Goal: Task Accomplishment & Management: Use online tool/utility

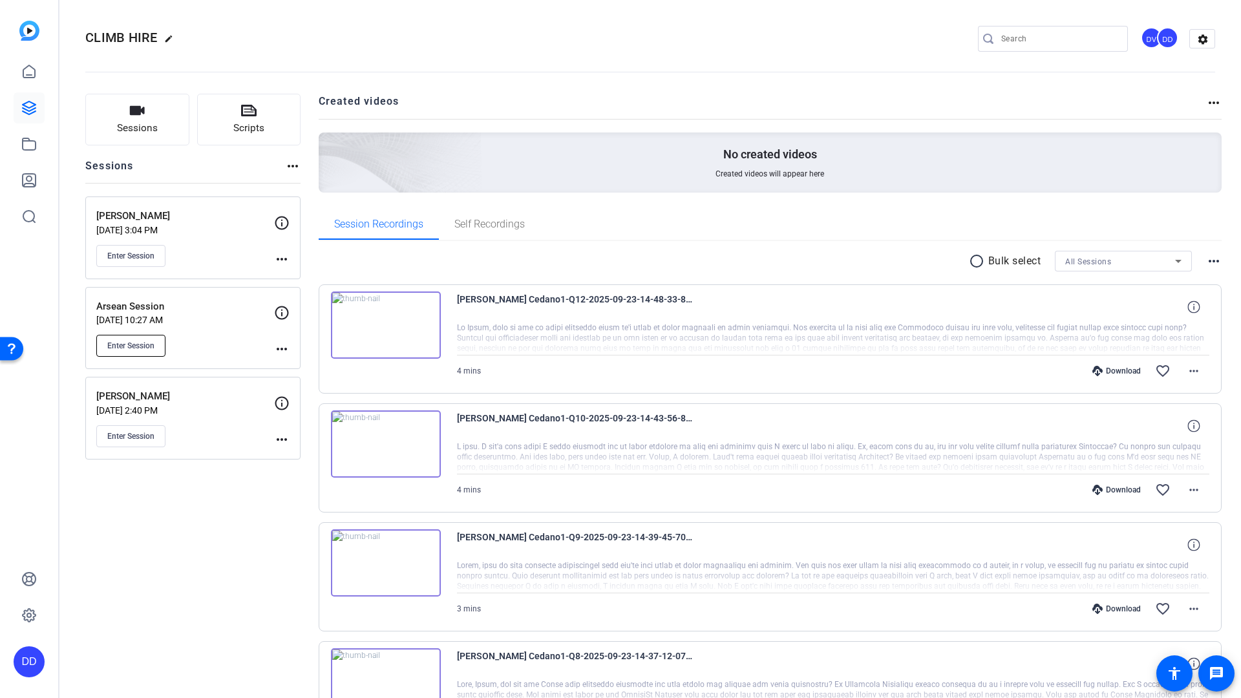
click at [135, 350] on span "Enter Session" at bounding box center [130, 346] width 47 height 10
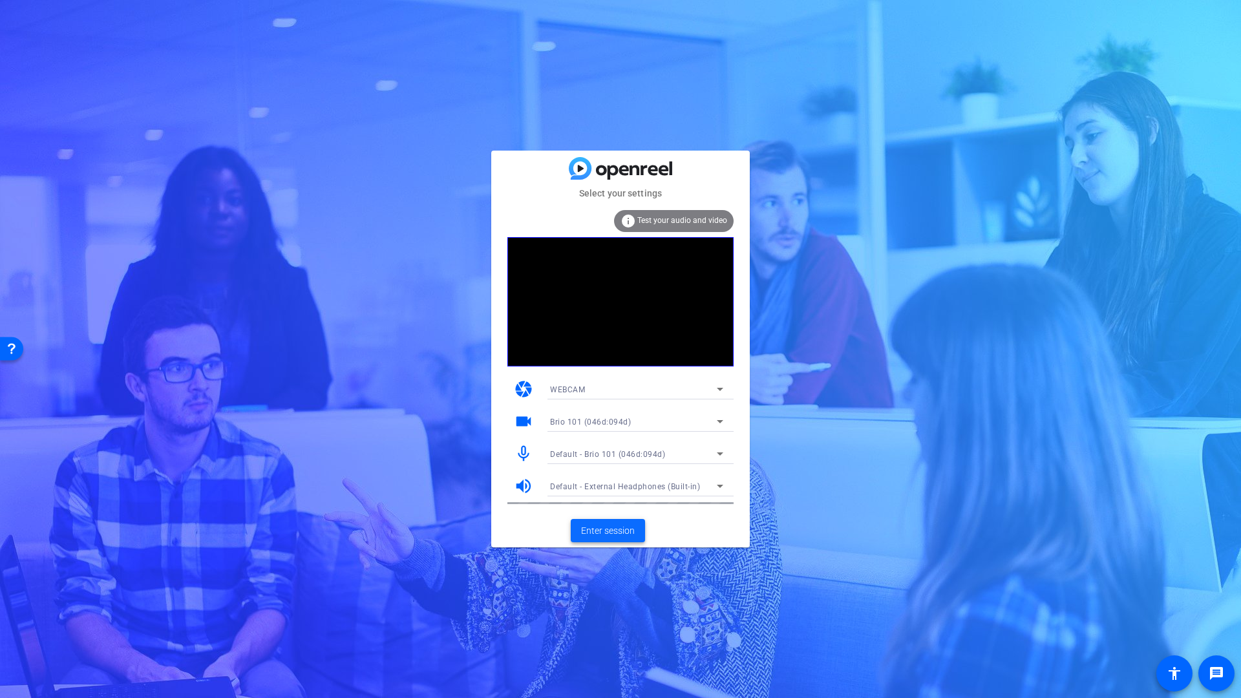
click at [612, 534] on span "Enter session" at bounding box center [608, 531] width 54 height 14
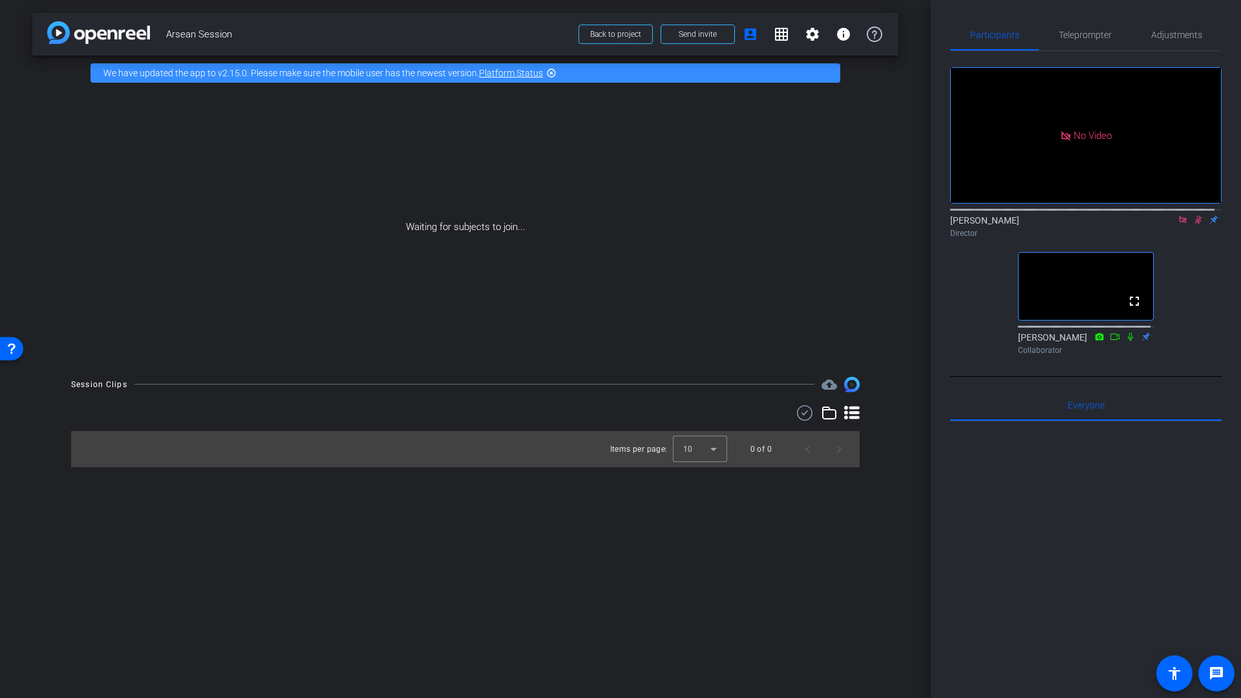
click at [1193, 224] on icon at bounding box center [1198, 219] width 10 height 9
click at [1179, 223] on icon at bounding box center [1182, 219] width 7 height 7
click at [1162, 224] on icon at bounding box center [1167, 219] width 10 height 9
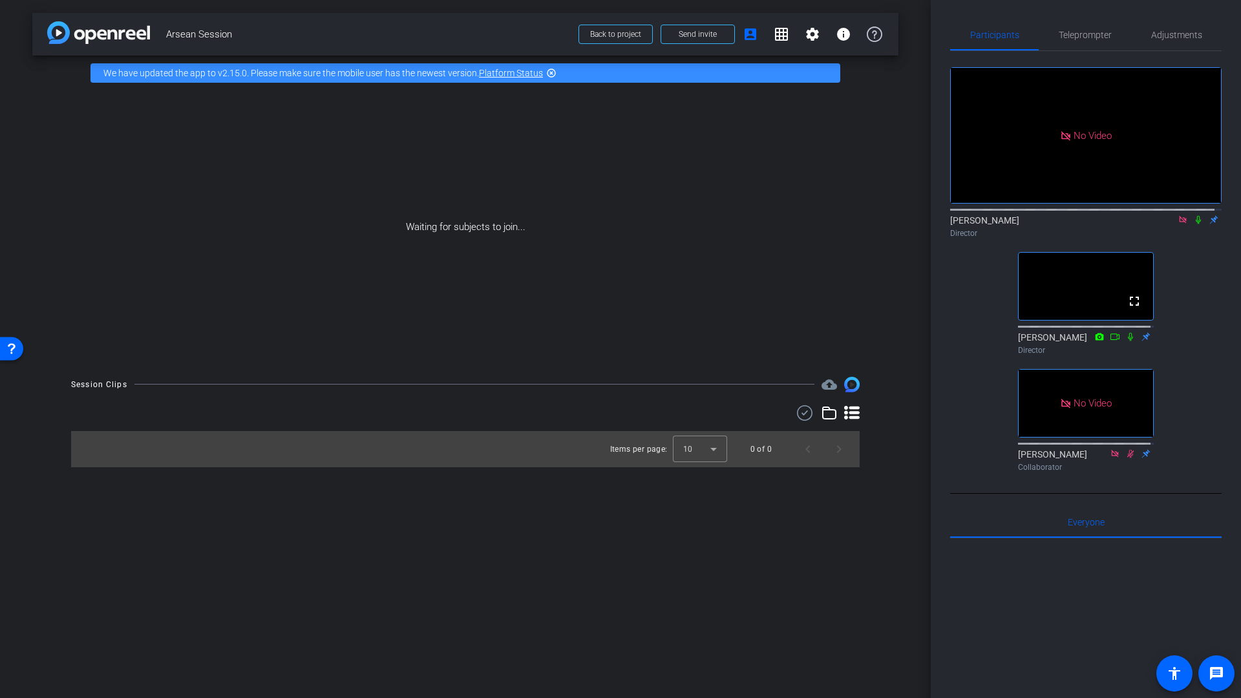
click at [1179, 223] on icon at bounding box center [1182, 219] width 7 height 7
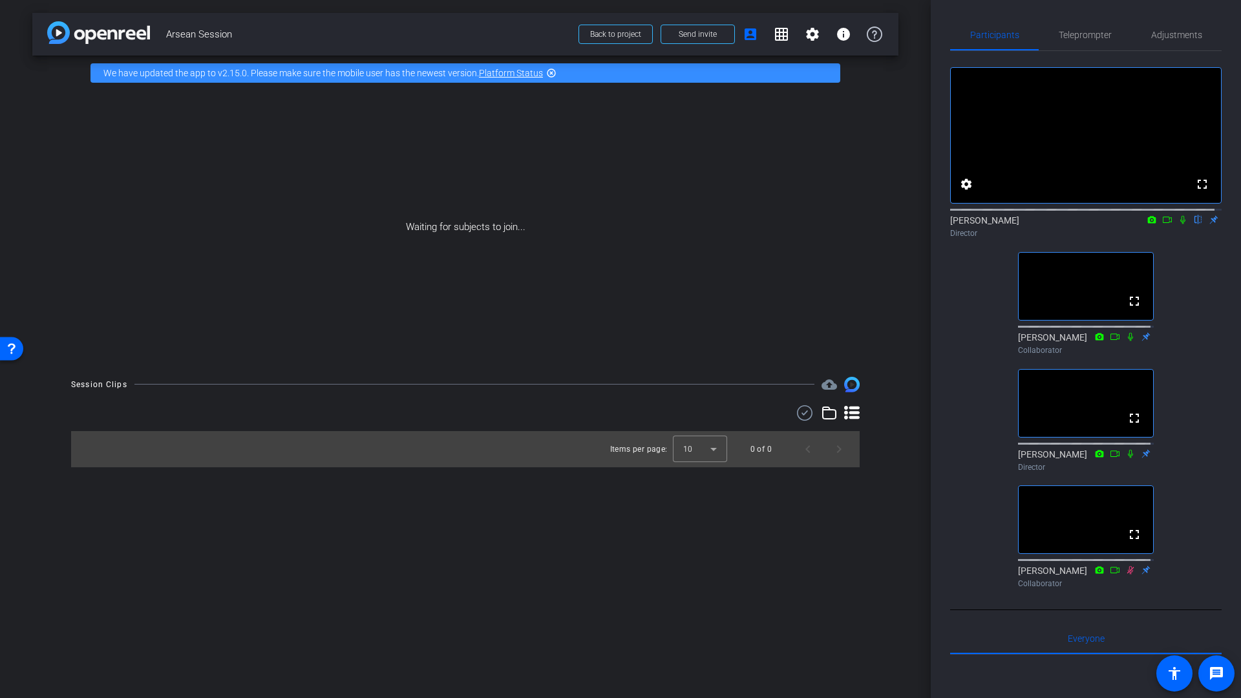
click at [1180, 224] on icon at bounding box center [1182, 220] width 5 height 8
click at [1178, 224] on icon at bounding box center [1183, 219] width 10 height 9
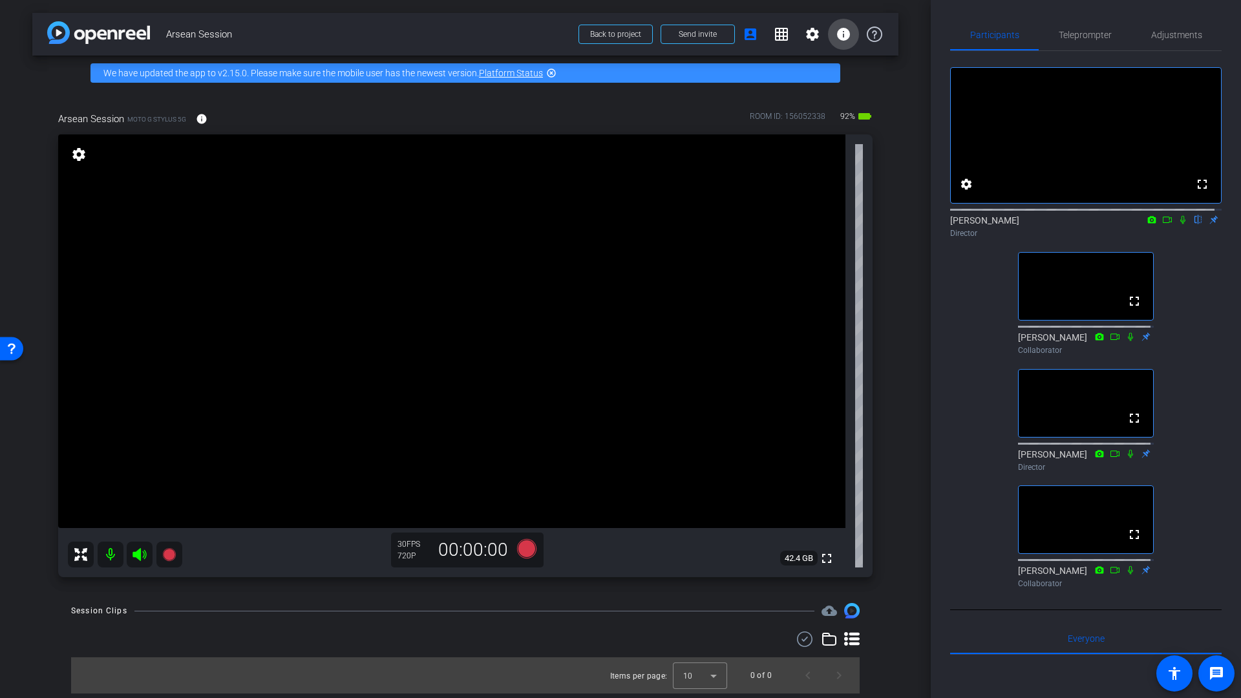
click at [844, 39] on mat-icon "info" at bounding box center [844, 35] width 16 height 16
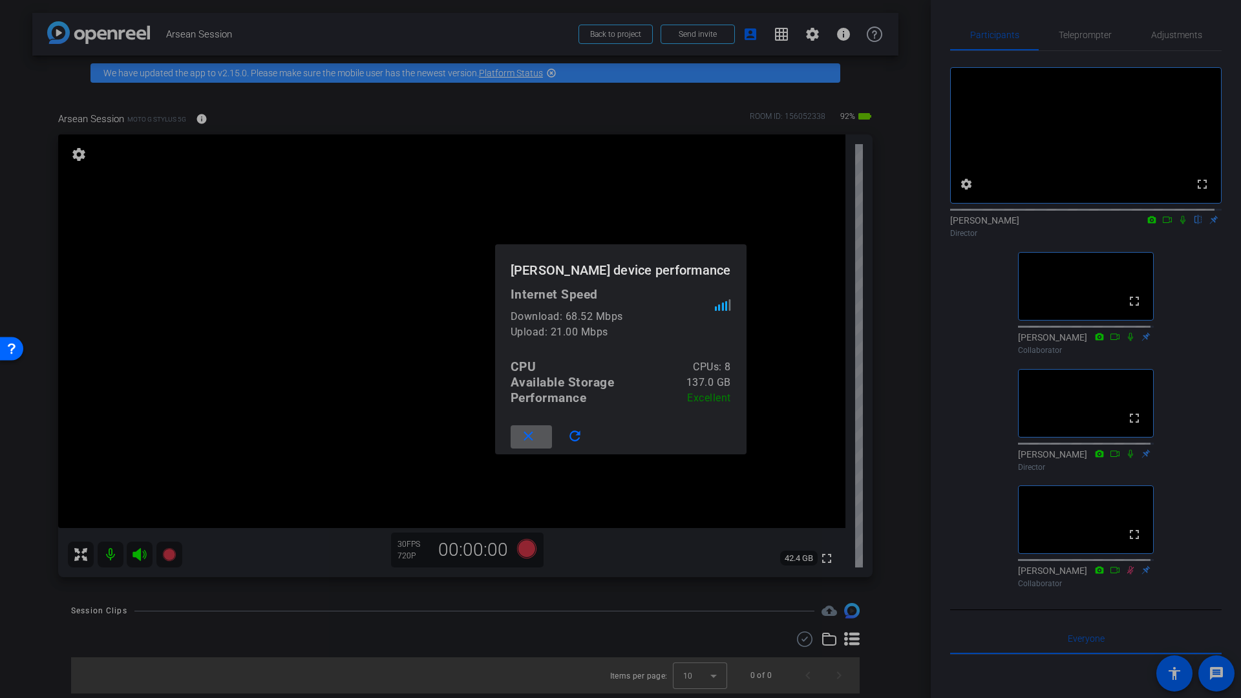
click at [905, 232] on div at bounding box center [620, 349] width 1241 height 698
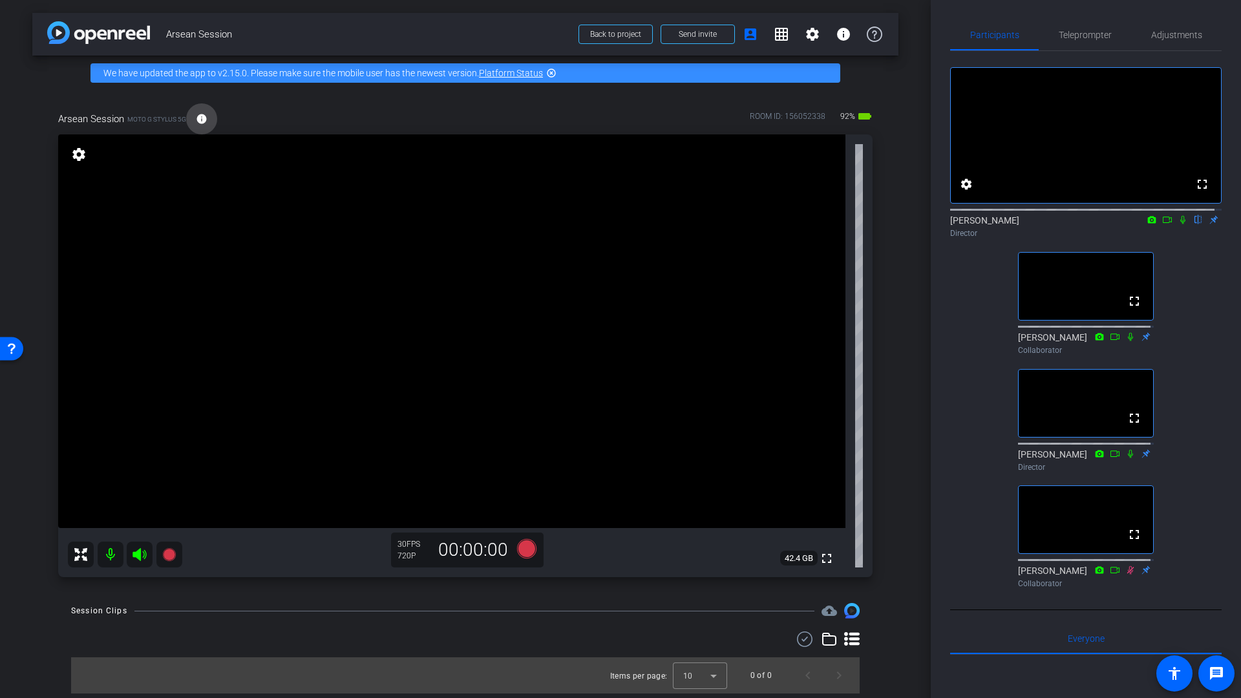
click at [201, 120] on mat-icon "info" at bounding box center [202, 119] width 12 height 12
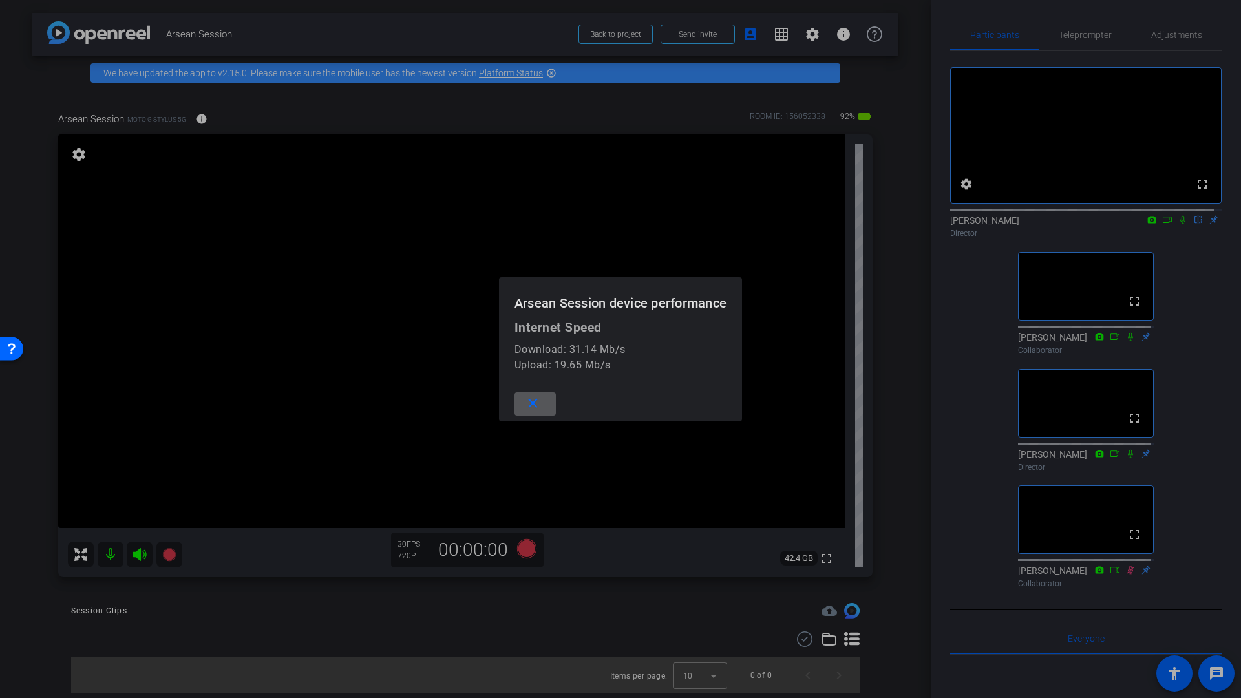
click at [202, 122] on div at bounding box center [620, 349] width 1241 height 698
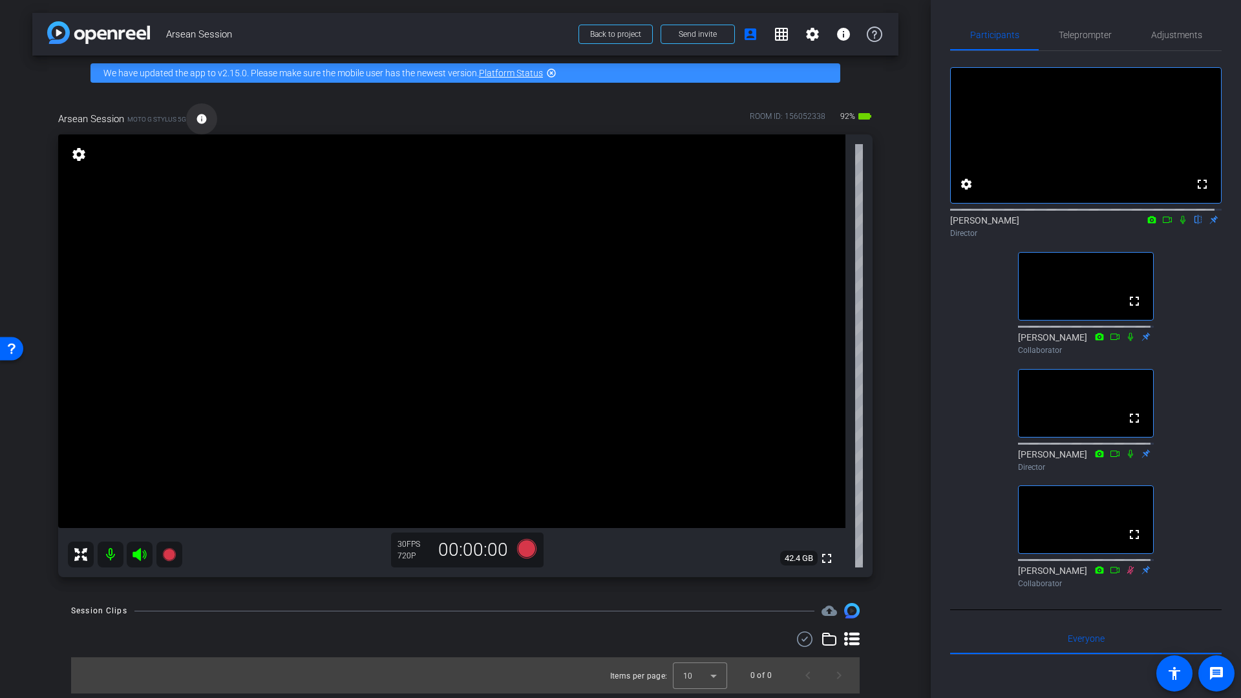
click at [202, 122] on mat-icon "info" at bounding box center [202, 119] width 12 height 12
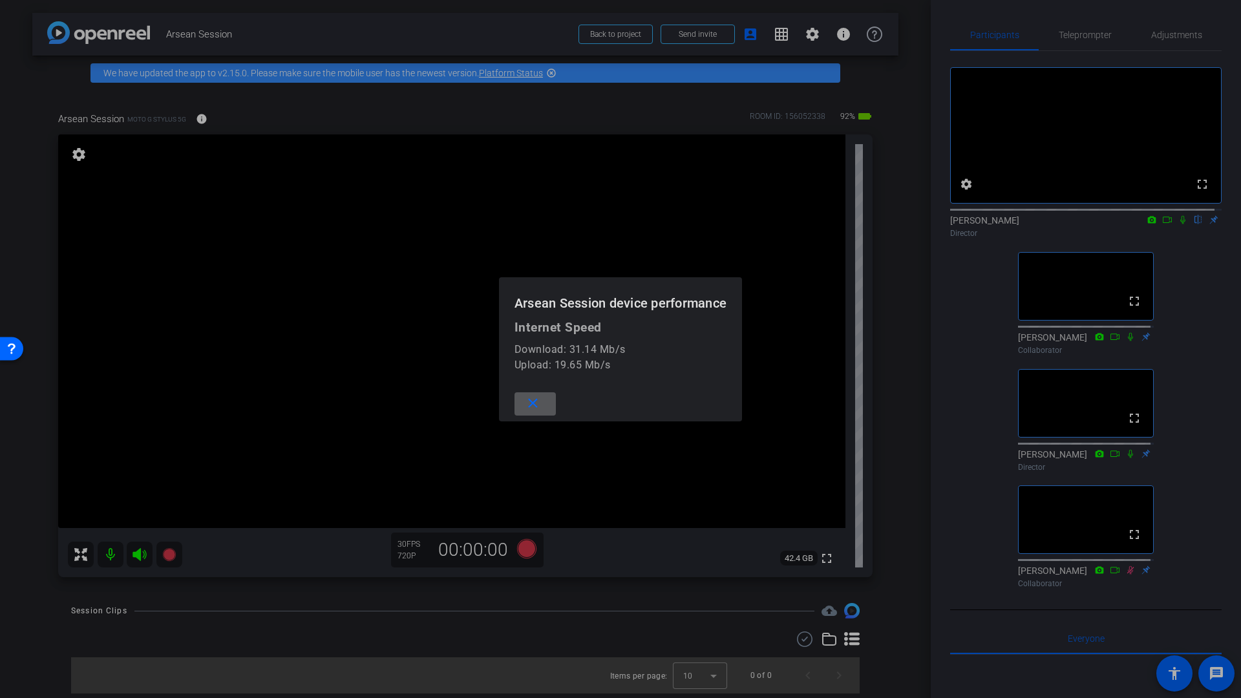
click at [529, 410] on mat-icon "close" at bounding box center [533, 404] width 16 height 16
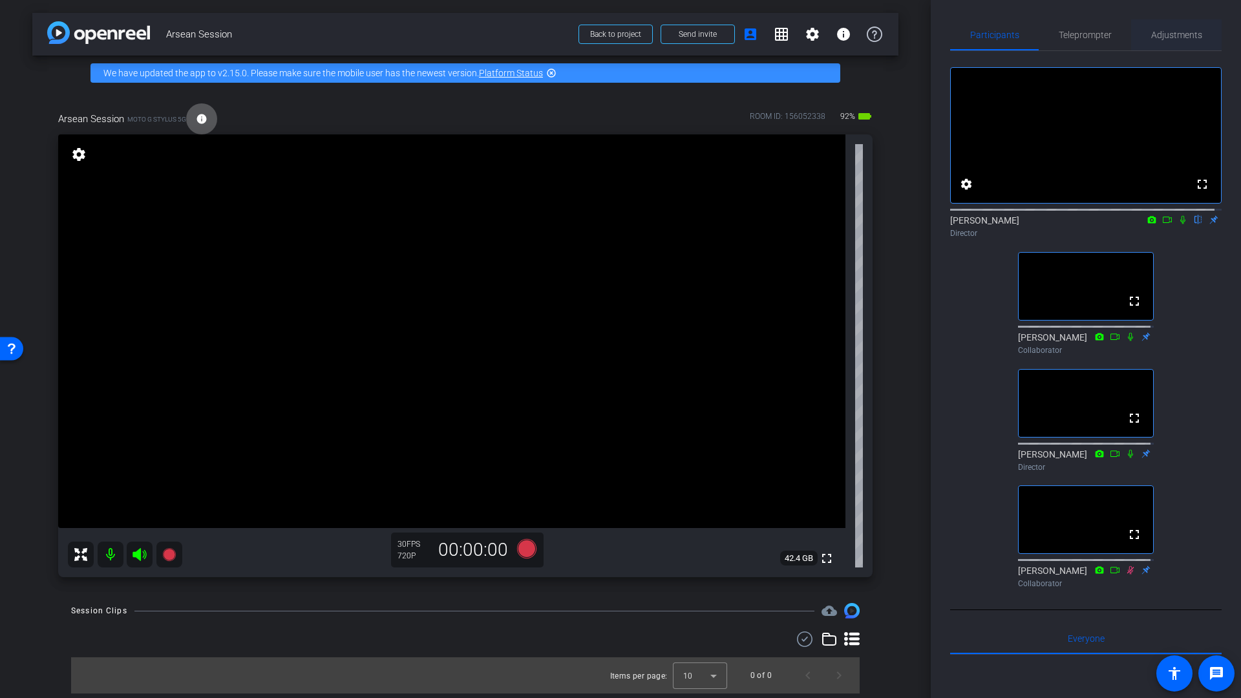
click at [1179, 40] on span "Adjustments" at bounding box center [1176, 34] width 51 height 31
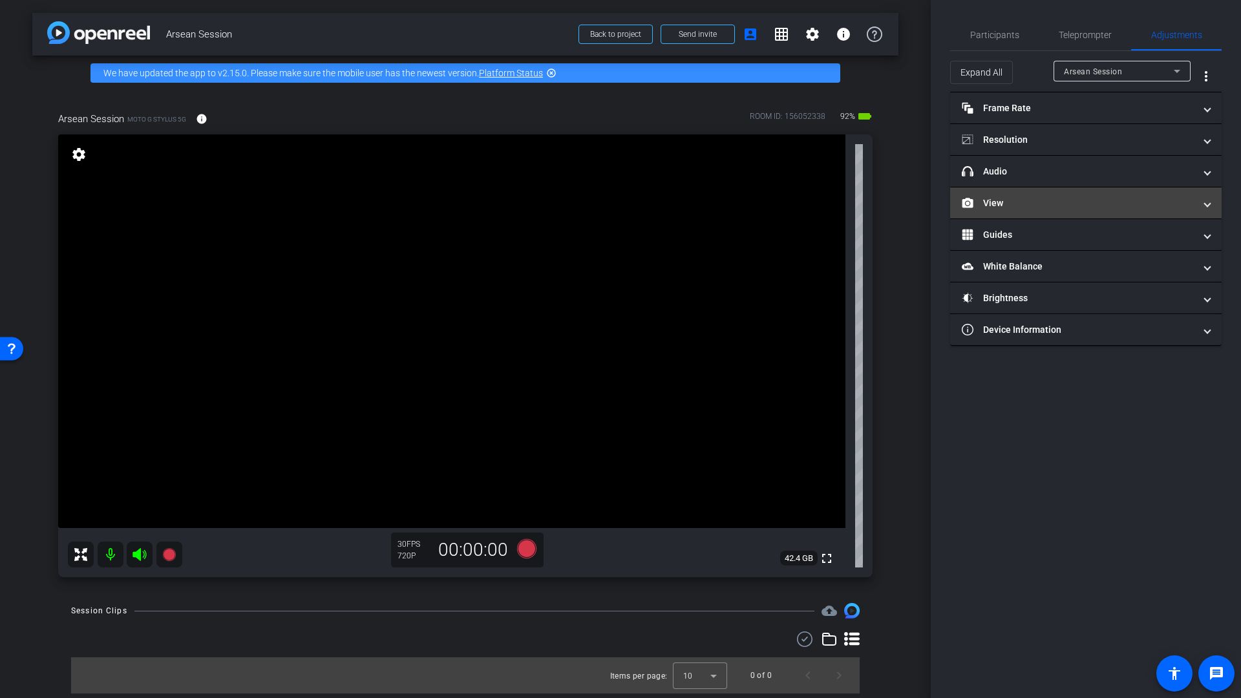
click at [1005, 206] on mat-panel-title "View" at bounding box center [1078, 204] width 233 height 14
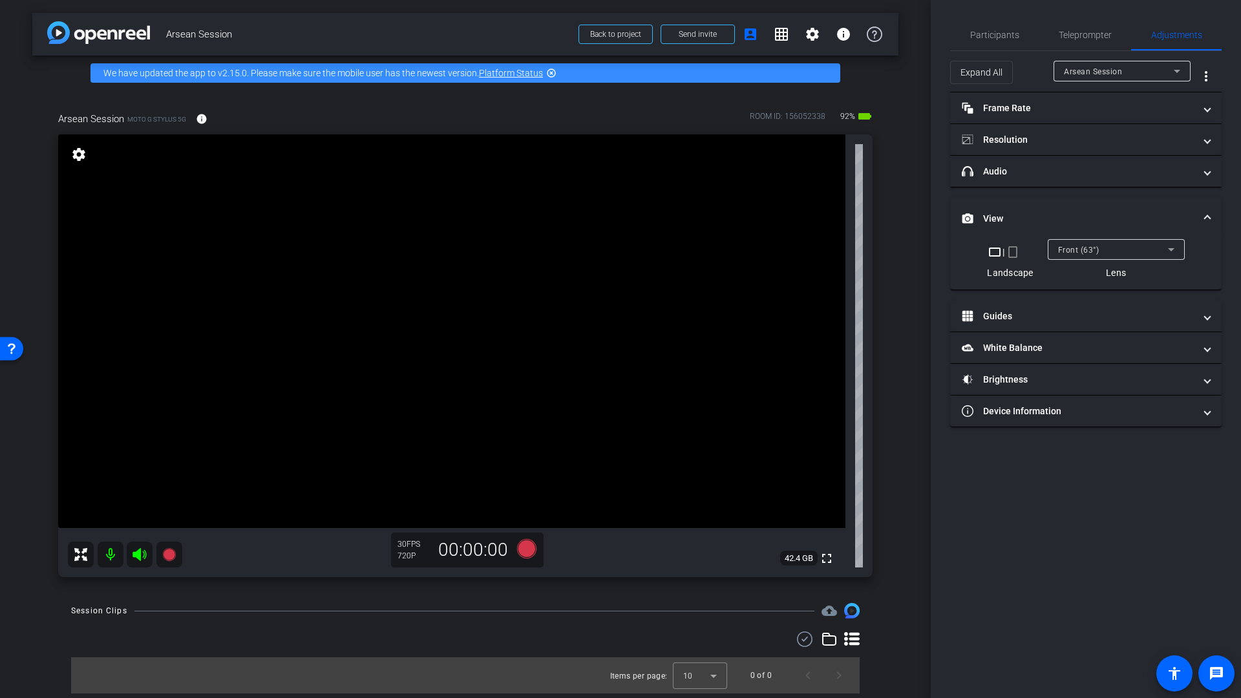
click at [1004, 215] on mat-panel-title "View" at bounding box center [1078, 219] width 233 height 14
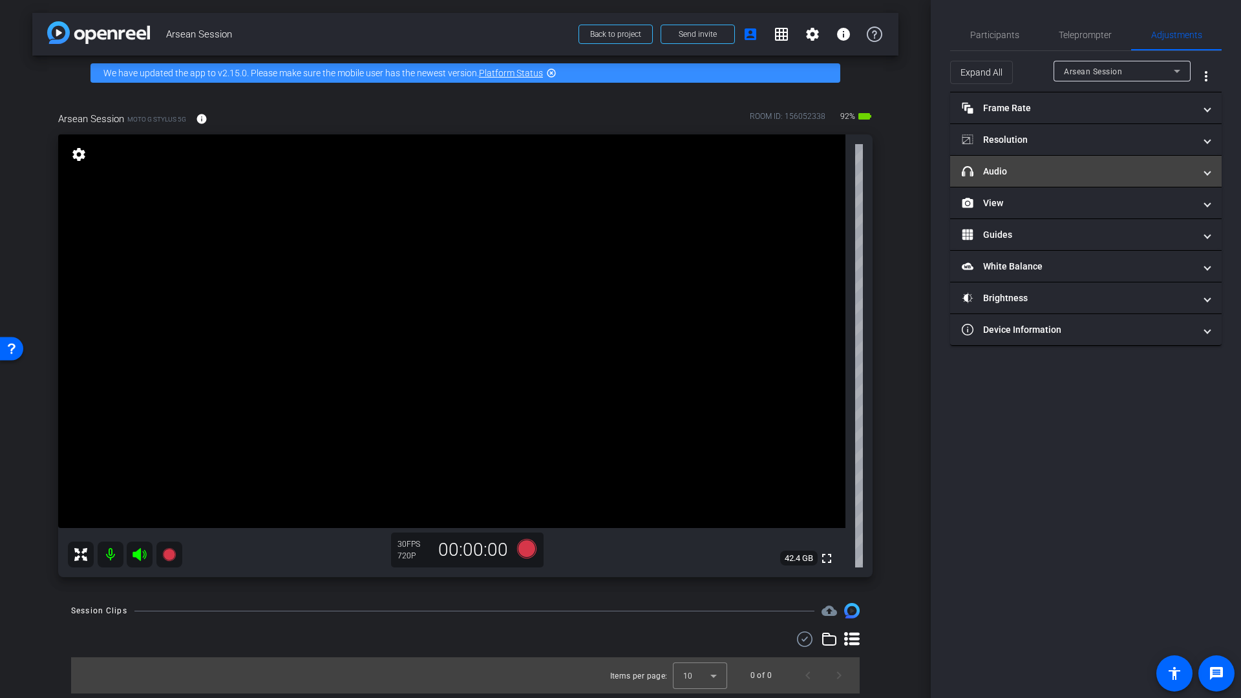
click at [1009, 165] on mat-panel-title "headphone icon Audio" at bounding box center [1078, 172] width 233 height 14
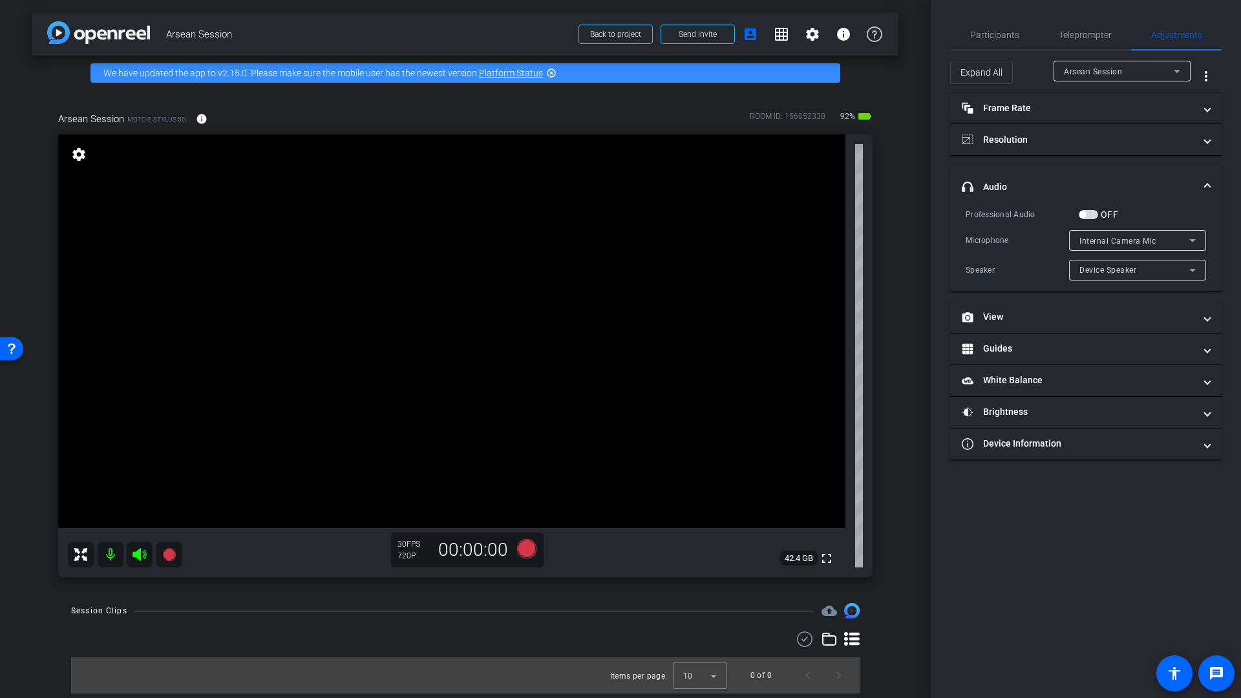
click at [1004, 188] on mat-panel-title "headphone icon Audio" at bounding box center [1078, 187] width 233 height 14
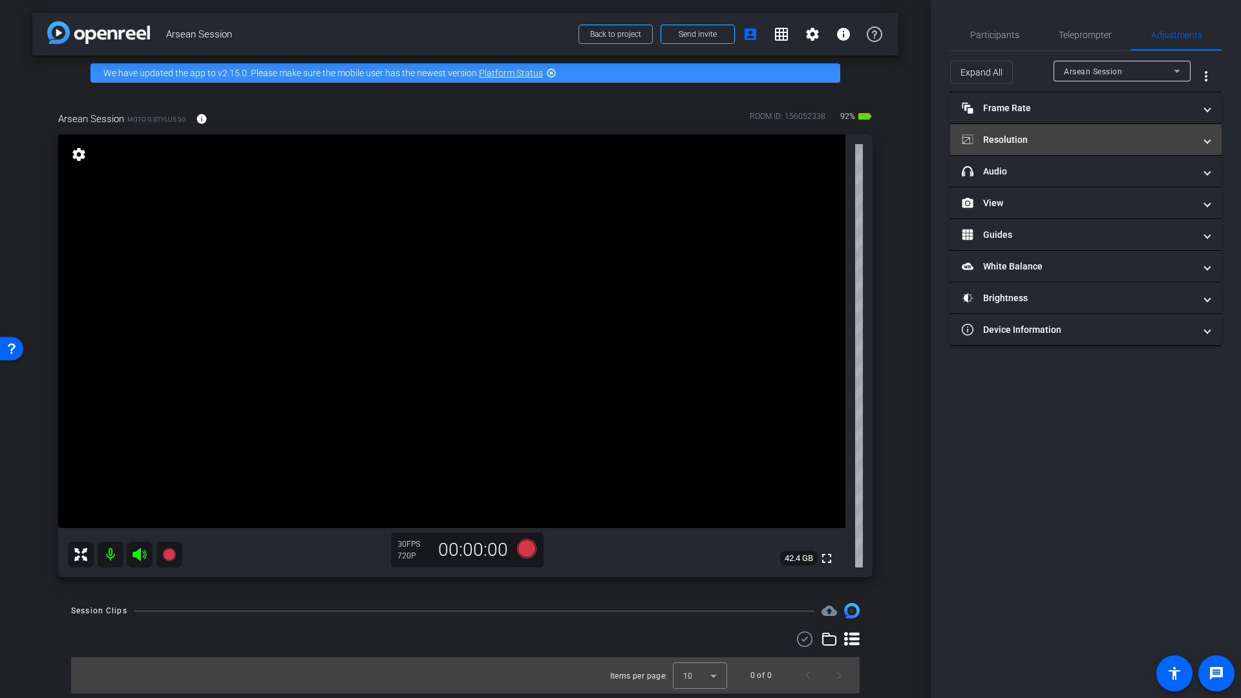
click at [1019, 142] on mat-panel-title "Resolution" at bounding box center [1078, 140] width 233 height 14
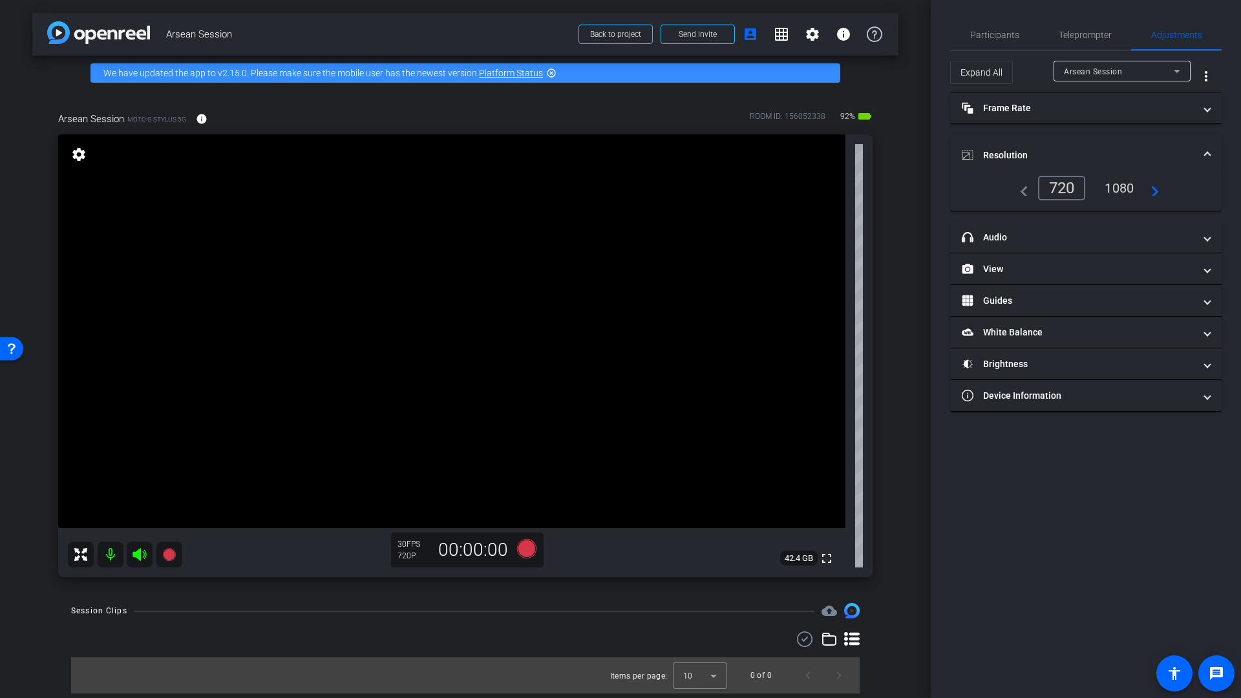
click at [1124, 191] on div "1080" at bounding box center [1119, 188] width 48 height 22
click at [1209, 152] on span at bounding box center [1207, 156] width 5 height 14
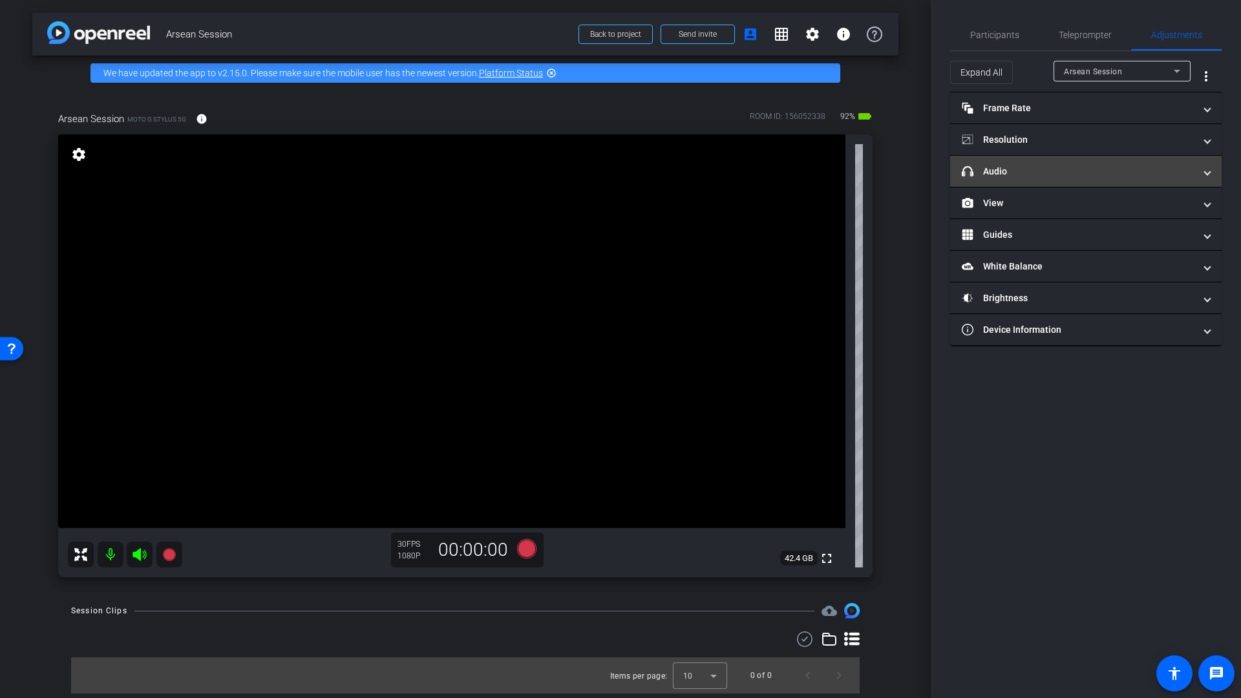
click at [1032, 176] on mat-panel-title "headphone icon Audio" at bounding box center [1078, 172] width 233 height 14
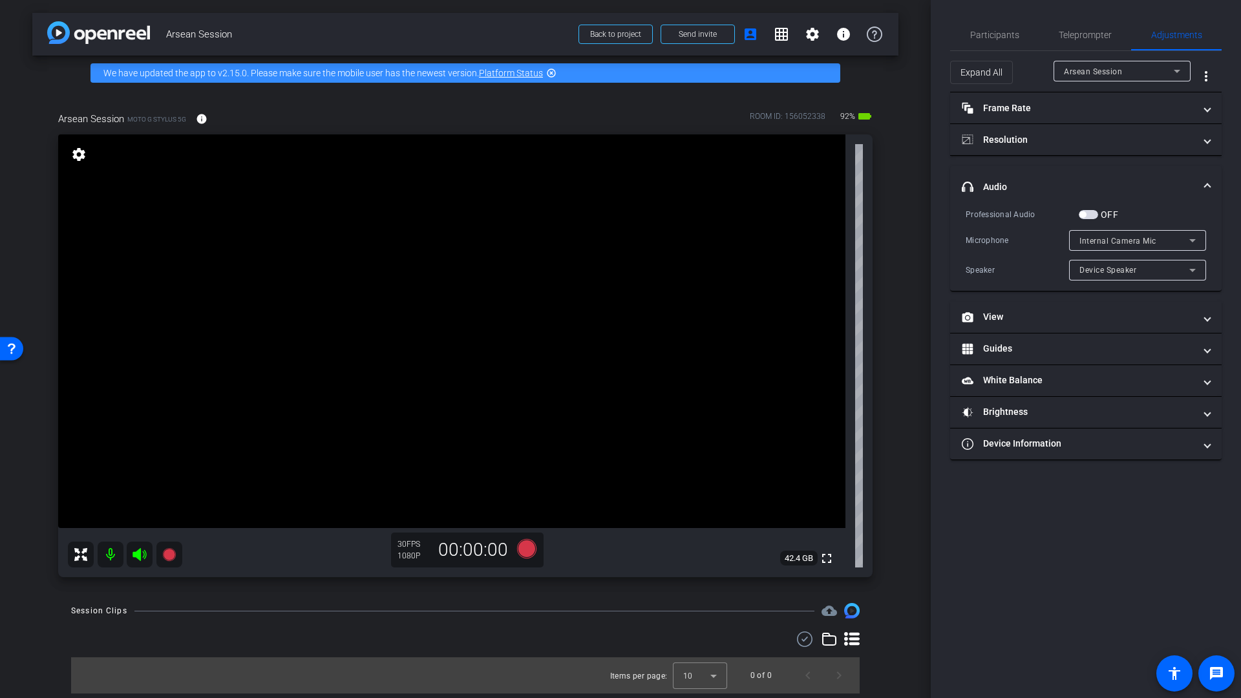
click at [1032, 176] on mat-expansion-panel-header "headphone icon Audio" at bounding box center [1086, 186] width 272 height 41
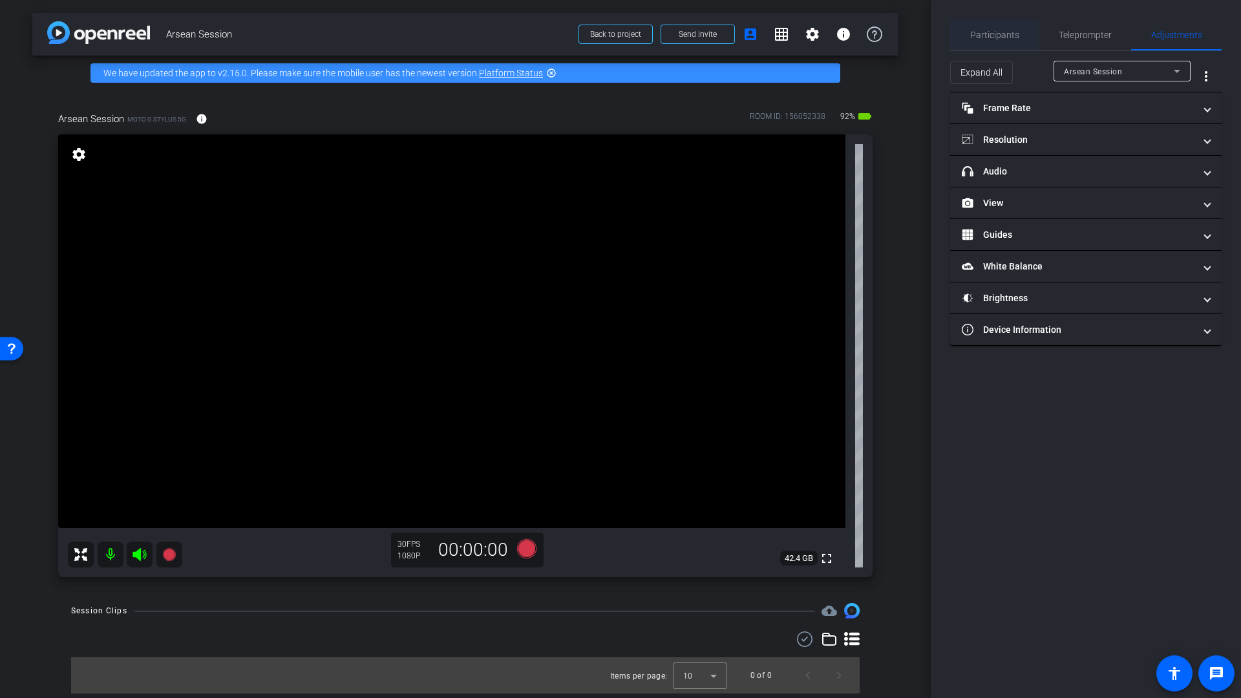
click at [974, 36] on span "Participants" at bounding box center [994, 34] width 49 height 9
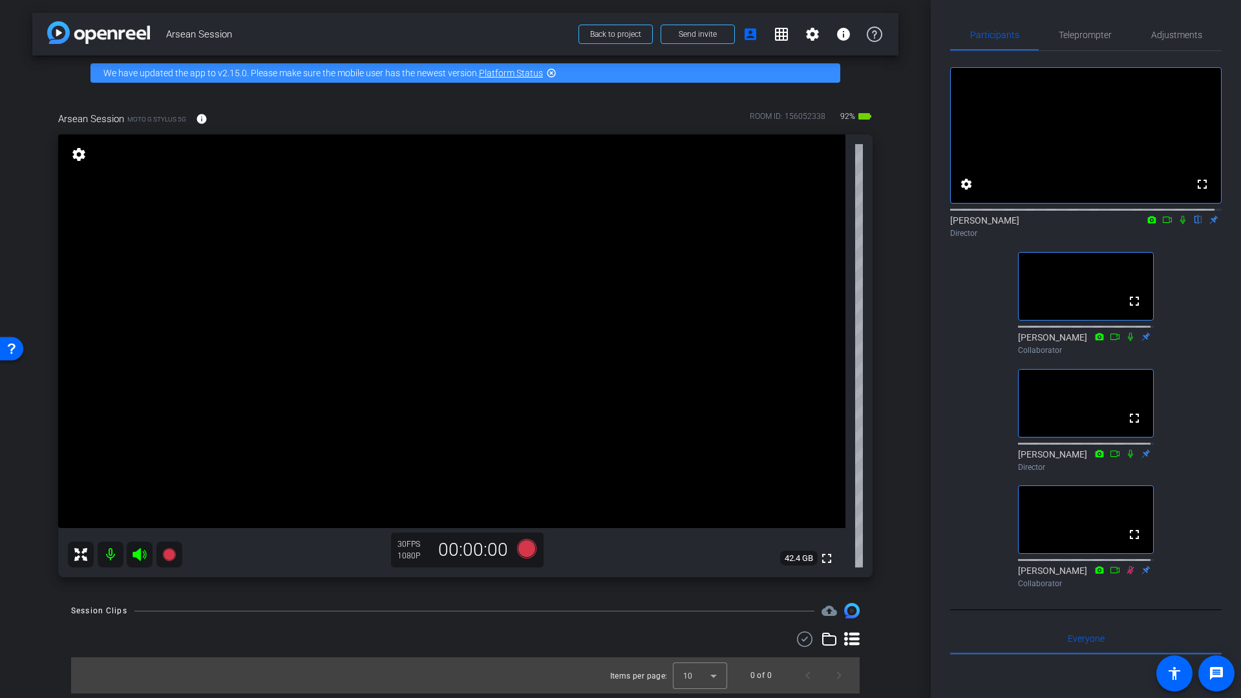
click at [1163, 223] on icon at bounding box center [1167, 220] width 9 height 6
drag, startPoint x: 1168, startPoint y: 34, endPoint x: 1168, endPoint y: 43, distance: 9.7
click at [1168, 34] on span "Adjustments" at bounding box center [1176, 34] width 51 height 9
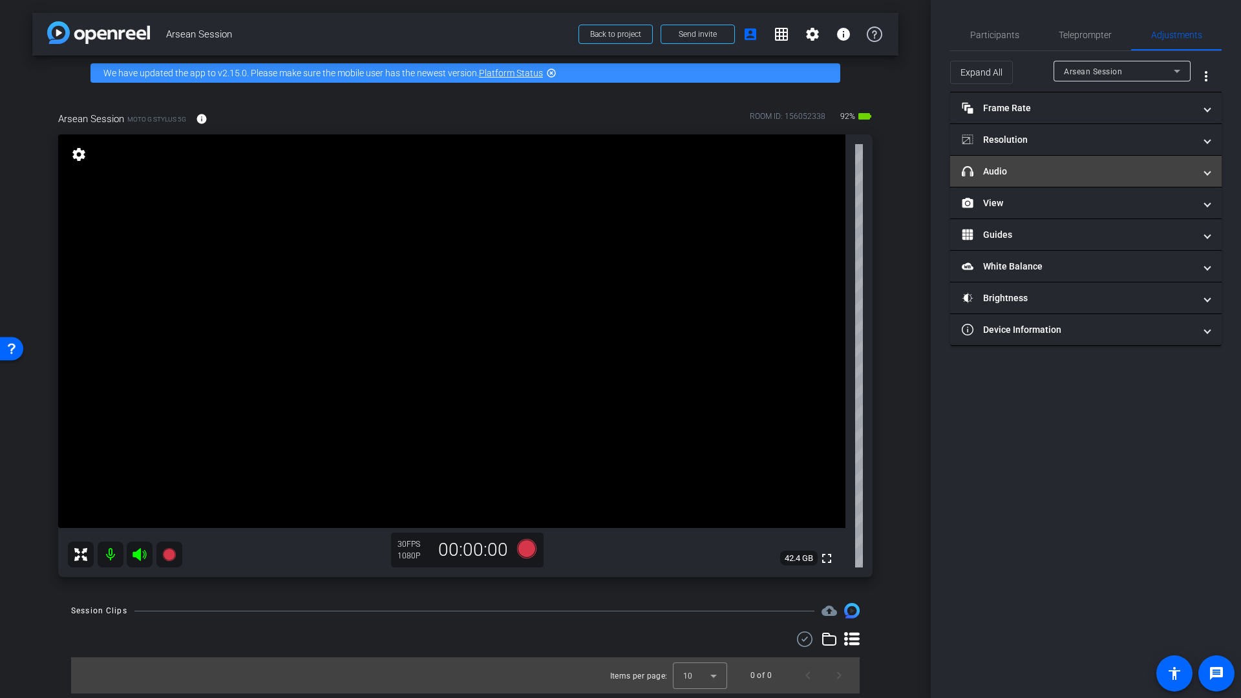
click at [1016, 176] on mat-panel-title "headphone icon Audio" at bounding box center [1078, 172] width 233 height 14
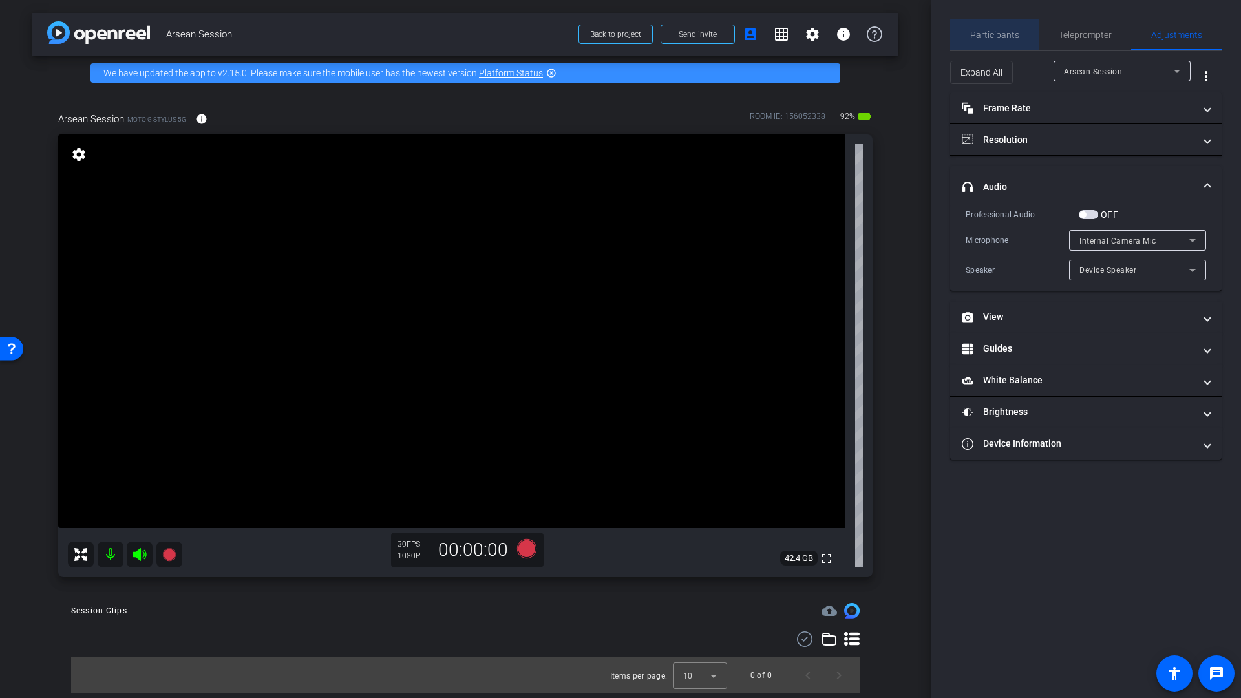
click at [1005, 37] on span "Participants" at bounding box center [994, 34] width 49 height 9
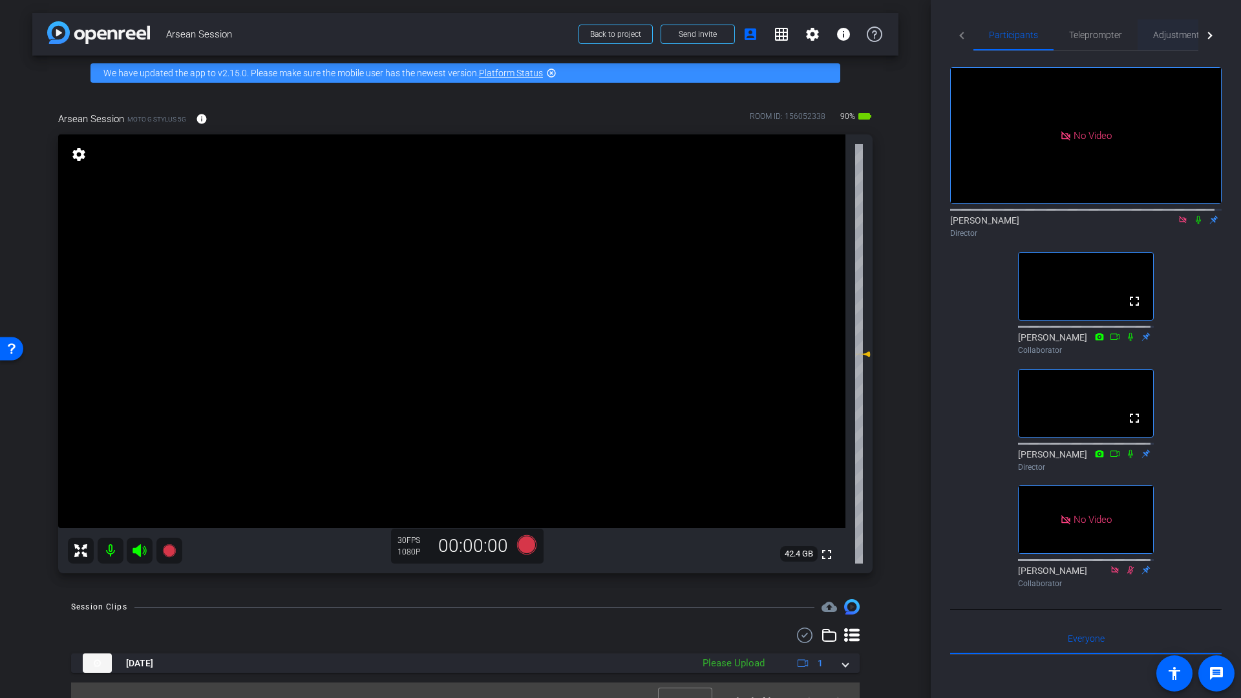
click at [1168, 36] on span "Adjustments" at bounding box center [1178, 34] width 51 height 9
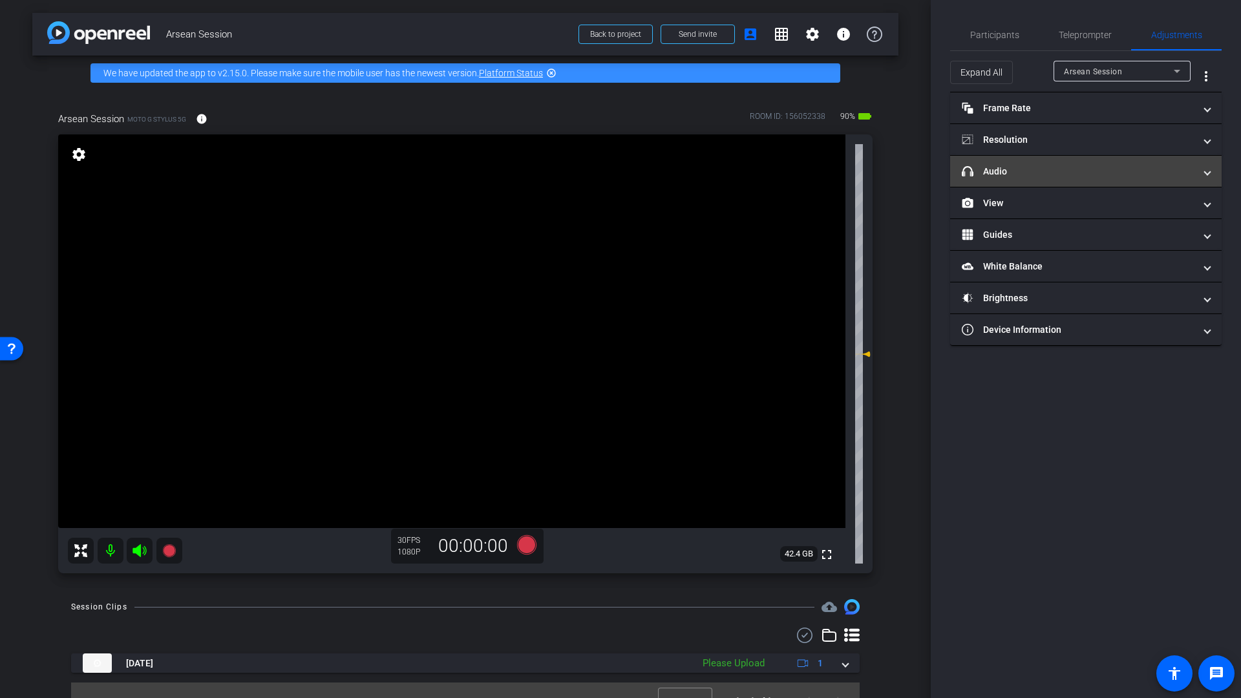
click at [995, 175] on mat-panel-title "headphone icon Audio" at bounding box center [1078, 172] width 233 height 14
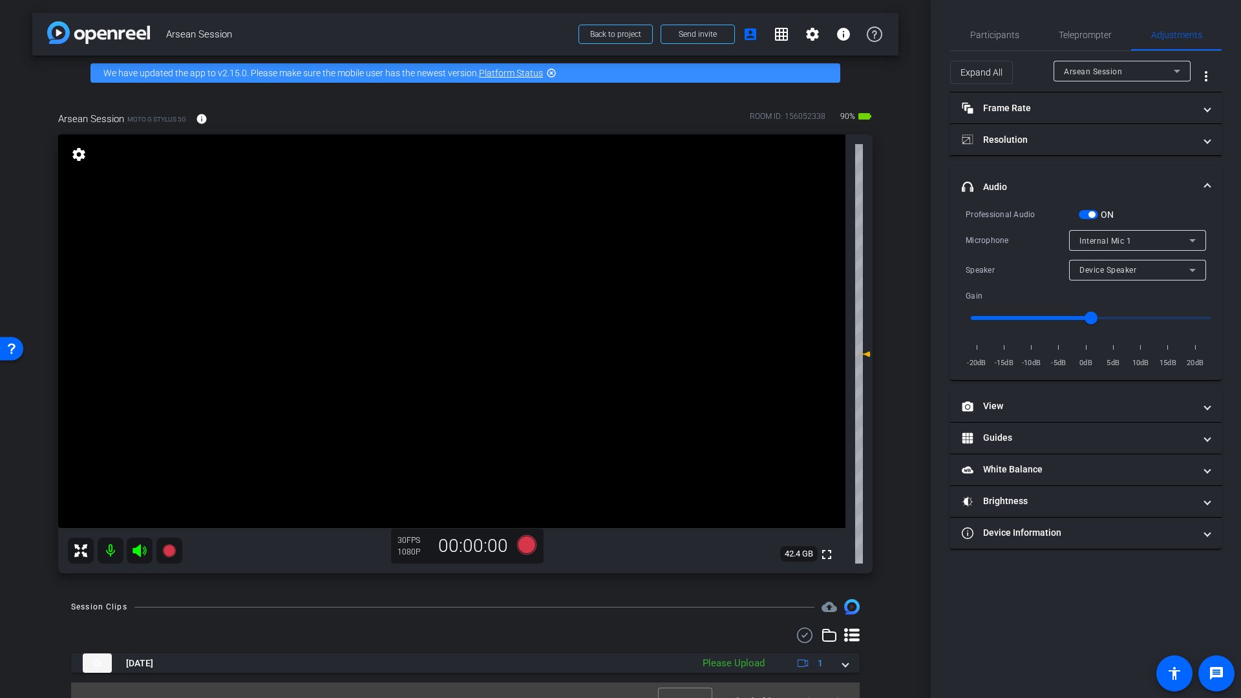
click at [1126, 242] on span "Internal Mic 1" at bounding box center [1106, 241] width 52 height 9
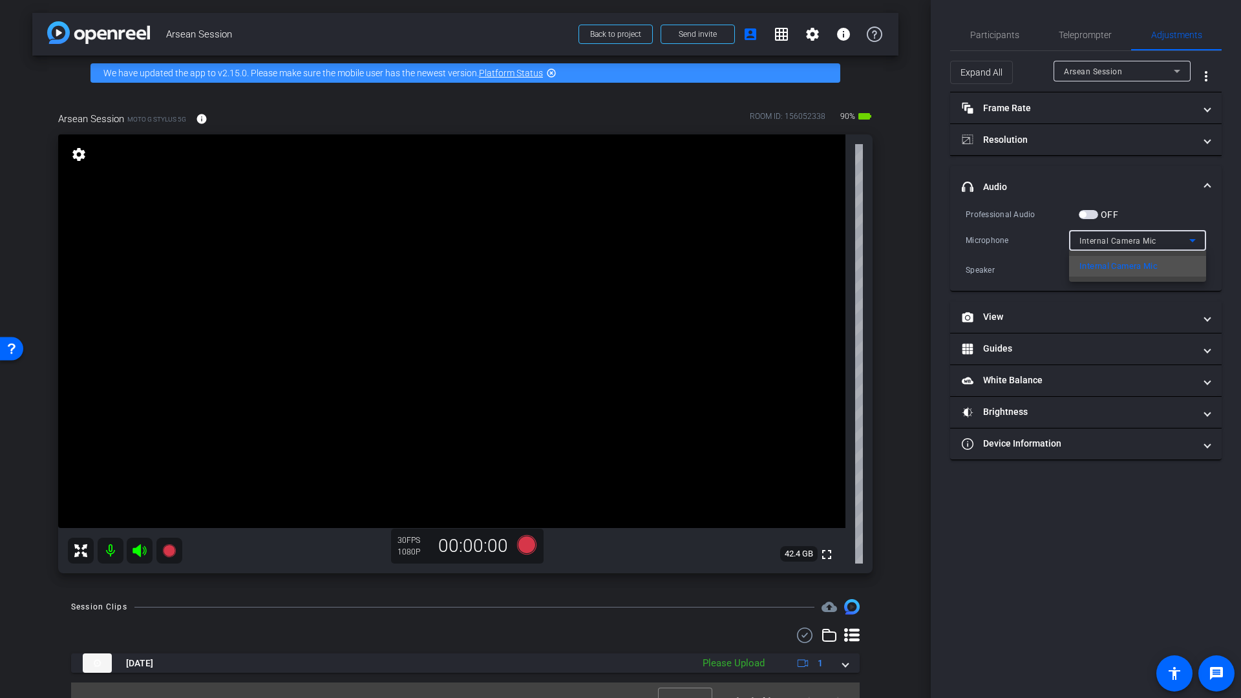
click at [999, 39] on div at bounding box center [620, 349] width 1241 height 698
click at [999, 39] on span "Participants" at bounding box center [994, 34] width 49 height 9
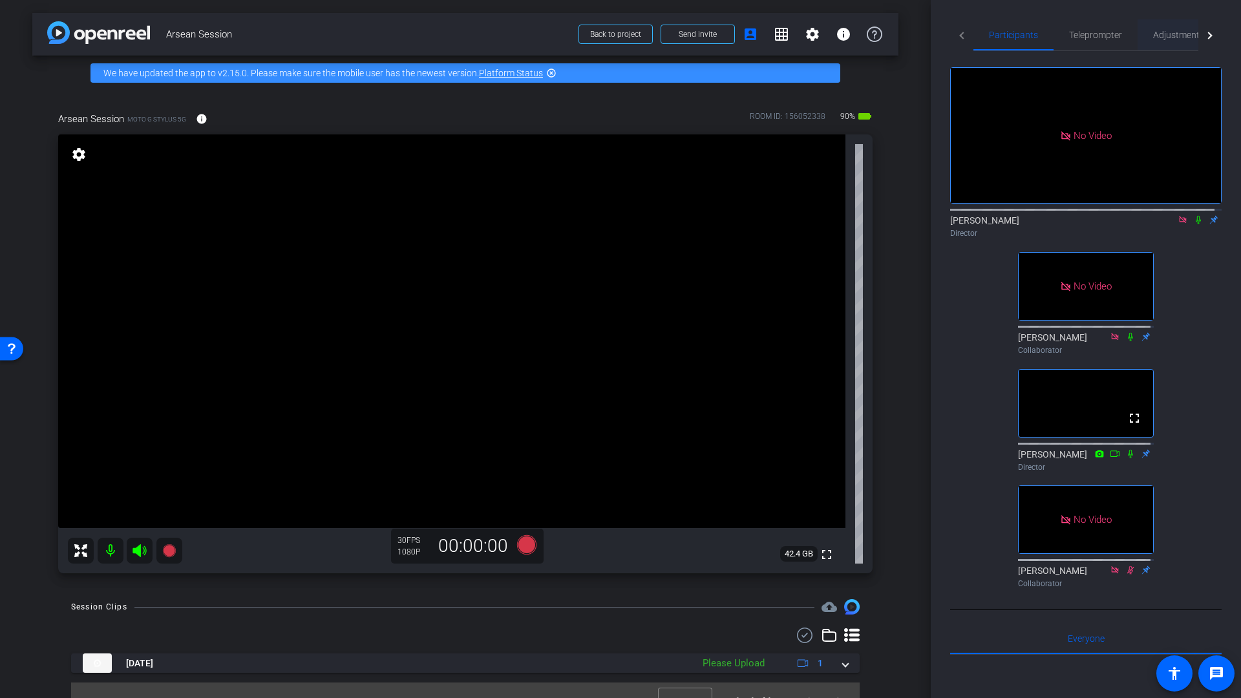
click at [1168, 39] on span "Adjustments" at bounding box center [1178, 34] width 51 height 9
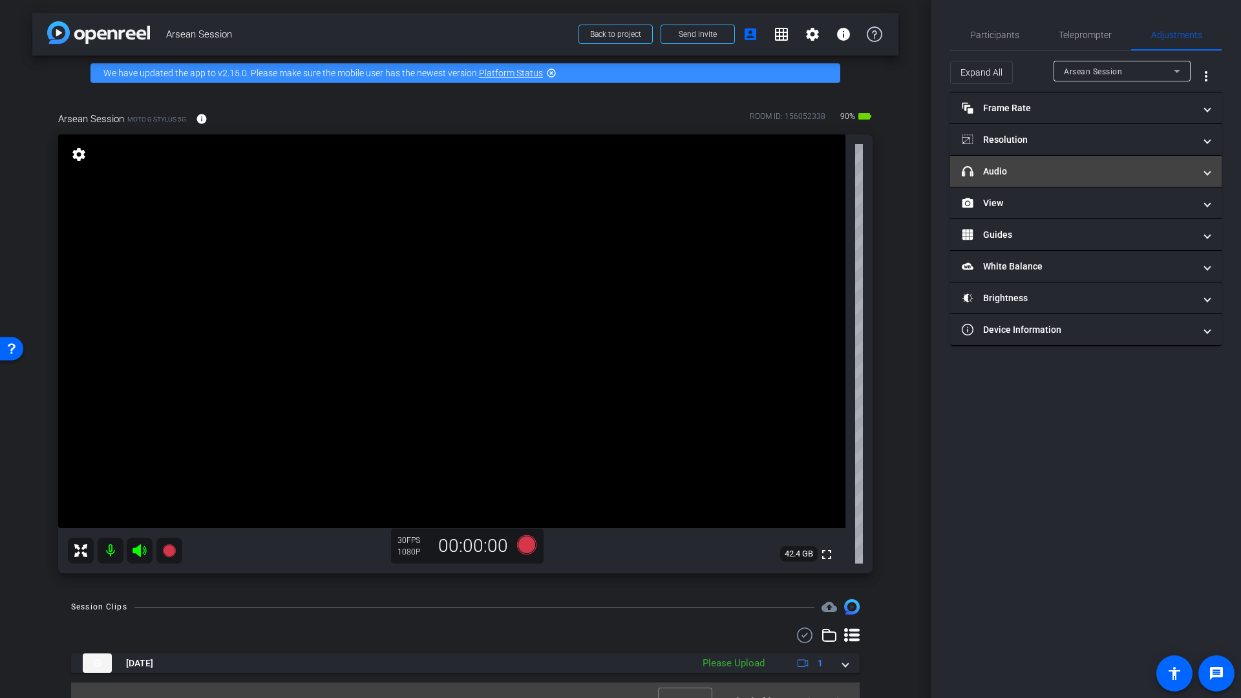
click at [1018, 175] on mat-panel-title "headphone icon Audio" at bounding box center [1078, 172] width 233 height 14
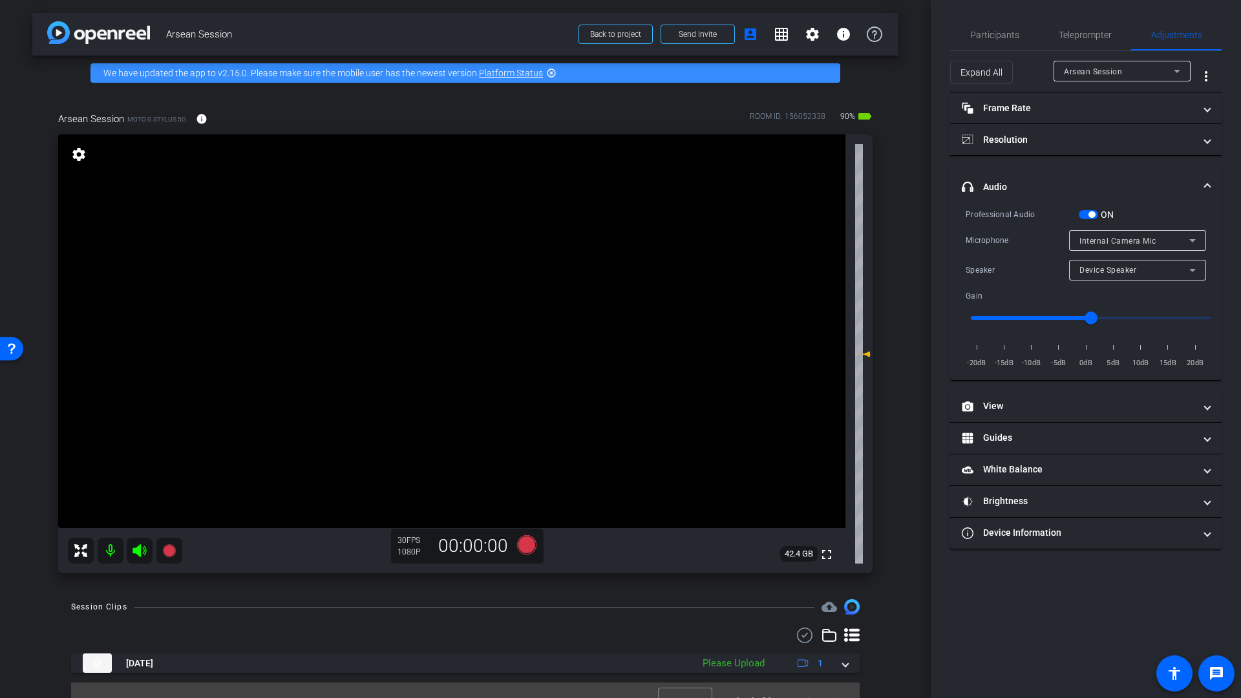
click at [1147, 246] on div "Internal Camera Mic" at bounding box center [1135, 241] width 110 height 16
click at [1147, 246] on div at bounding box center [620, 349] width 1241 height 698
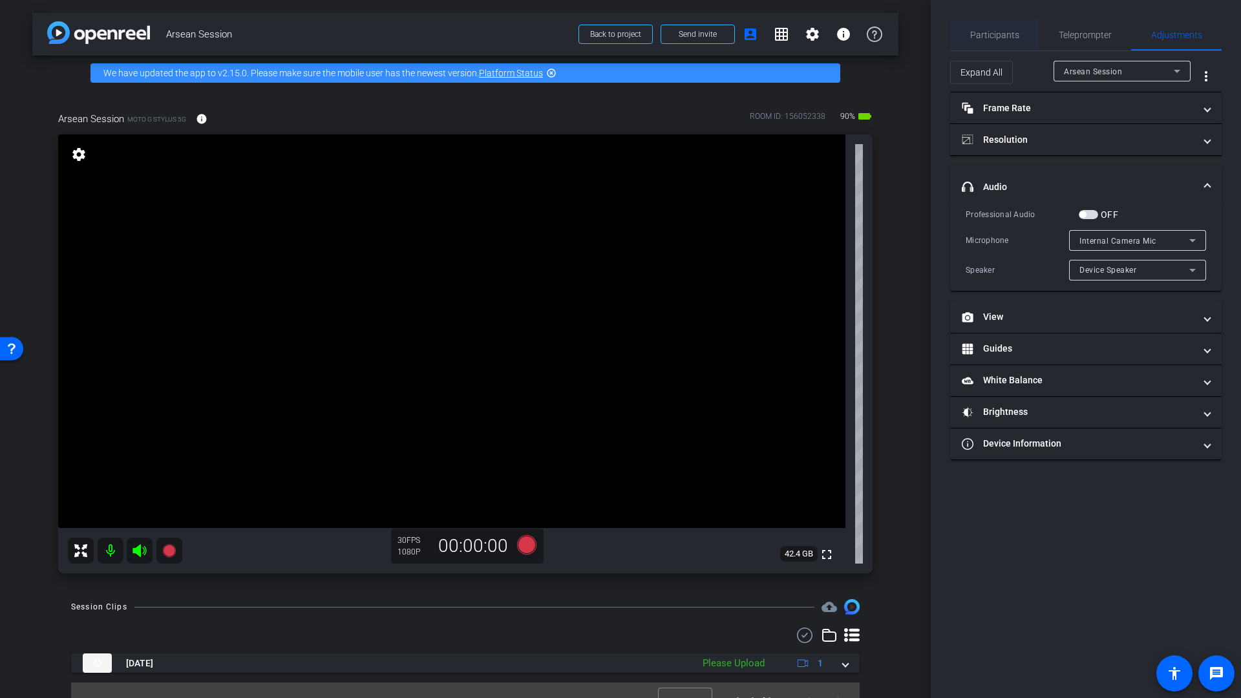
click at [996, 38] on span "Participants" at bounding box center [994, 34] width 49 height 9
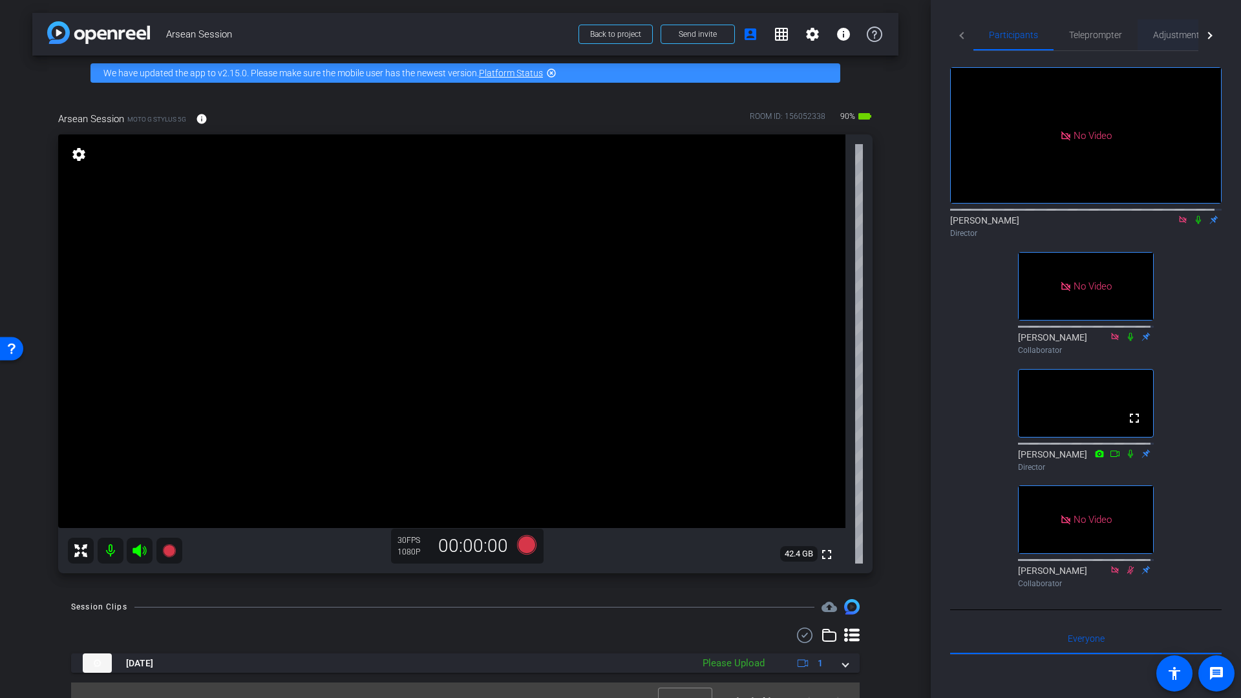
click at [1178, 33] on span "Adjustments" at bounding box center [1178, 34] width 51 height 9
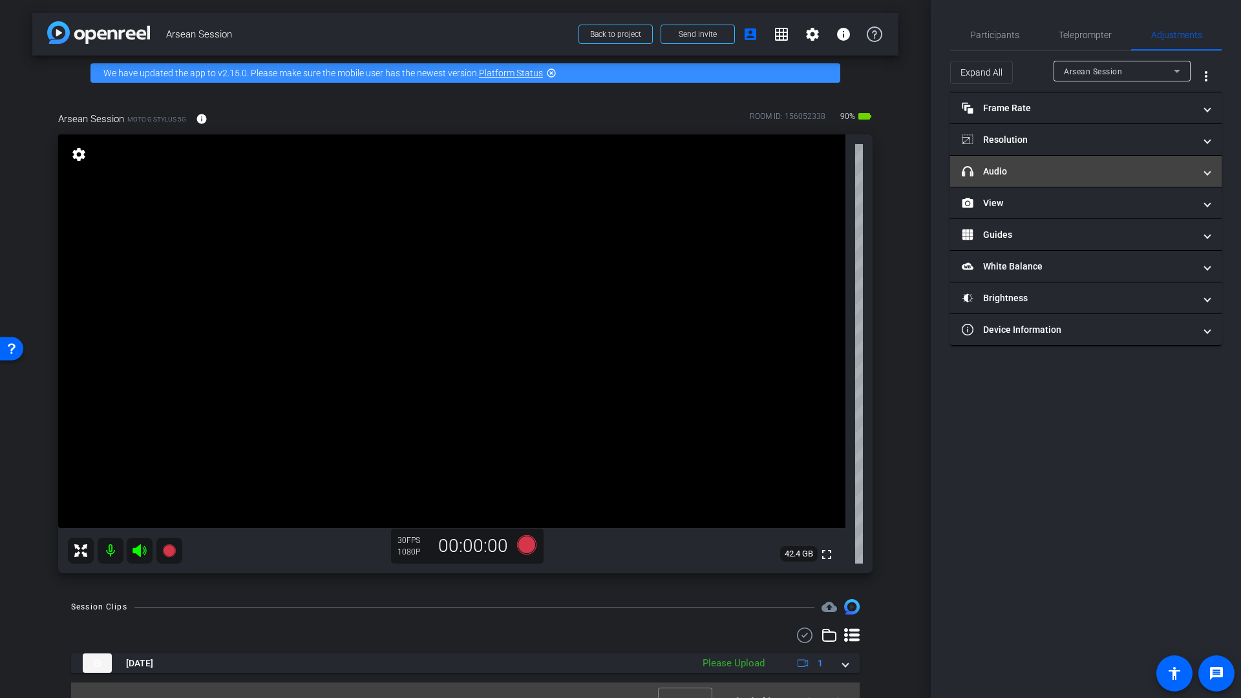
click at [1021, 173] on mat-panel-title "headphone icon Audio" at bounding box center [1078, 172] width 233 height 14
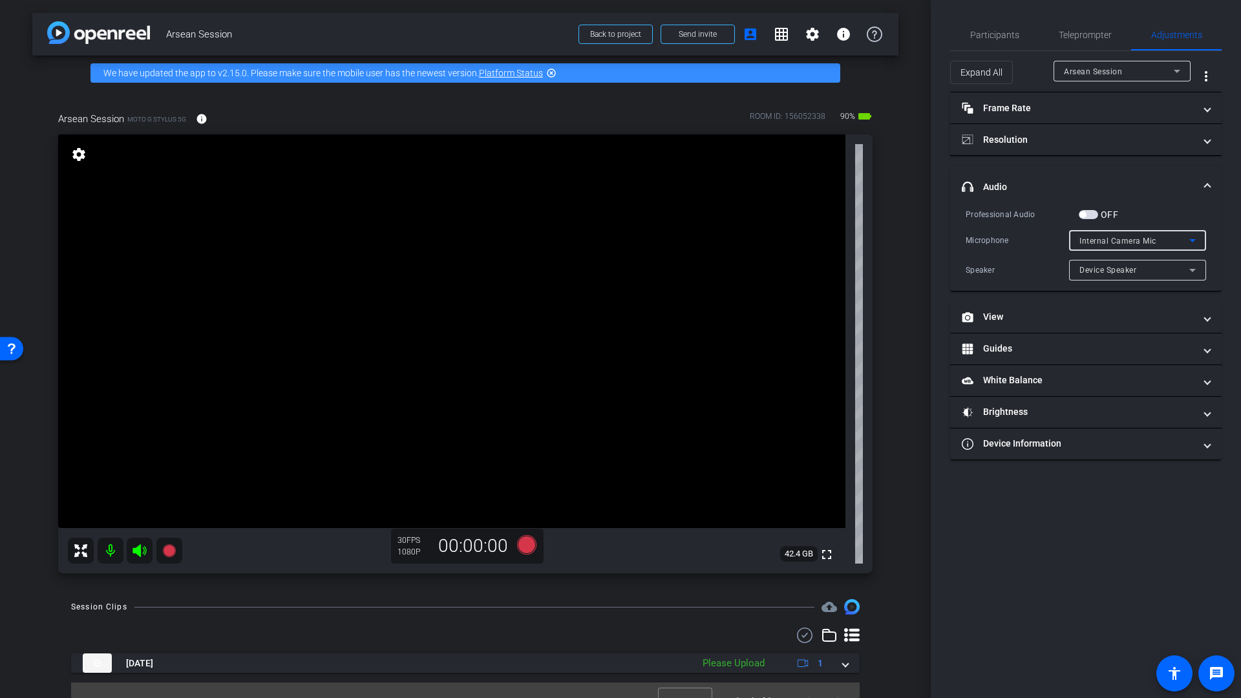
click at [1115, 241] on span "Internal Camera Mic" at bounding box center [1118, 241] width 77 height 9
click at [1115, 241] on div at bounding box center [620, 349] width 1241 height 698
click at [999, 37] on span "Participants" at bounding box center [994, 34] width 49 height 9
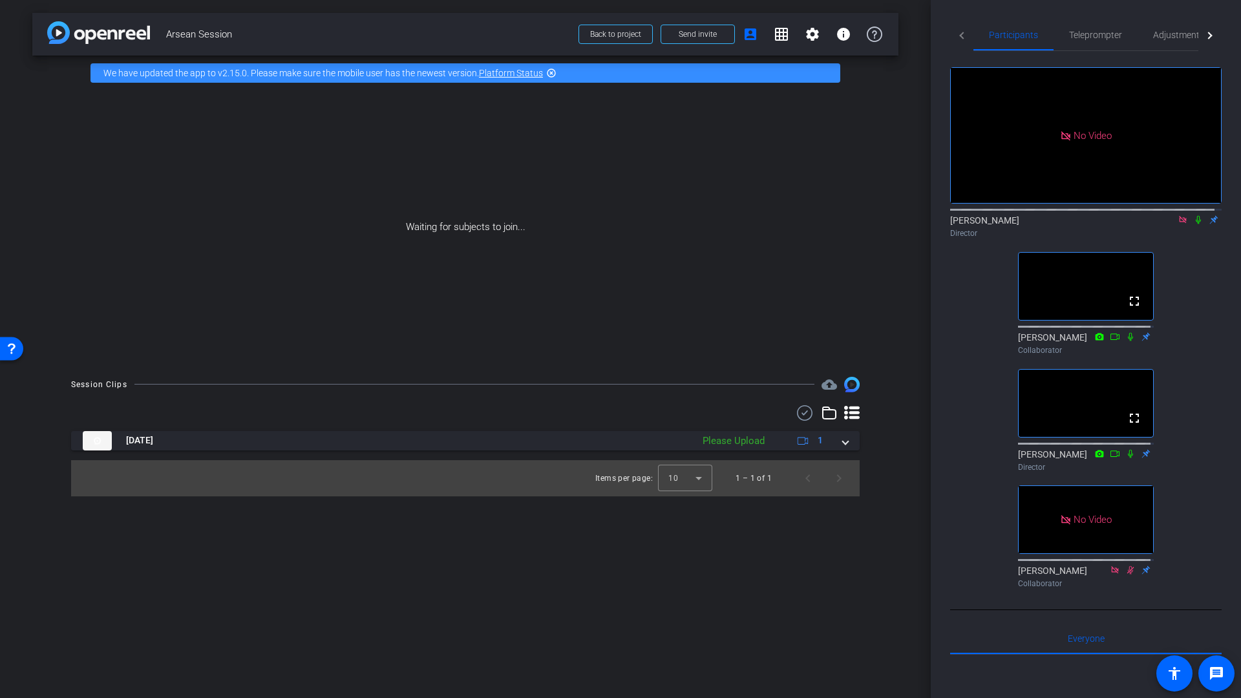
click at [1178, 215] on icon at bounding box center [1183, 219] width 10 height 9
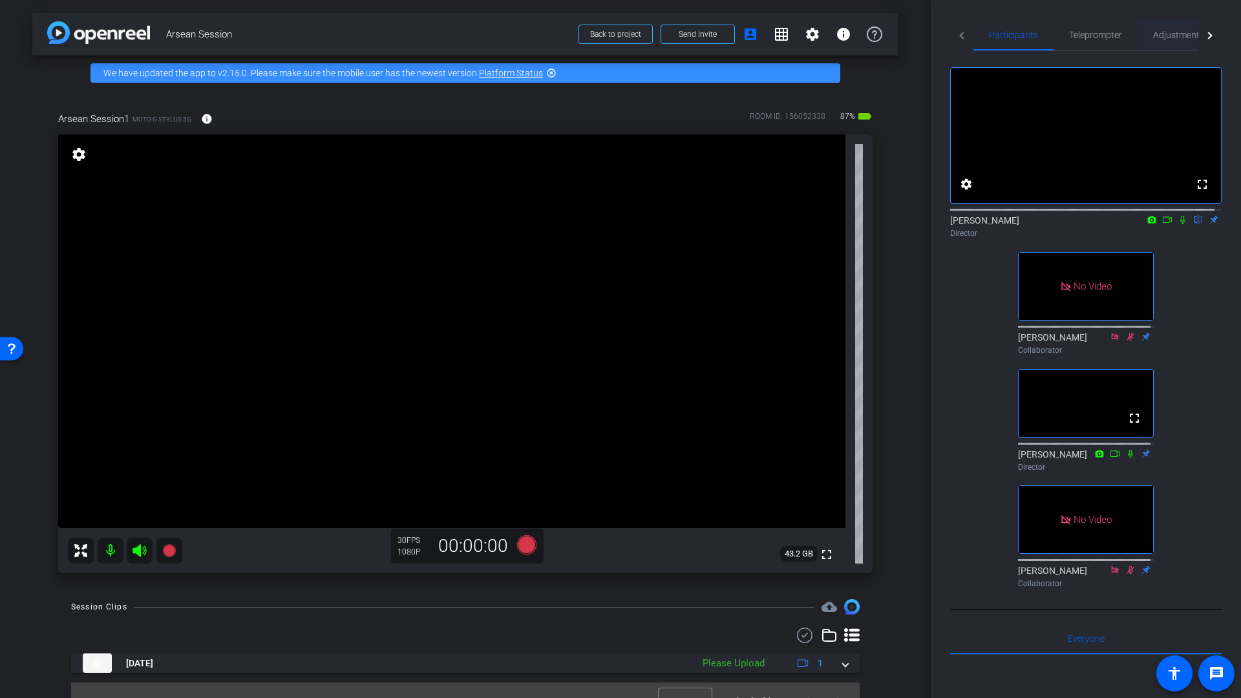
click at [1169, 36] on span "Adjustments" at bounding box center [1178, 34] width 51 height 9
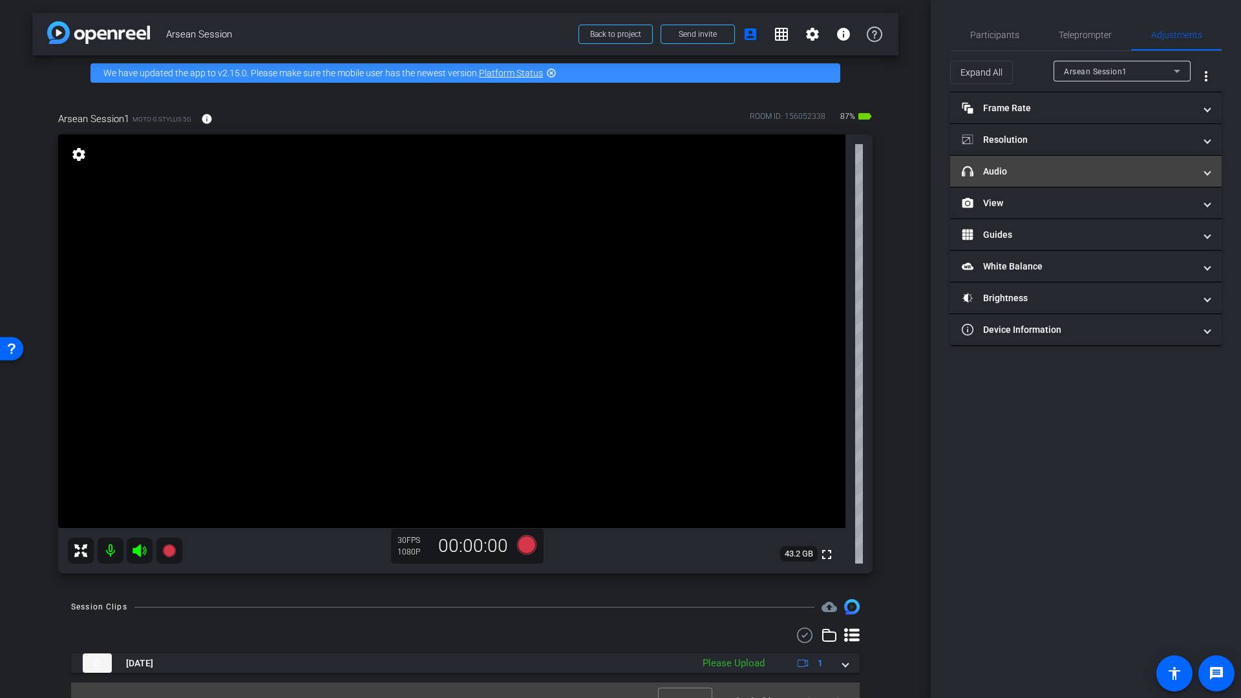
click at [1014, 171] on mat-panel-title "headphone icon Audio" at bounding box center [1078, 172] width 233 height 14
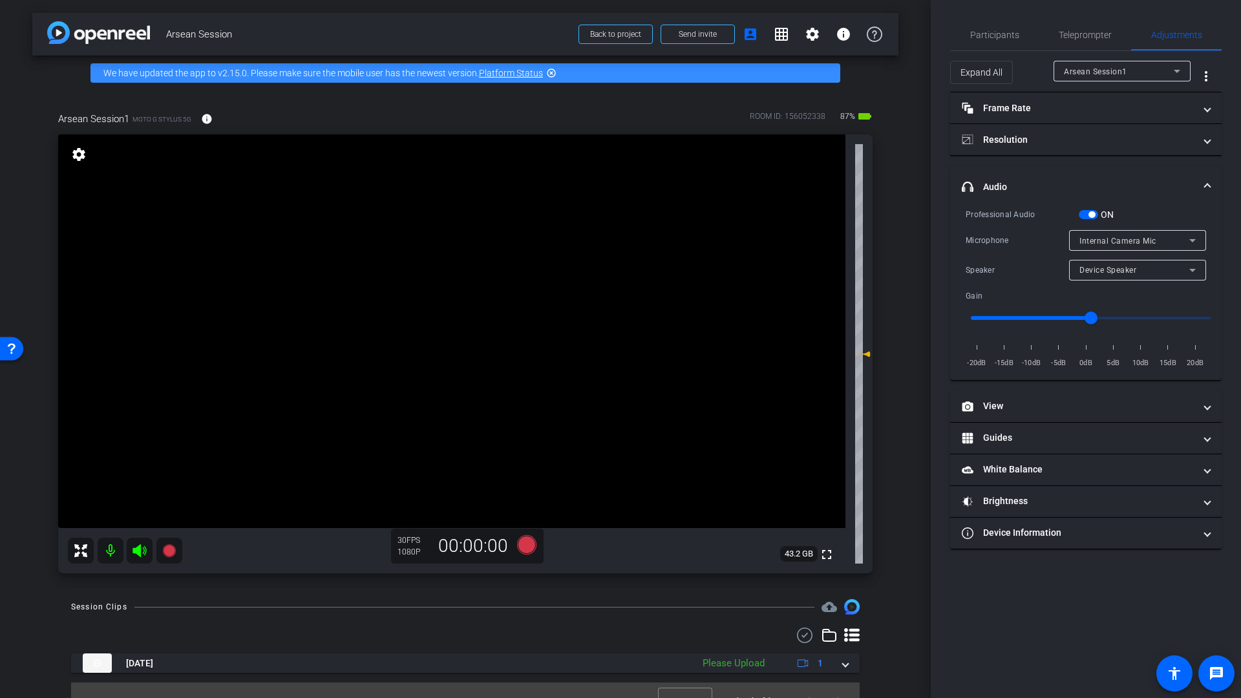
click at [1126, 239] on span "Internal Camera Mic" at bounding box center [1118, 241] width 77 height 9
click at [1126, 239] on div at bounding box center [620, 349] width 1241 height 698
click at [1126, 243] on span "Internal Camera Mic" at bounding box center [1118, 241] width 77 height 9
click at [1066, 175] on div at bounding box center [620, 349] width 1241 height 698
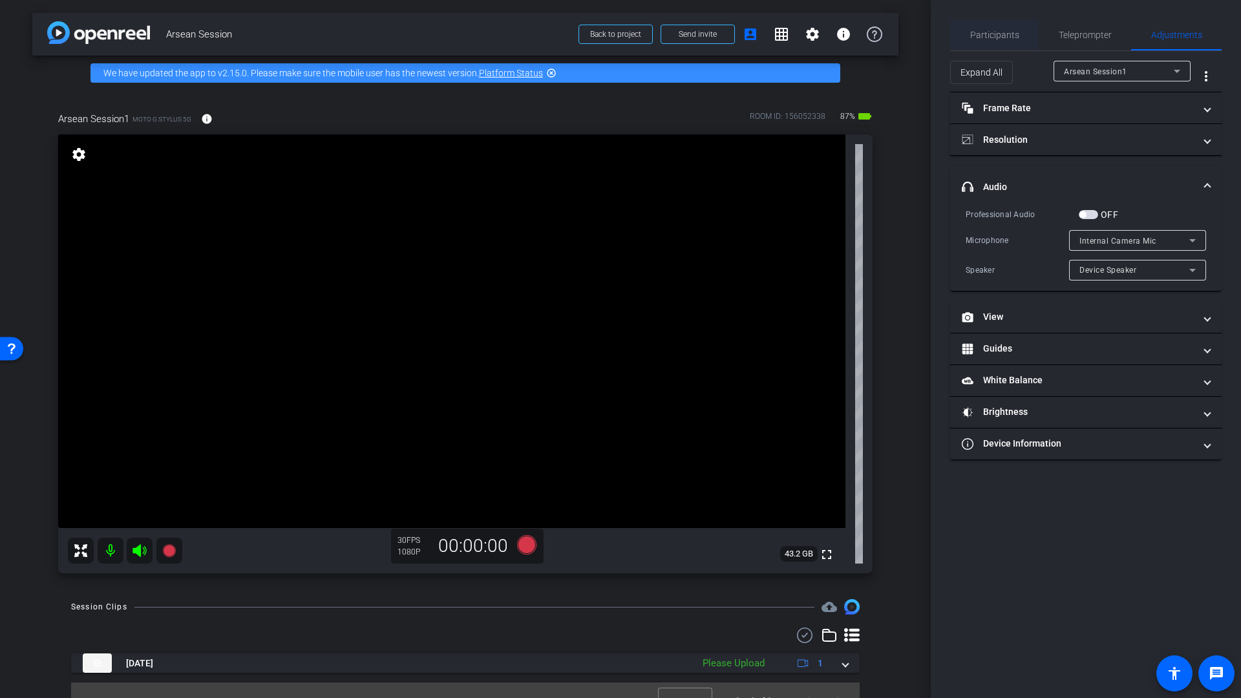
click at [1008, 37] on span "Participants" at bounding box center [994, 34] width 49 height 9
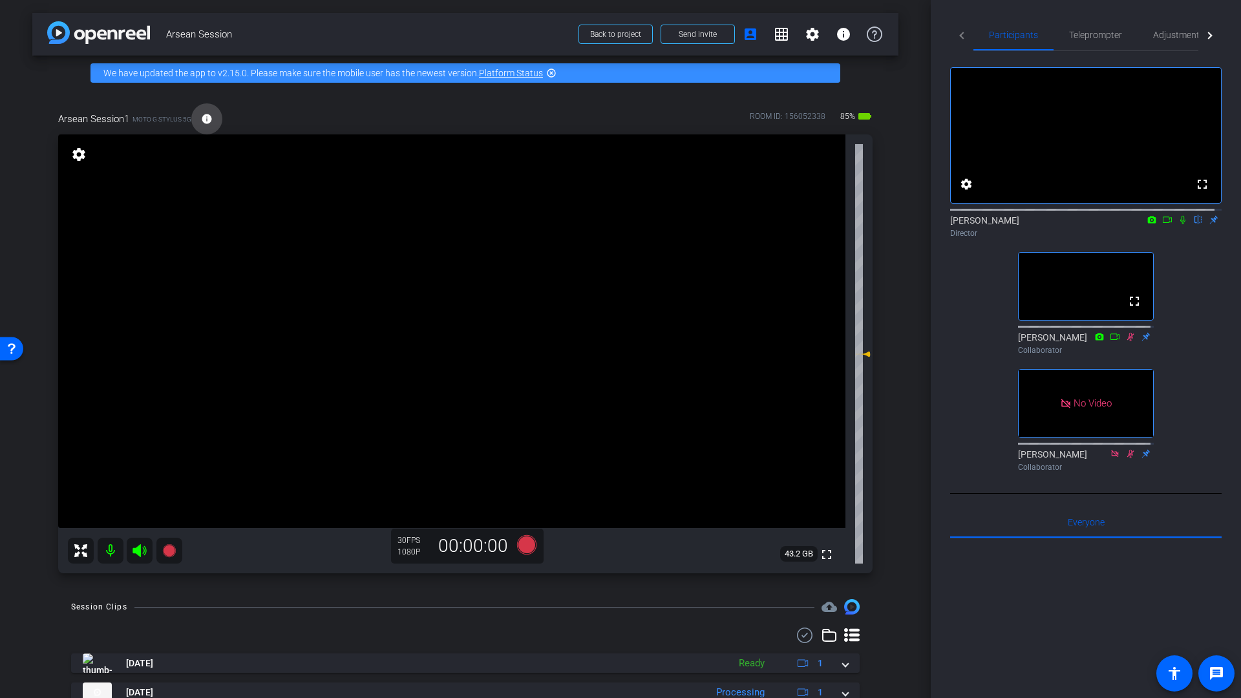
click at [206, 124] on mat-icon "info" at bounding box center [207, 119] width 12 height 12
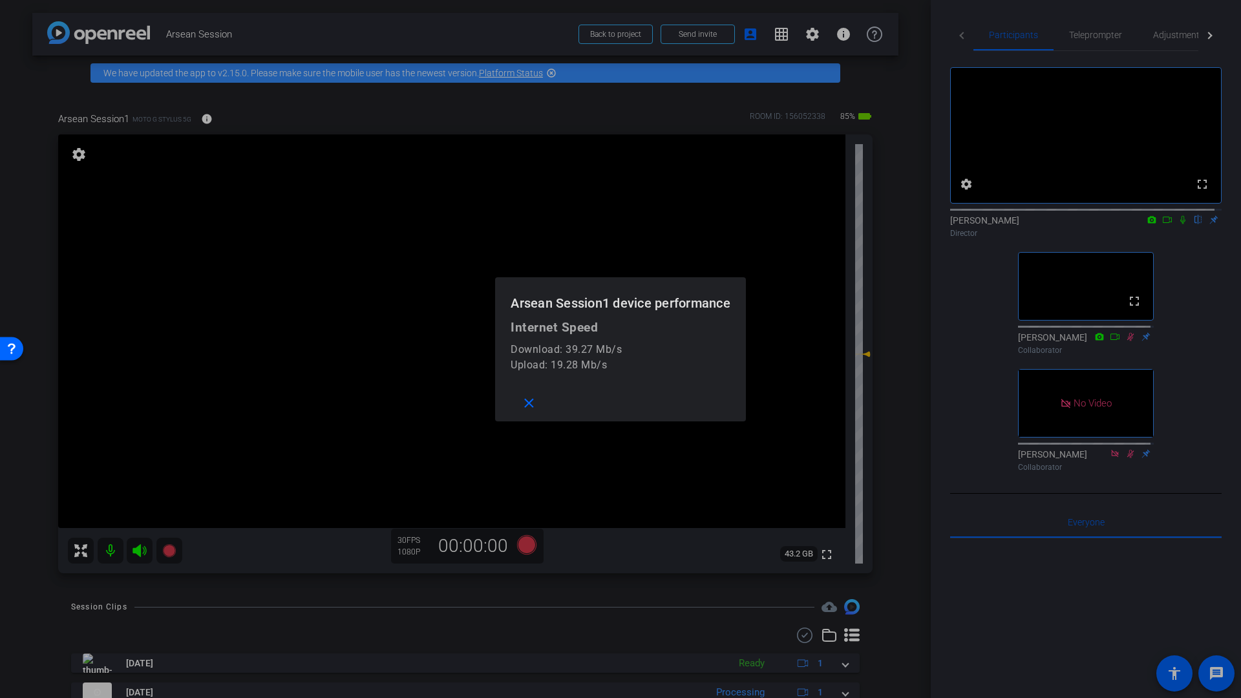
click at [253, 112] on div at bounding box center [620, 349] width 1241 height 698
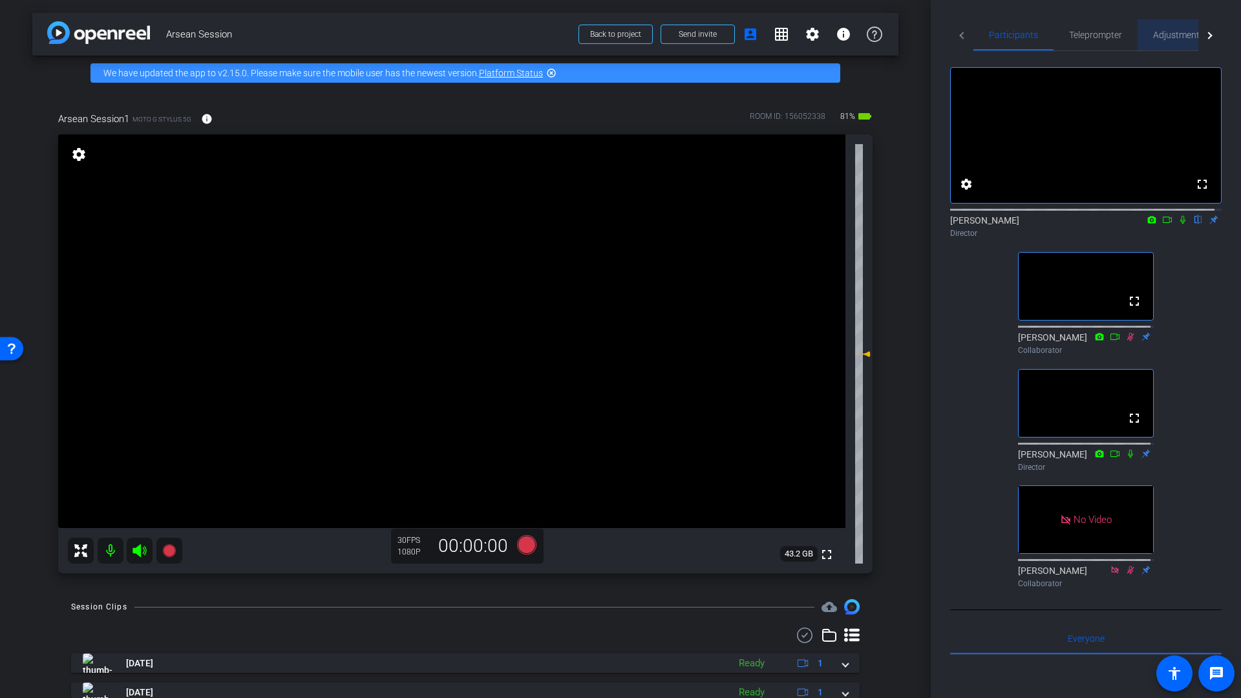
click at [1175, 37] on span "Adjustments" at bounding box center [1178, 34] width 51 height 9
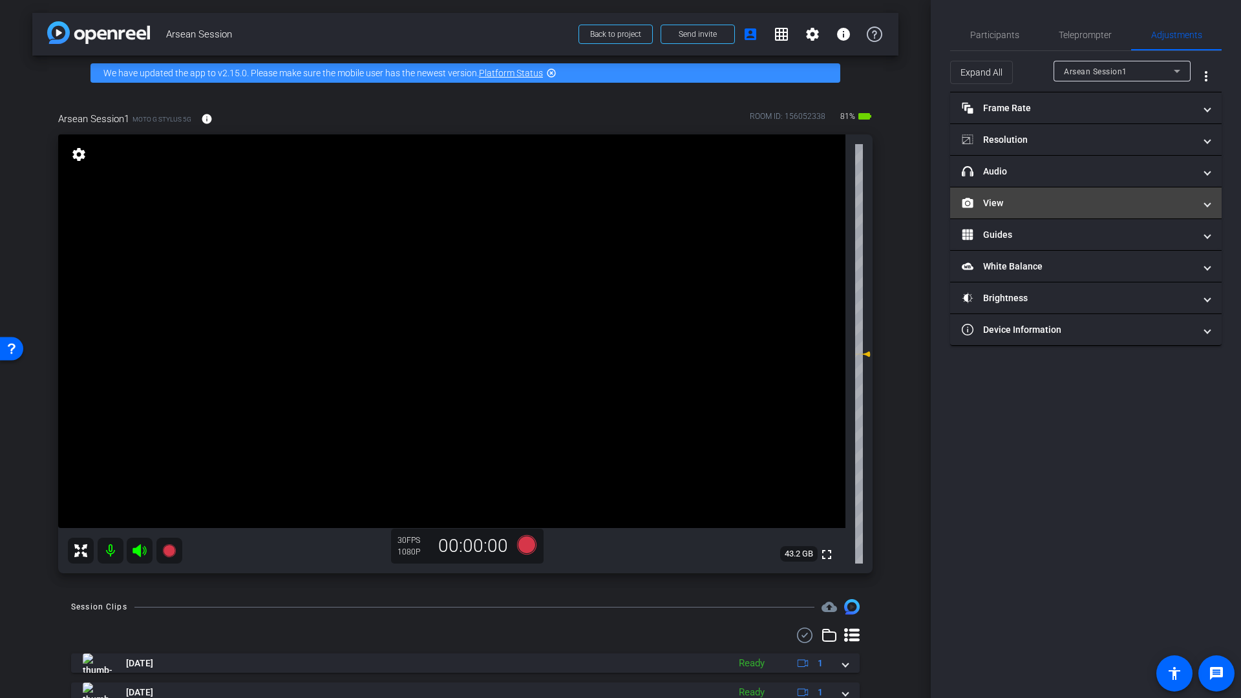
click at [1010, 213] on mat-expansion-panel-header "View" at bounding box center [1086, 202] width 272 height 31
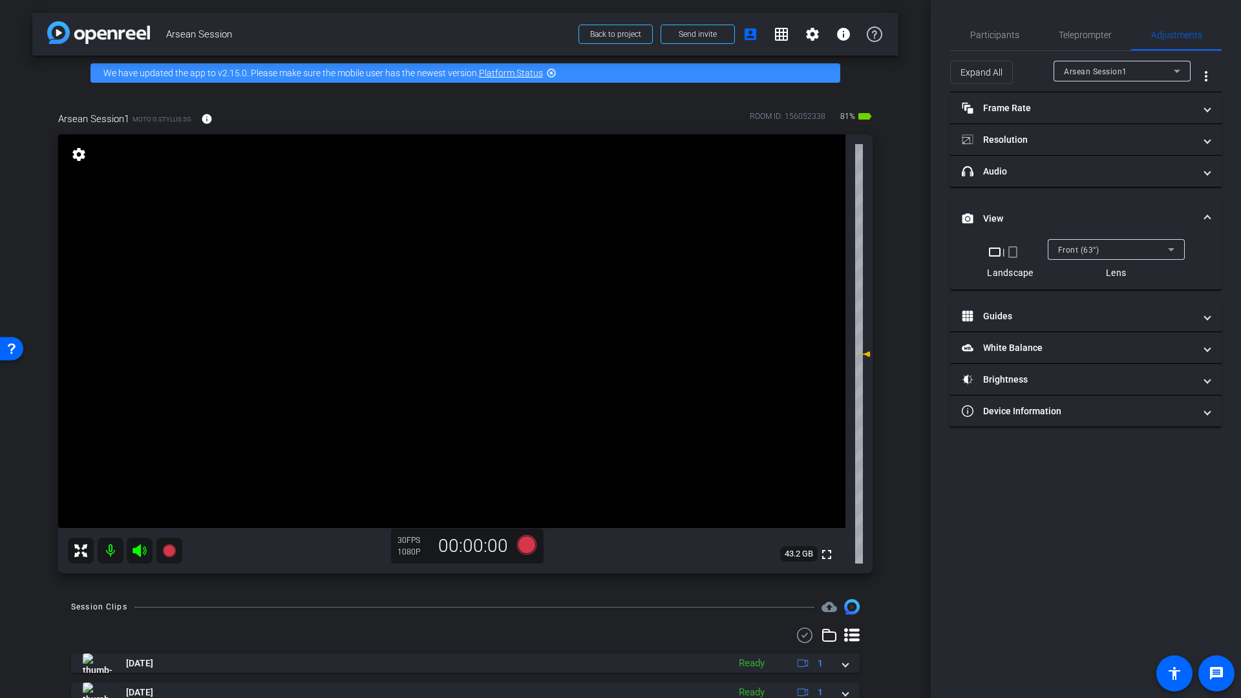
click at [1074, 257] on div "Front (63°)" at bounding box center [1116, 249] width 116 height 21
click at [1080, 298] on span "Back Wide (68°)" at bounding box center [1089, 296] width 63 height 16
click at [1076, 251] on span "Back Wide (68°)" at bounding box center [1088, 250] width 60 height 9
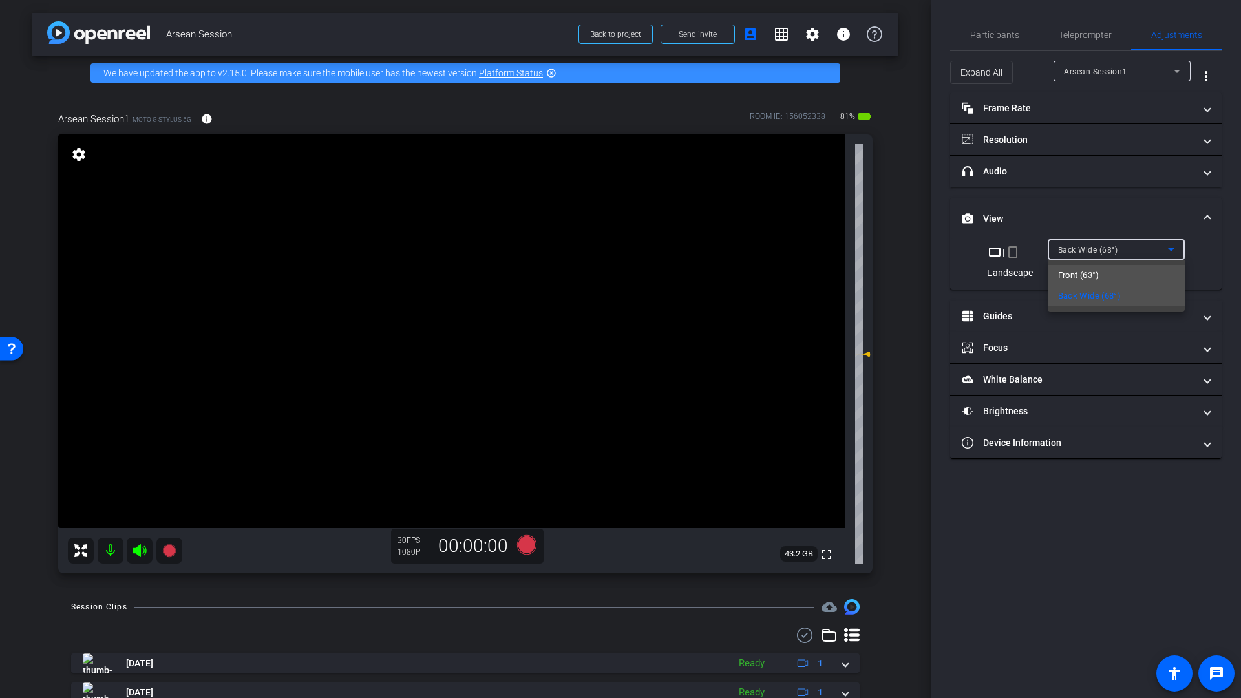
click at [1082, 275] on span "Front (63°)" at bounding box center [1078, 276] width 41 height 16
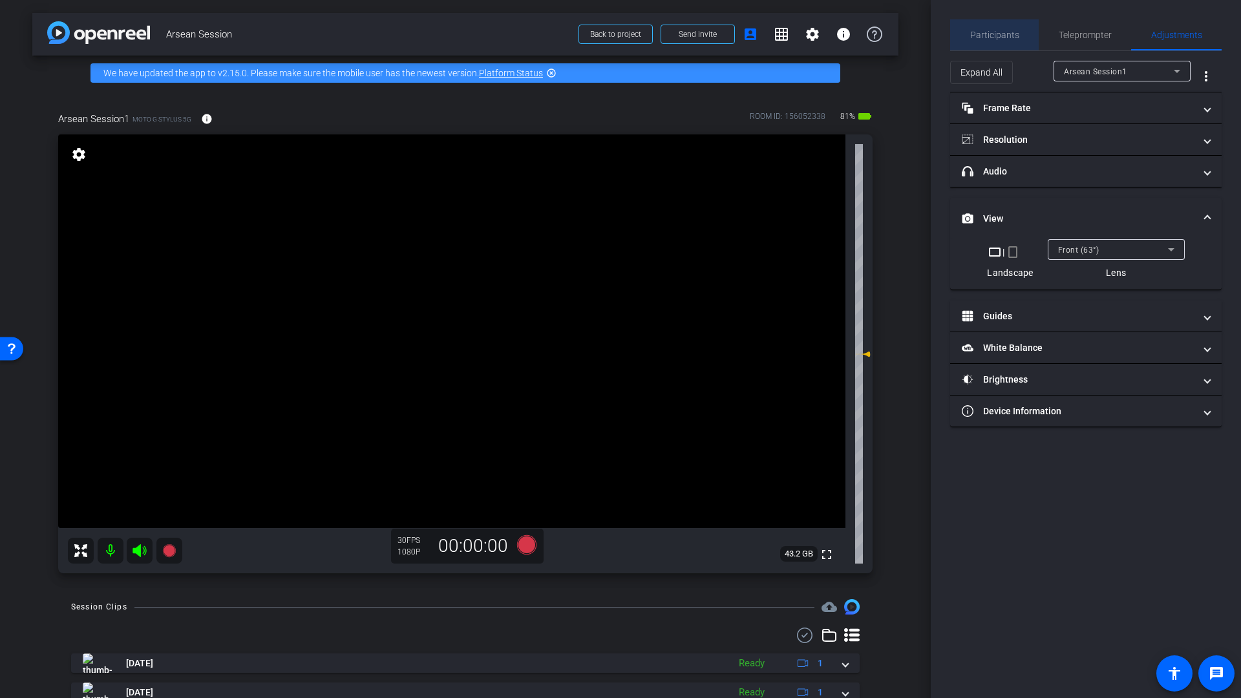
click at [1000, 33] on span "Participants" at bounding box center [994, 34] width 49 height 9
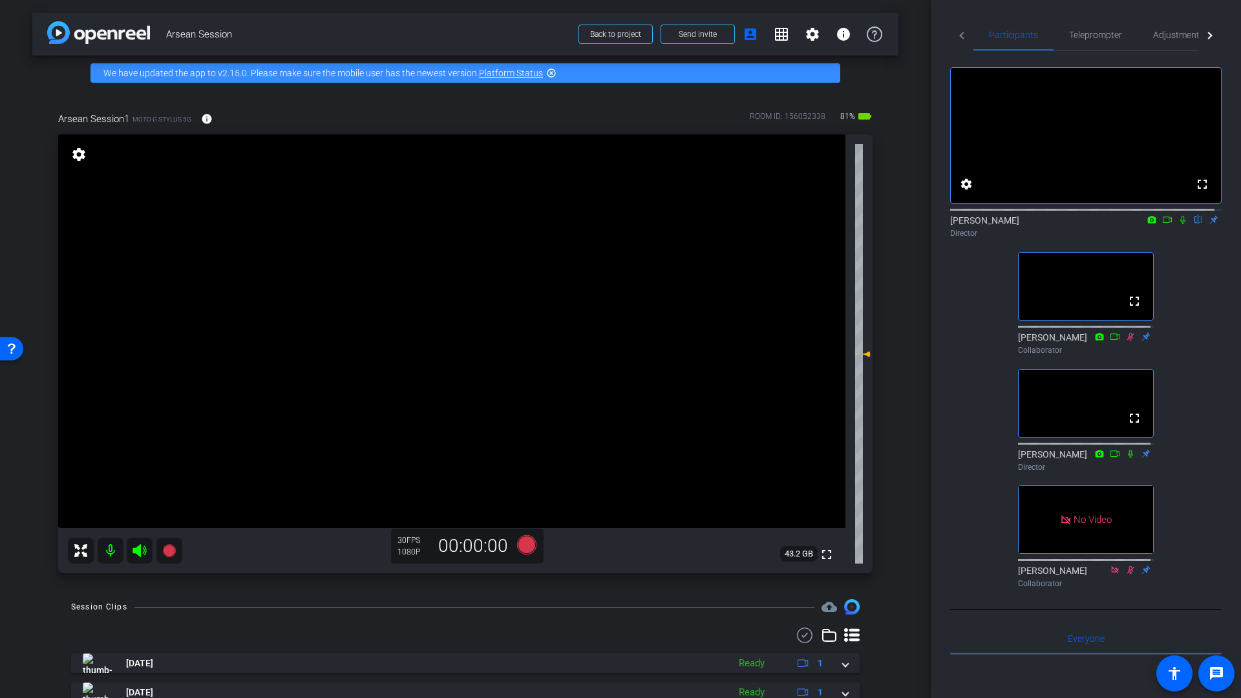
click at [1162, 224] on icon at bounding box center [1167, 219] width 10 height 9
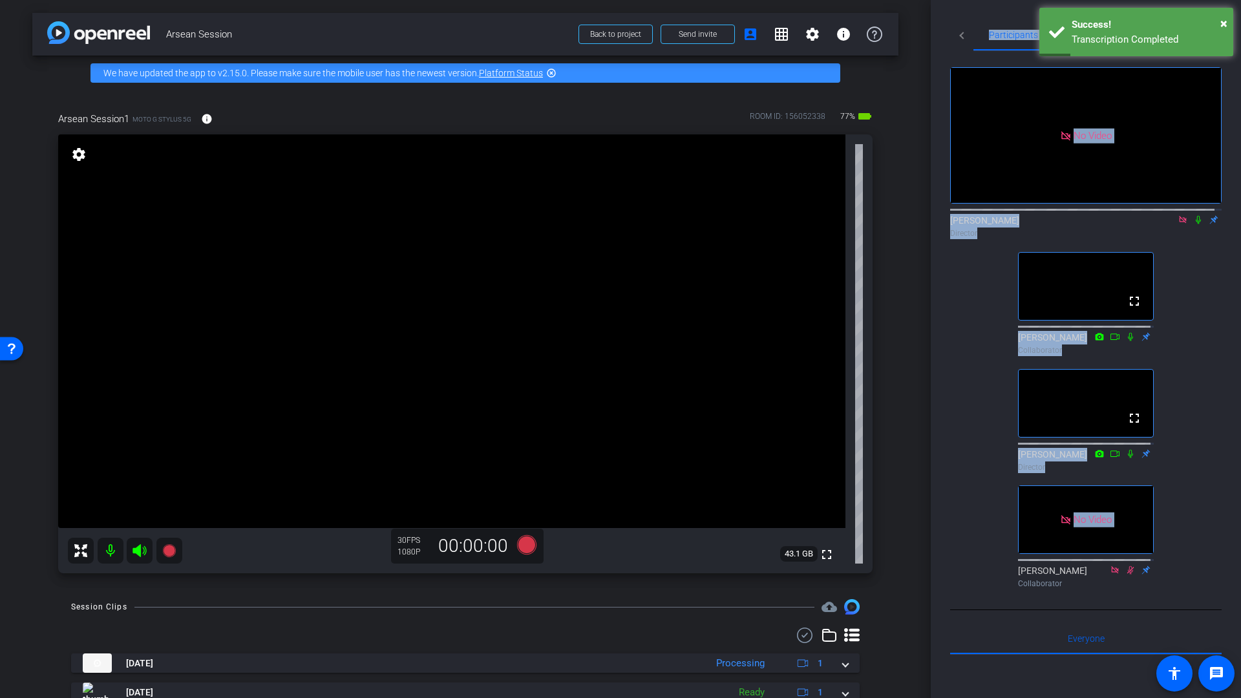
drag, startPoint x: 979, startPoint y: 5, endPoint x: 979, endPoint y: 618, distance: 612.9
click at [979, 5] on div "Participants Teleprompter Adjustments No Video dave delk Director fullscreen Am…" at bounding box center [1086, 349] width 310 height 698
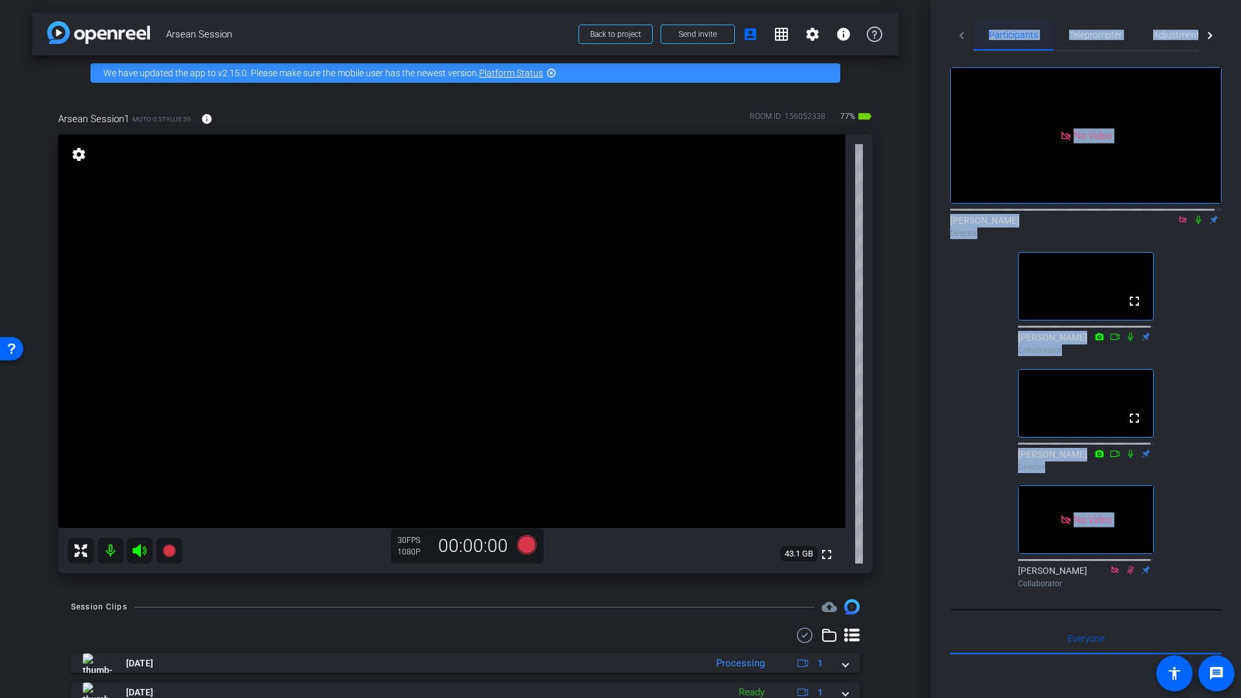
click at [990, 19] on span "Participants" at bounding box center [1013, 34] width 49 height 31
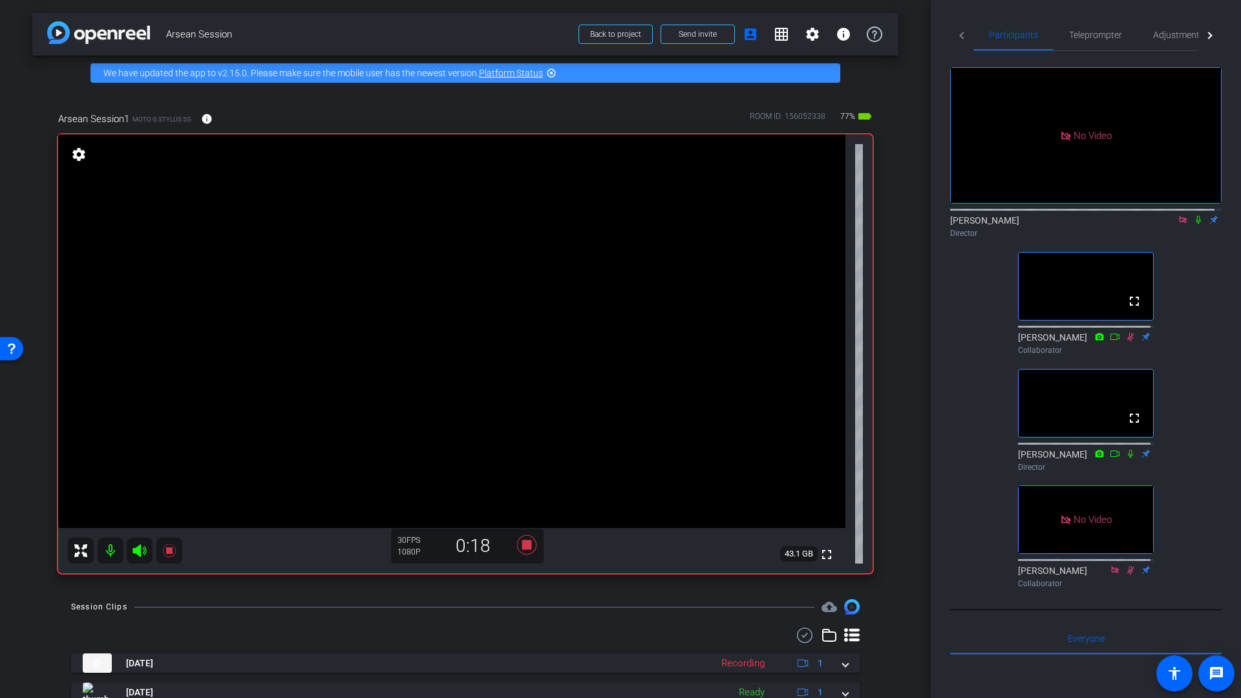
drag, startPoint x: 1192, startPoint y: 235, endPoint x: 1192, endPoint y: 264, distance: 29.1
click at [1193, 224] on icon at bounding box center [1198, 219] width 10 height 9
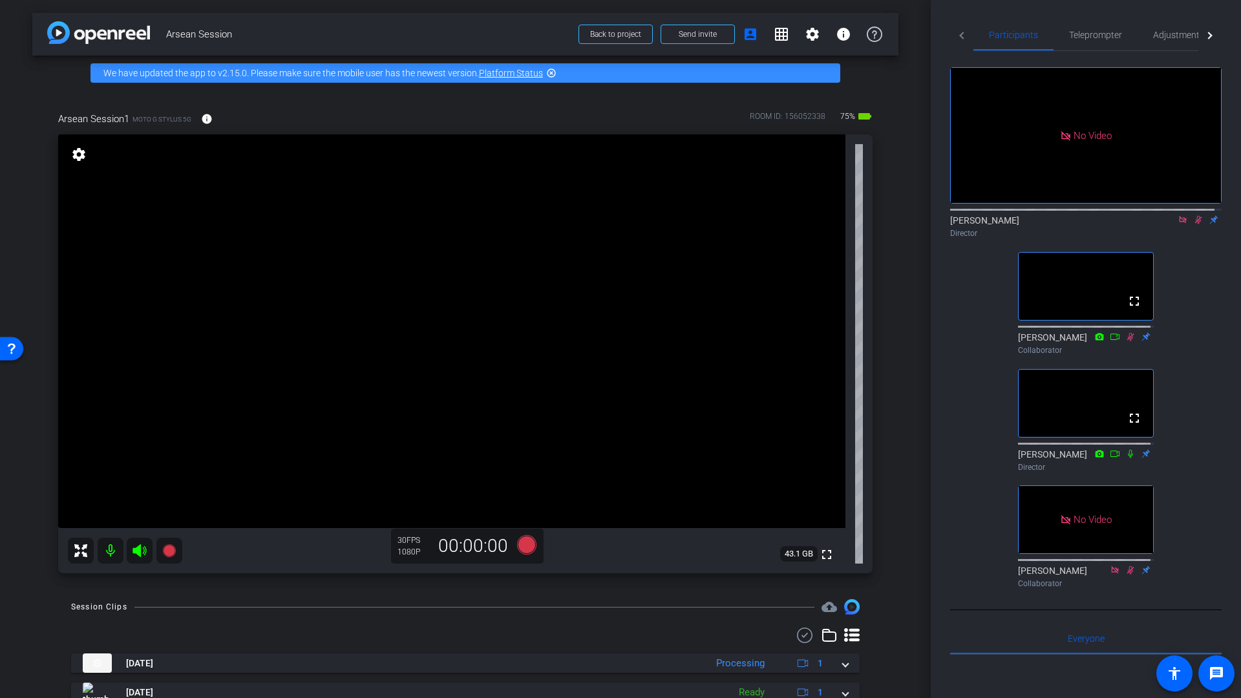
click at [1195, 224] on icon at bounding box center [1198, 219] width 10 height 9
click at [525, 548] on icon at bounding box center [526, 544] width 19 height 19
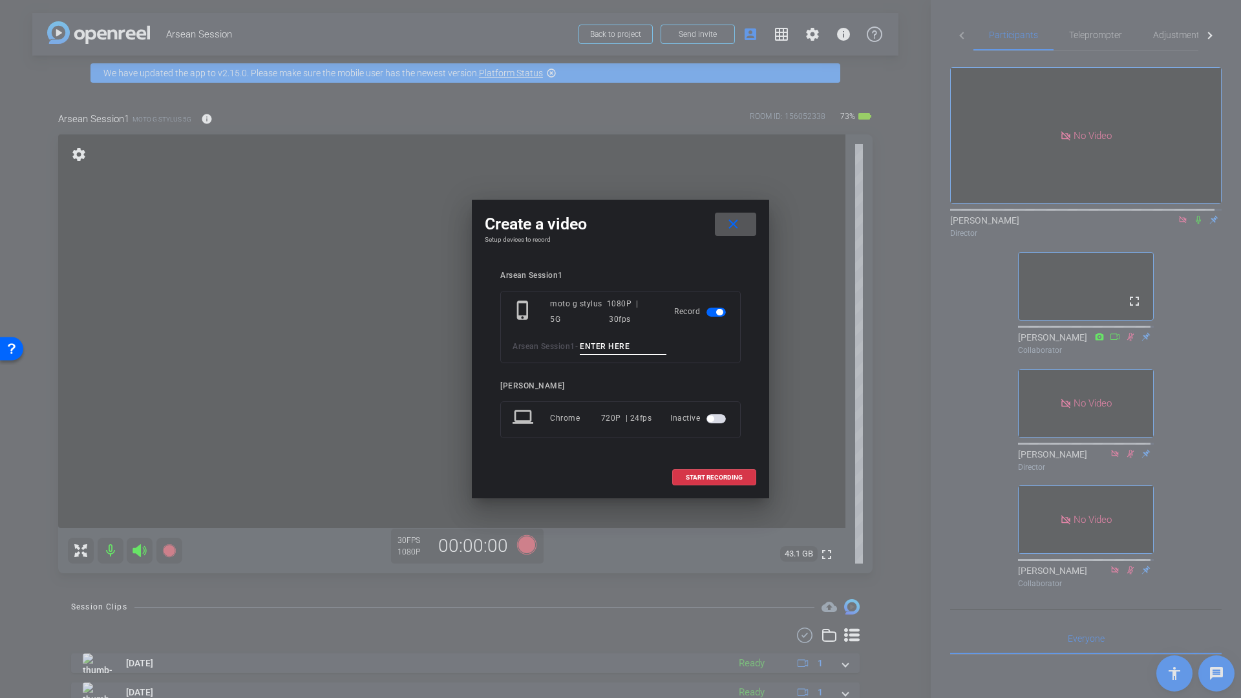
click at [601, 341] on input at bounding box center [623, 347] width 87 height 16
type input "Smile Shot"
drag, startPoint x: 705, startPoint y: 477, endPoint x: 846, endPoint y: 511, distance: 145.0
click at [706, 477] on span "START RECORDING" at bounding box center [714, 478] width 57 height 6
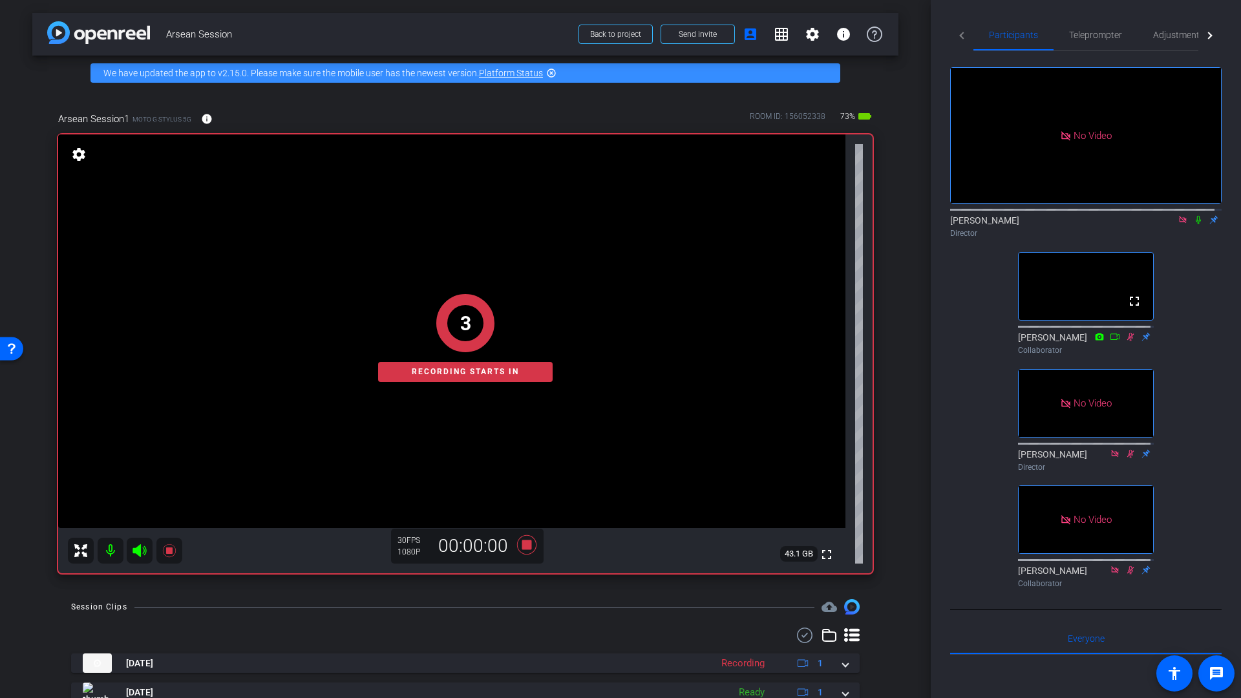
click at [1193, 224] on icon at bounding box center [1198, 219] width 10 height 9
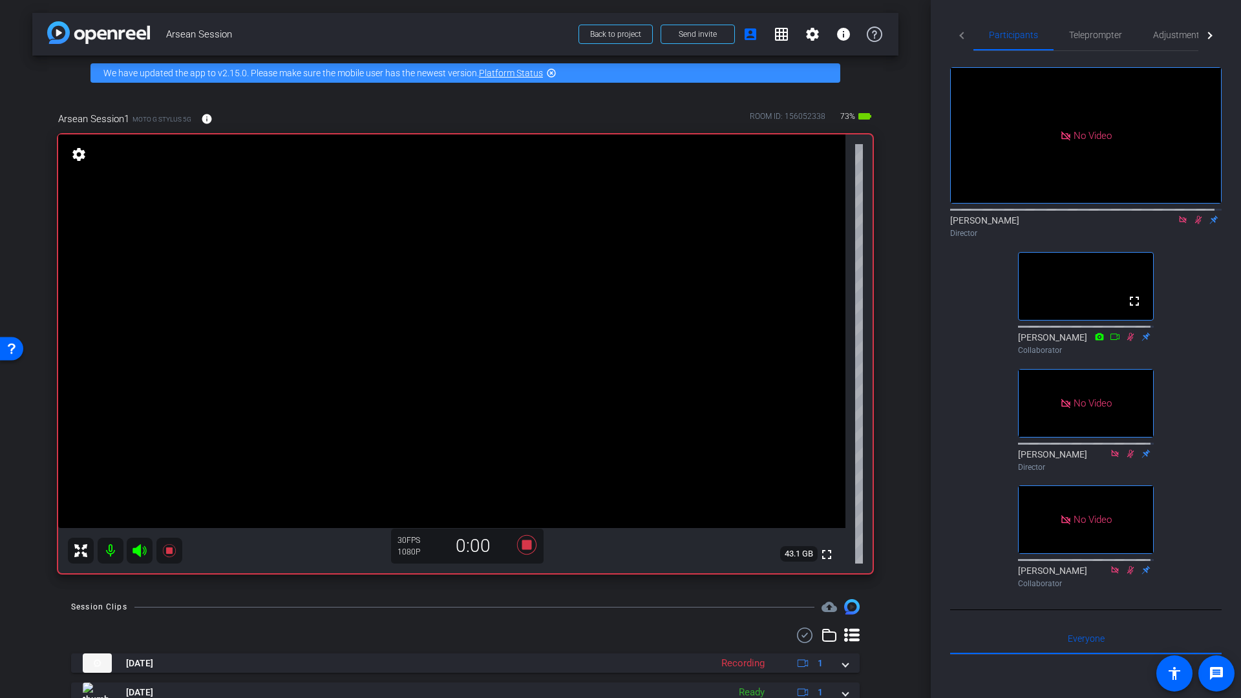
click at [1193, 226] on mat-icon at bounding box center [1199, 220] width 16 height 12
click at [520, 548] on icon at bounding box center [526, 544] width 19 height 19
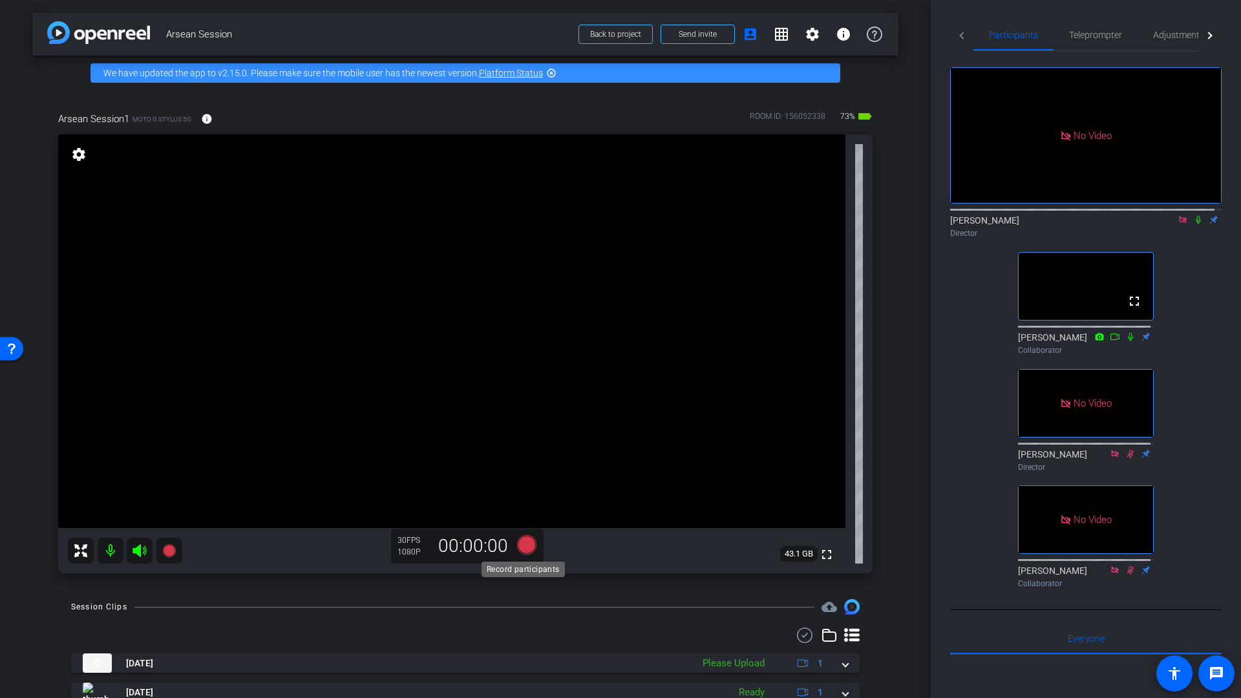
click at [525, 541] on icon at bounding box center [526, 544] width 19 height 19
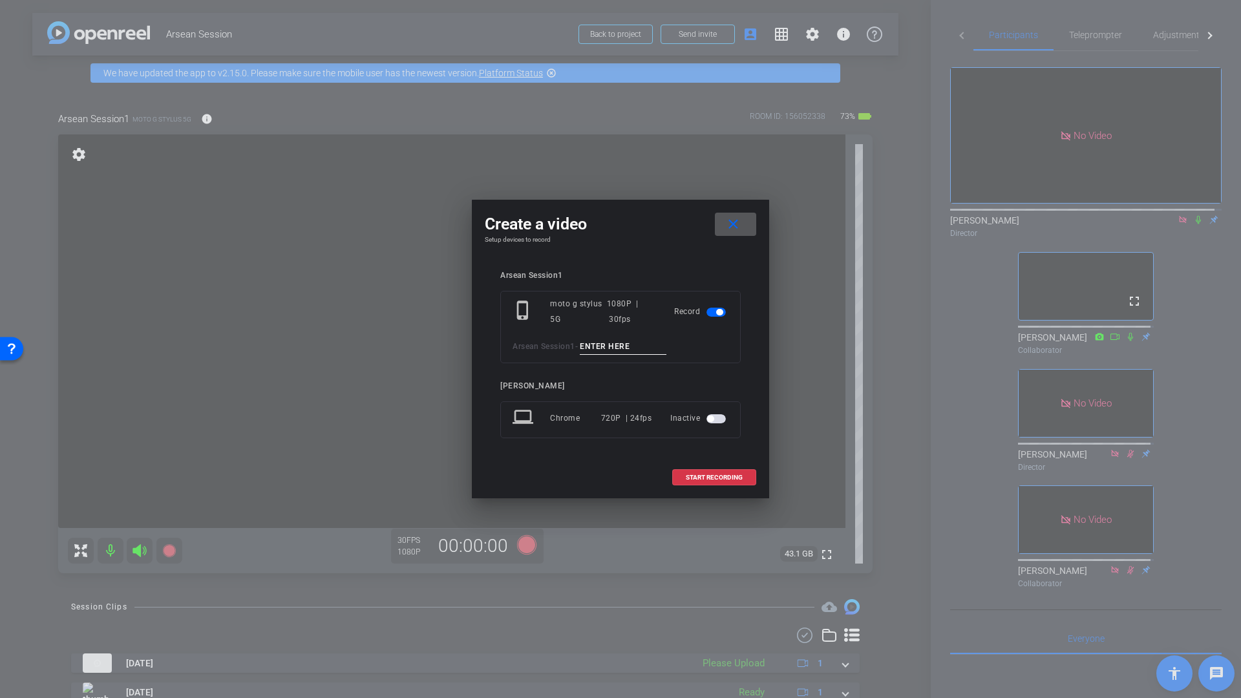
click at [602, 345] on input at bounding box center [623, 347] width 87 height 16
type input "Q1"
drag, startPoint x: 731, startPoint y: 219, endPoint x: 743, endPoint y: 252, distance: 35.8
click at [731, 219] on mat-icon "close" at bounding box center [733, 225] width 16 height 16
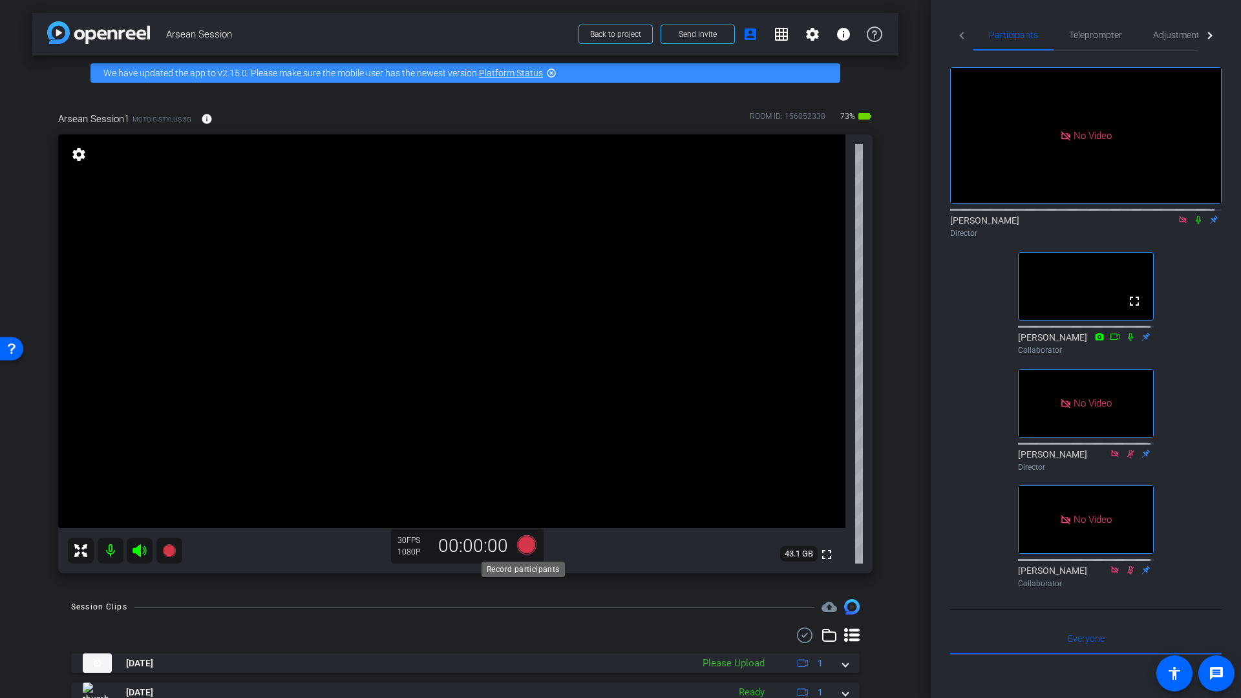
click at [522, 546] on icon at bounding box center [526, 544] width 19 height 19
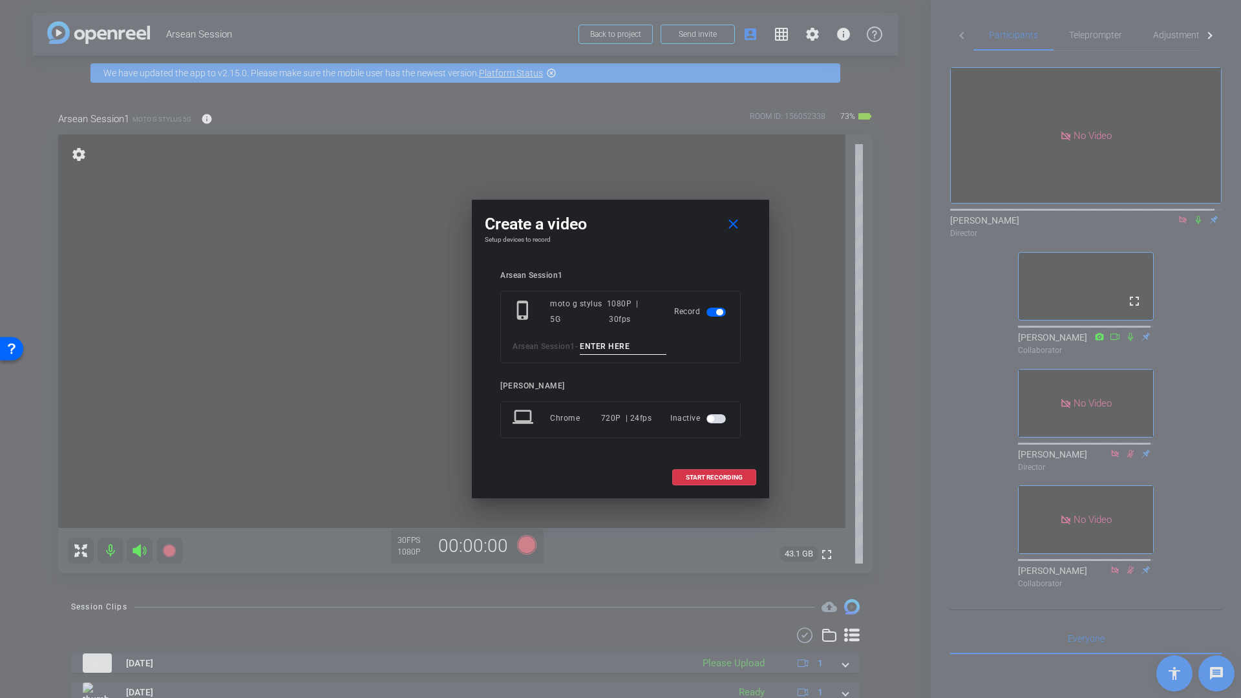
click at [602, 343] on input at bounding box center [623, 347] width 87 height 16
type input "Q1"
click at [713, 476] on span "START RECORDING" at bounding box center [714, 478] width 57 height 6
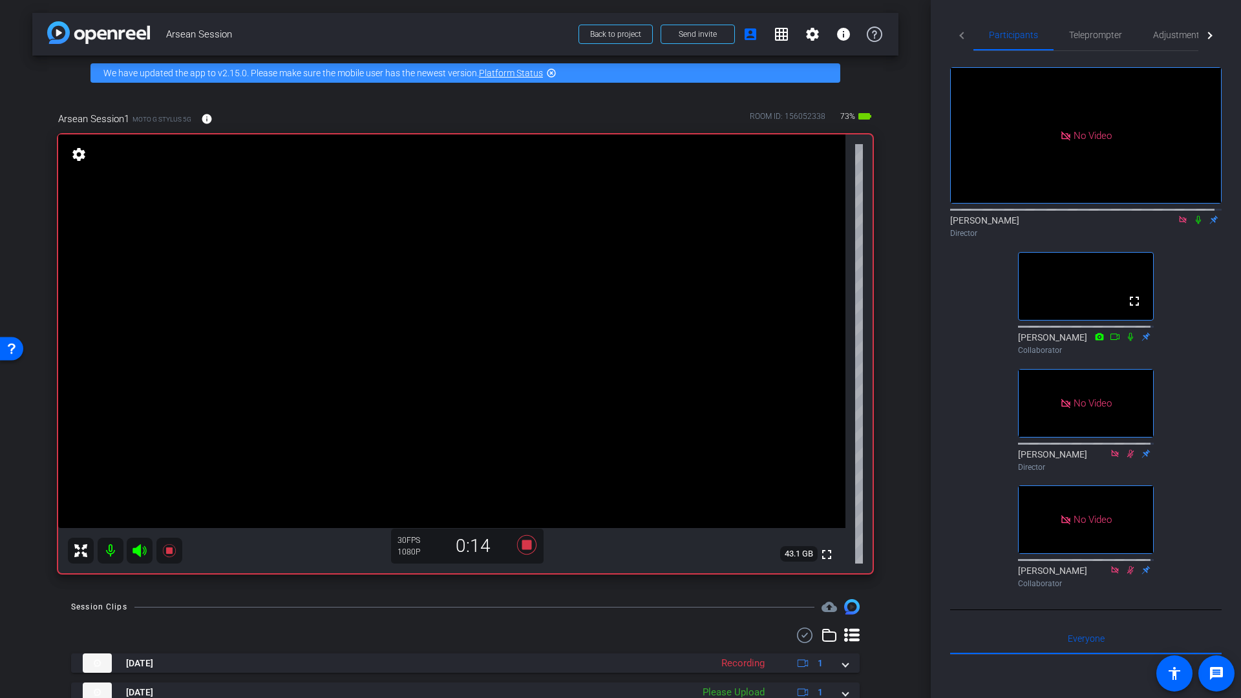
click at [1193, 224] on icon at bounding box center [1198, 219] width 10 height 9
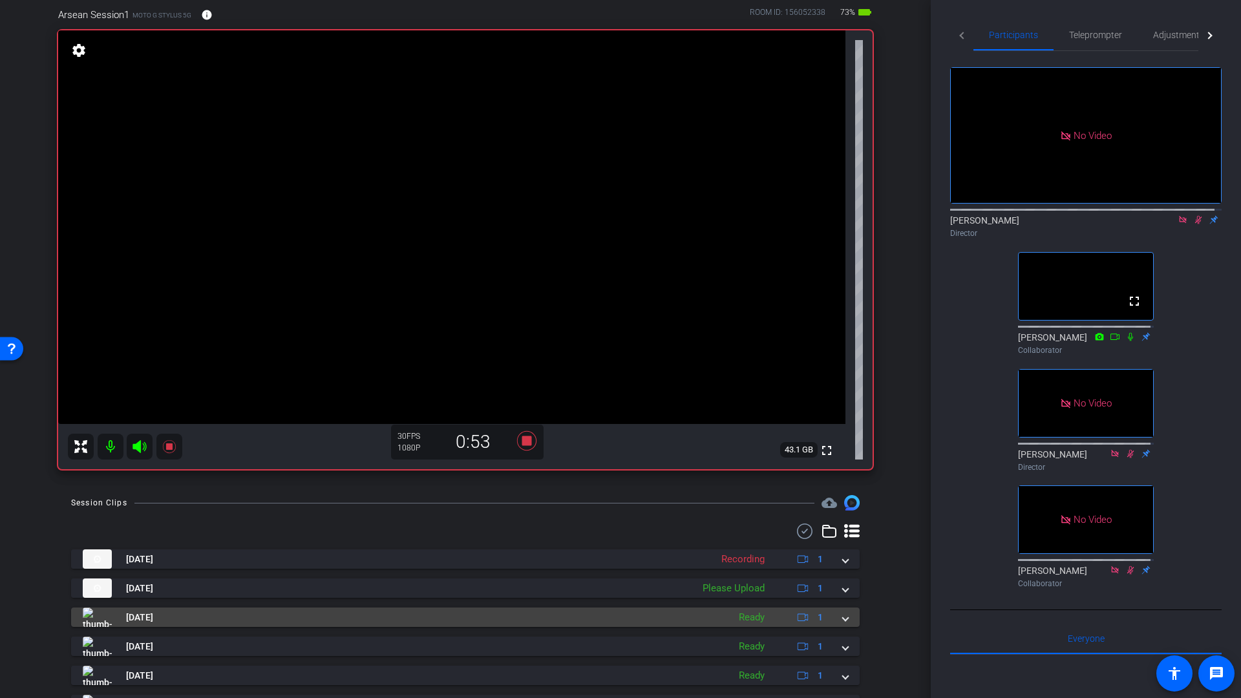
scroll to position [107, 0]
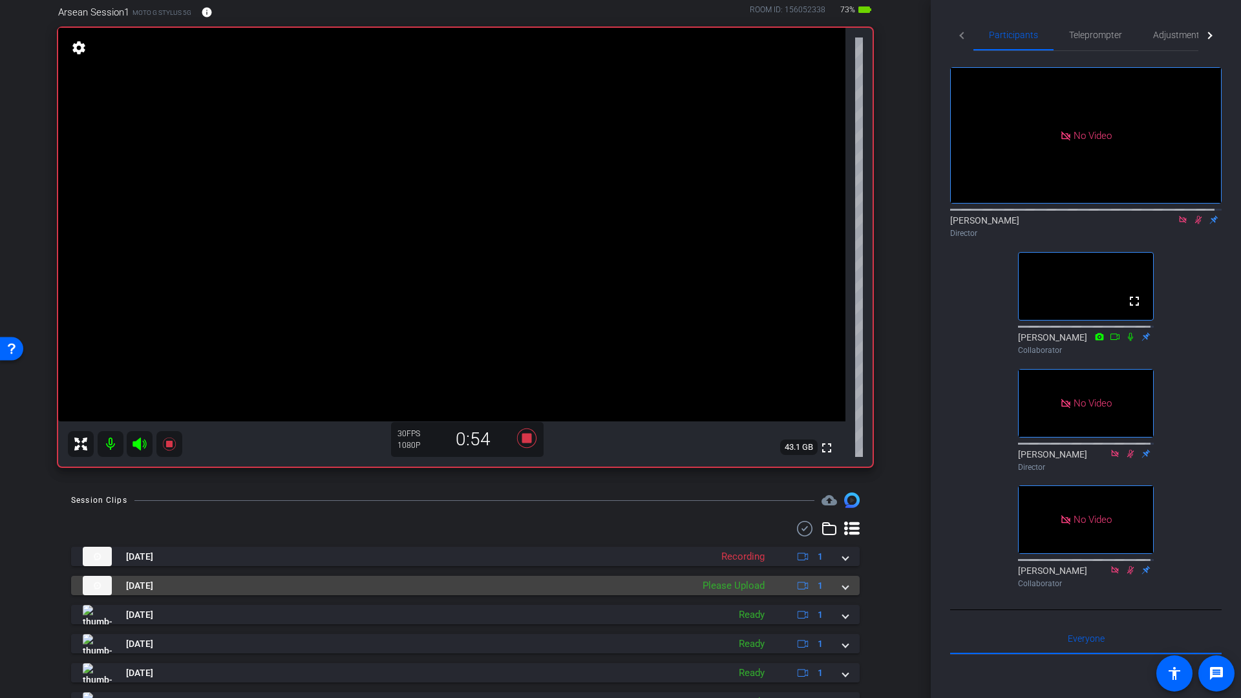
click at [843, 588] on span at bounding box center [845, 586] width 5 height 14
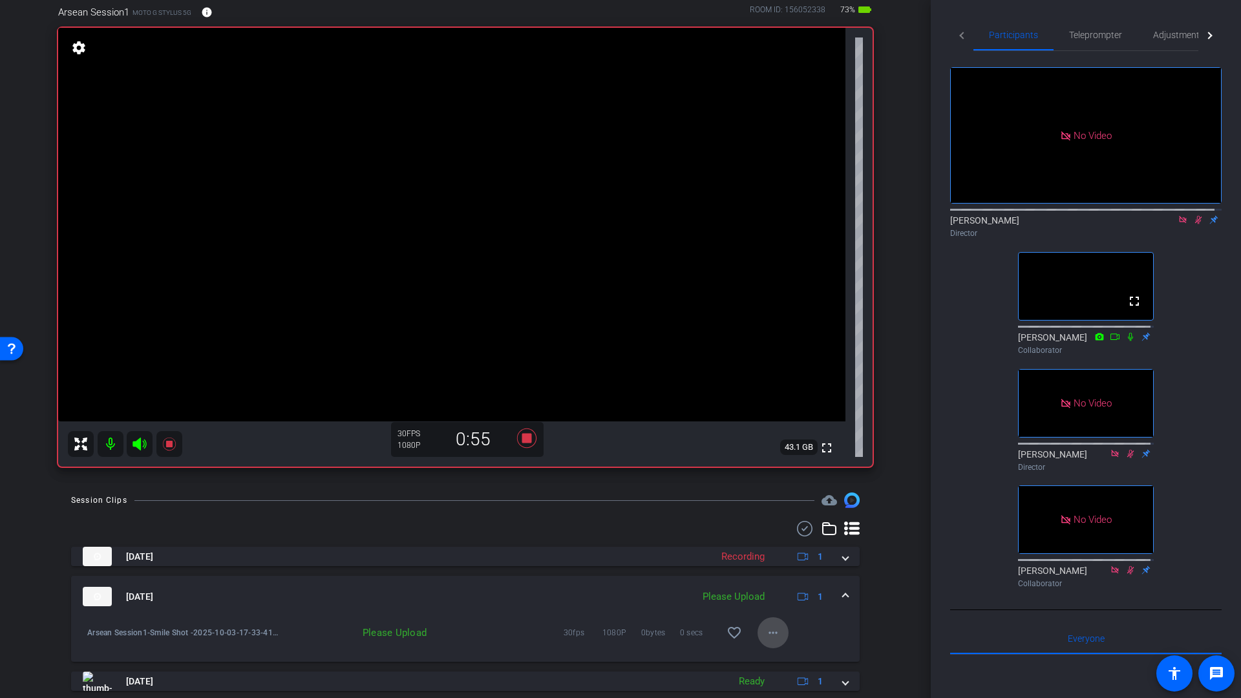
click at [769, 634] on mat-icon "more_horiz" at bounding box center [773, 633] width 16 height 16
click at [779, 574] on span "Upload" at bounding box center [788, 574] width 52 height 16
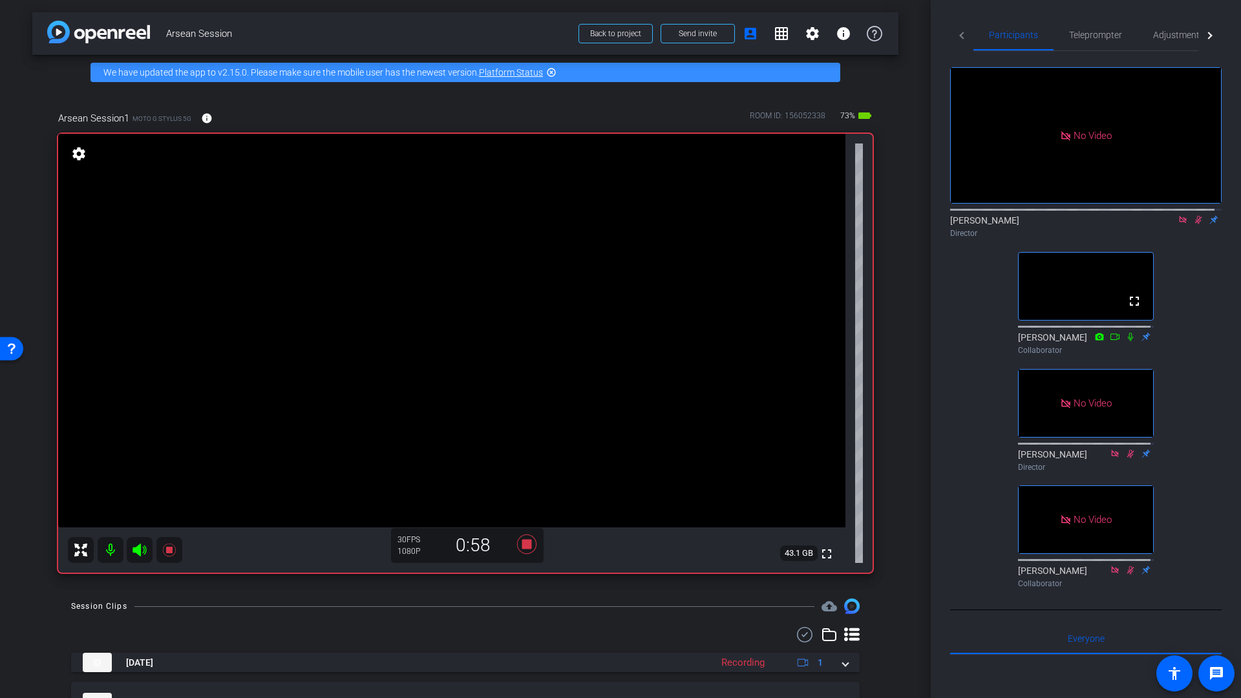
scroll to position [0, 0]
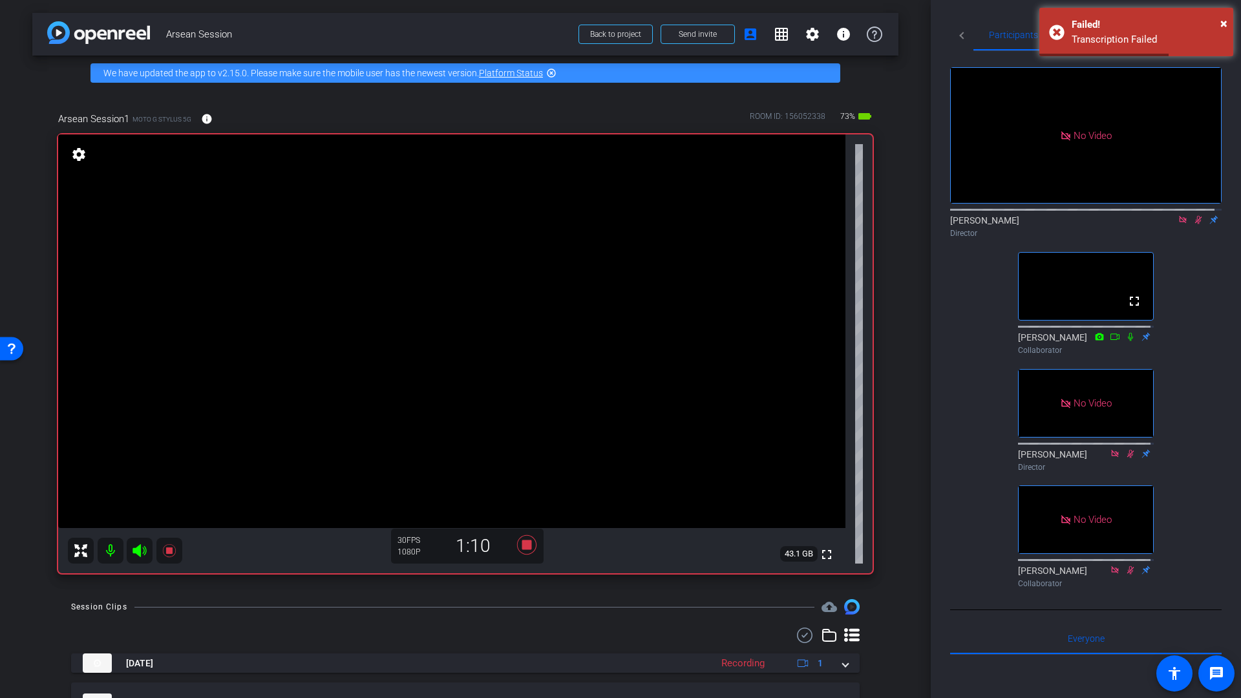
click at [1195, 224] on icon at bounding box center [1198, 220] width 7 height 8
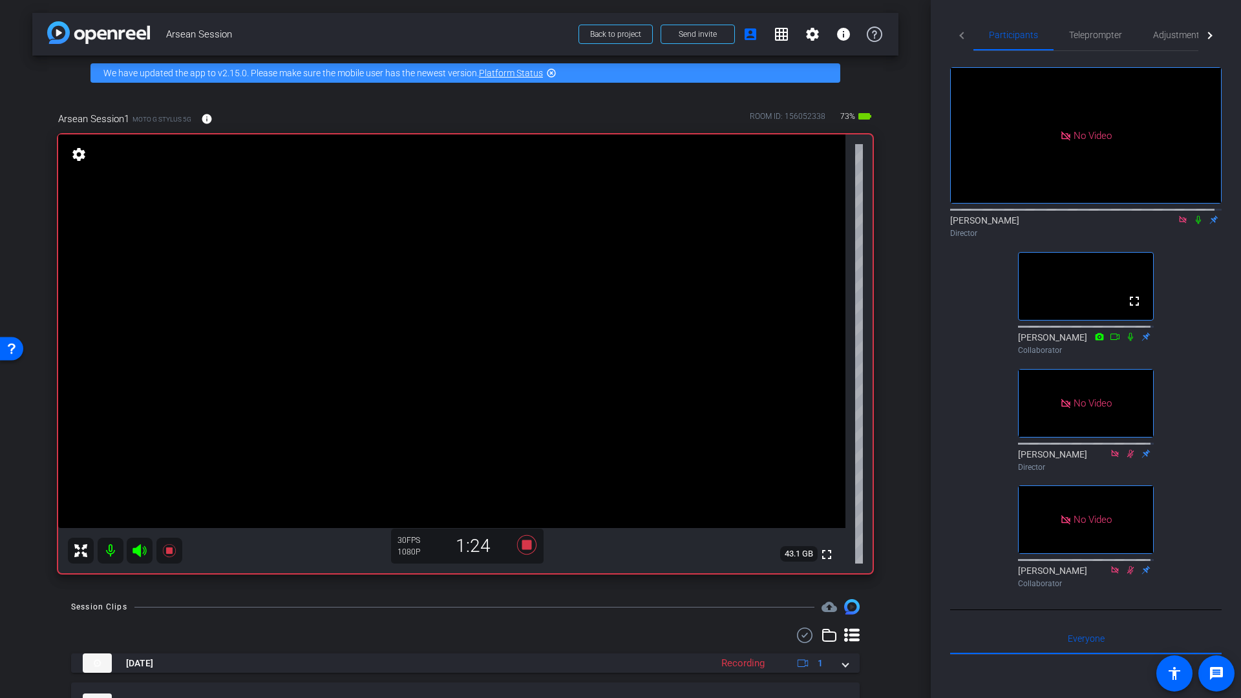
click at [1193, 224] on icon at bounding box center [1198, 219] width 10 height 9
click at [1195, 224] on icon at bounding box center [1198, 220] width 7 height 8
click at [526, 548] on icon at bounding box center [526, 544] width 19 height 19
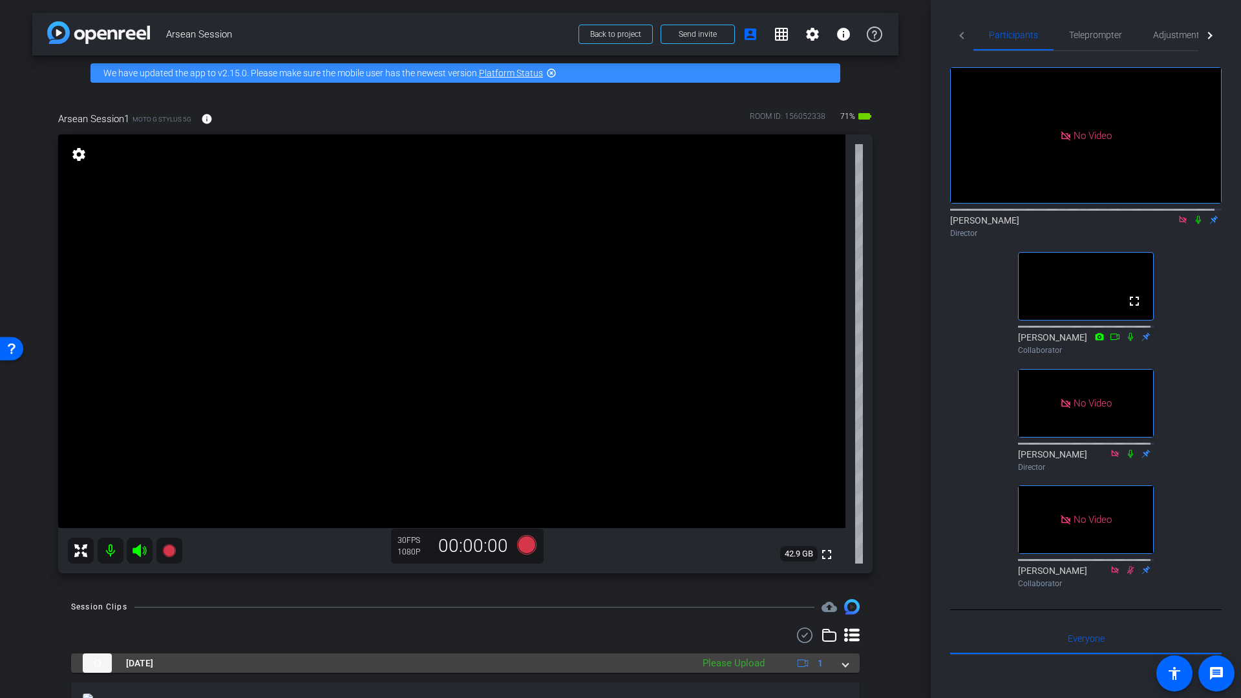
click at [843, 667] on span at bounding box center [845, 664] width 5 height 14
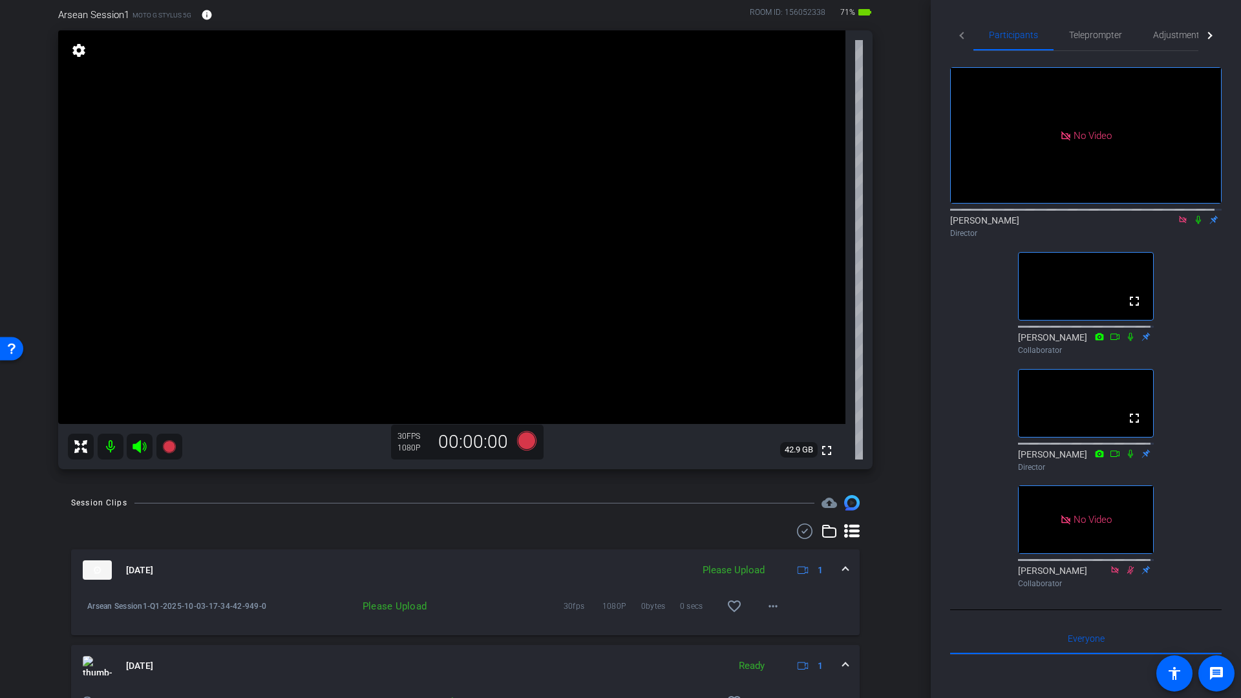
scroll to position [122, 0]
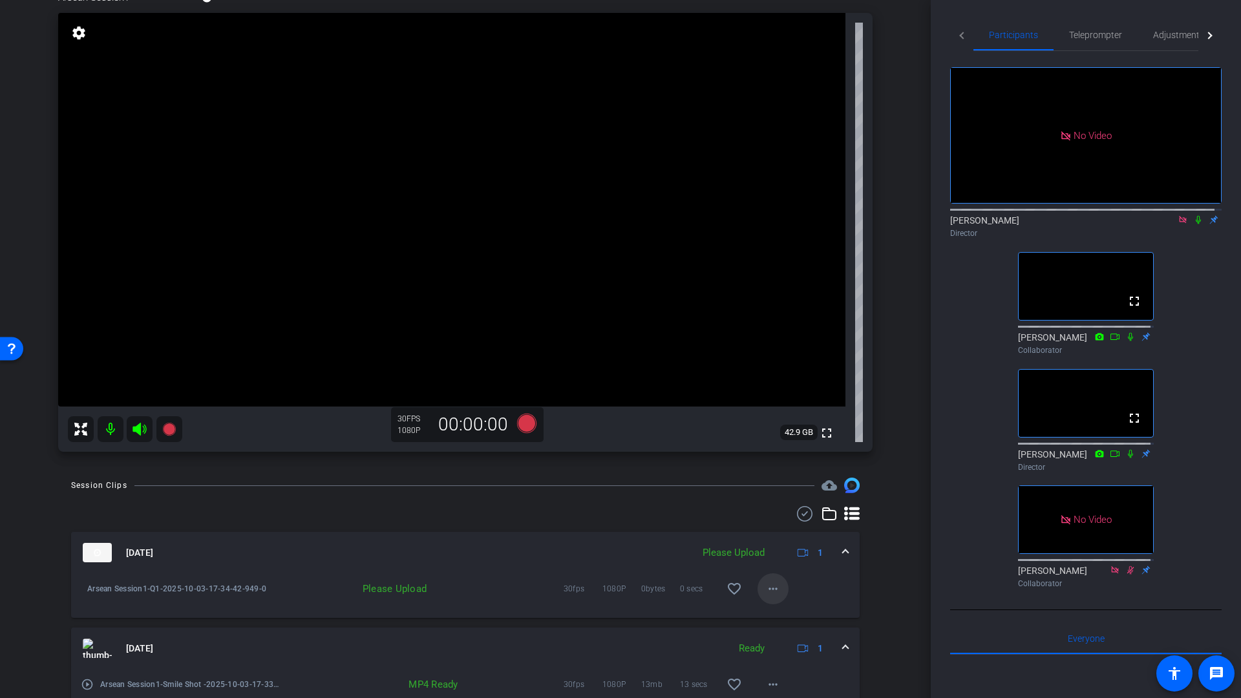
click at [769, 592] on mat-icon "more_horiz" at bounding box center [773, 589] width 16 height 16
click at [779, 615] on span "Upload" at bounding box center [788, 616] width 52 height 16
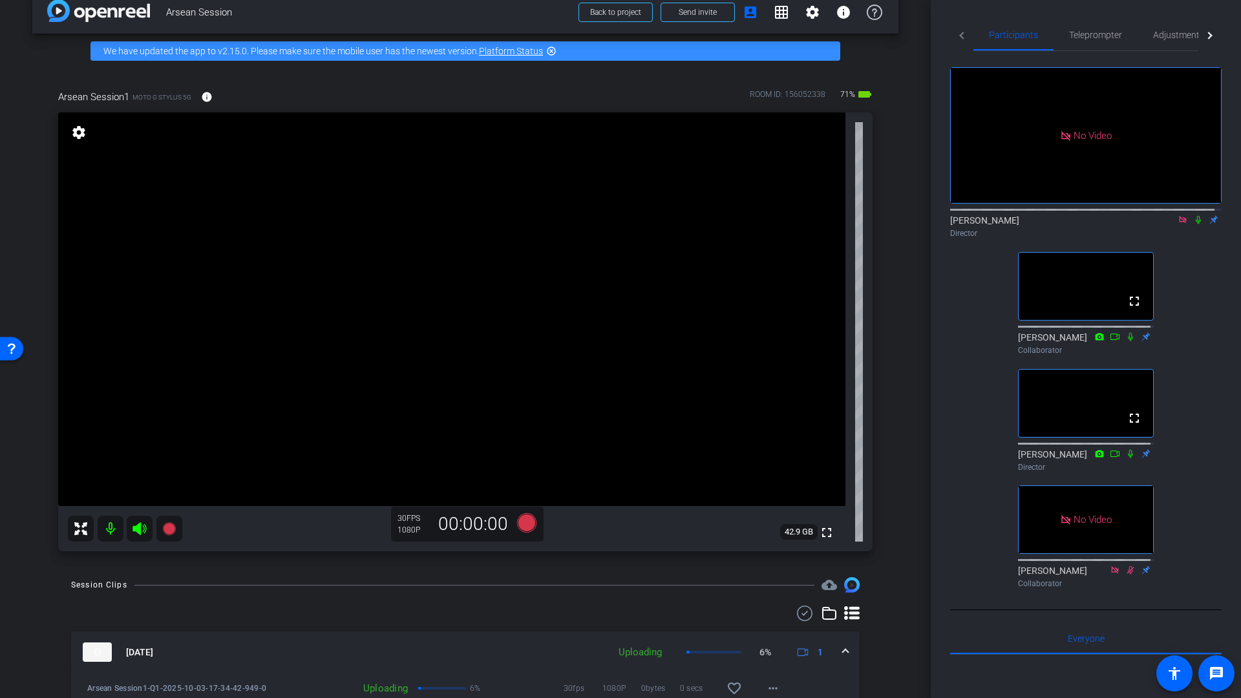
scroll to position [0, 0]
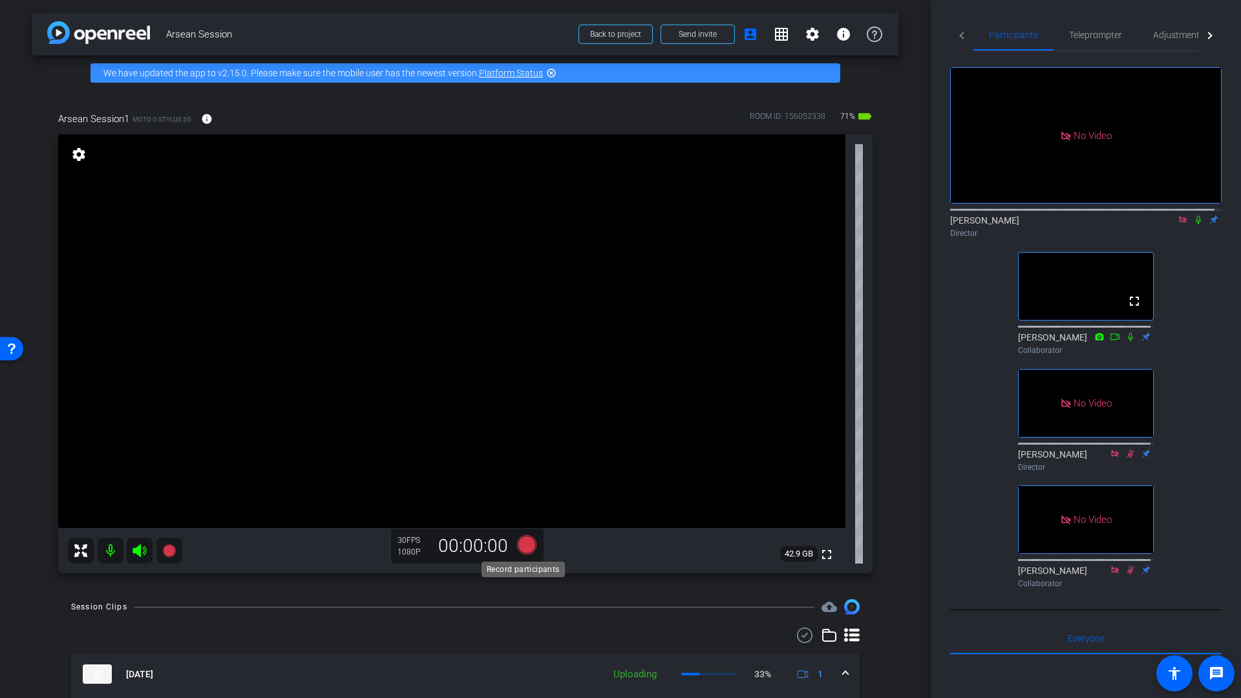
click at [524, 546] on icon at bounding box center [526, 544] width 19 height 19
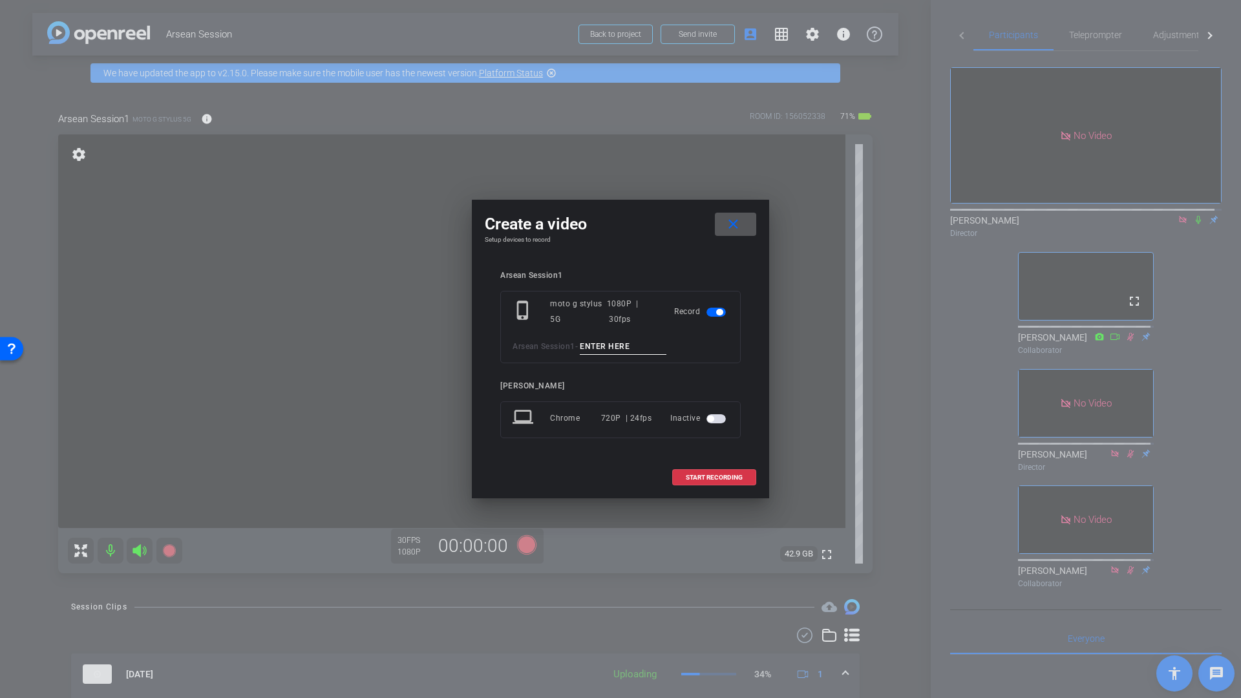
click at [604, 350] on input at bounding box center [623, 347] width 87 height 16
type input "Q2"
click at [706, 476] on span "START RECORDING" at bounding box center [714, 478] width 57 height 6
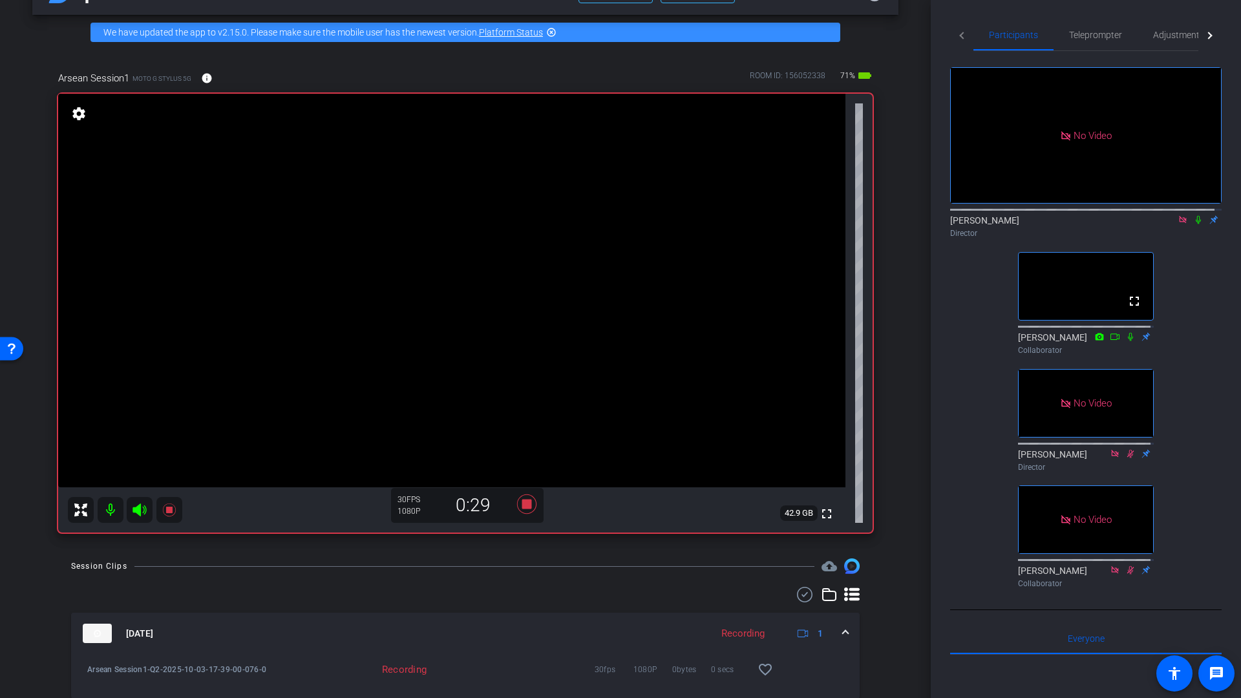
scroll to position [39, 0]
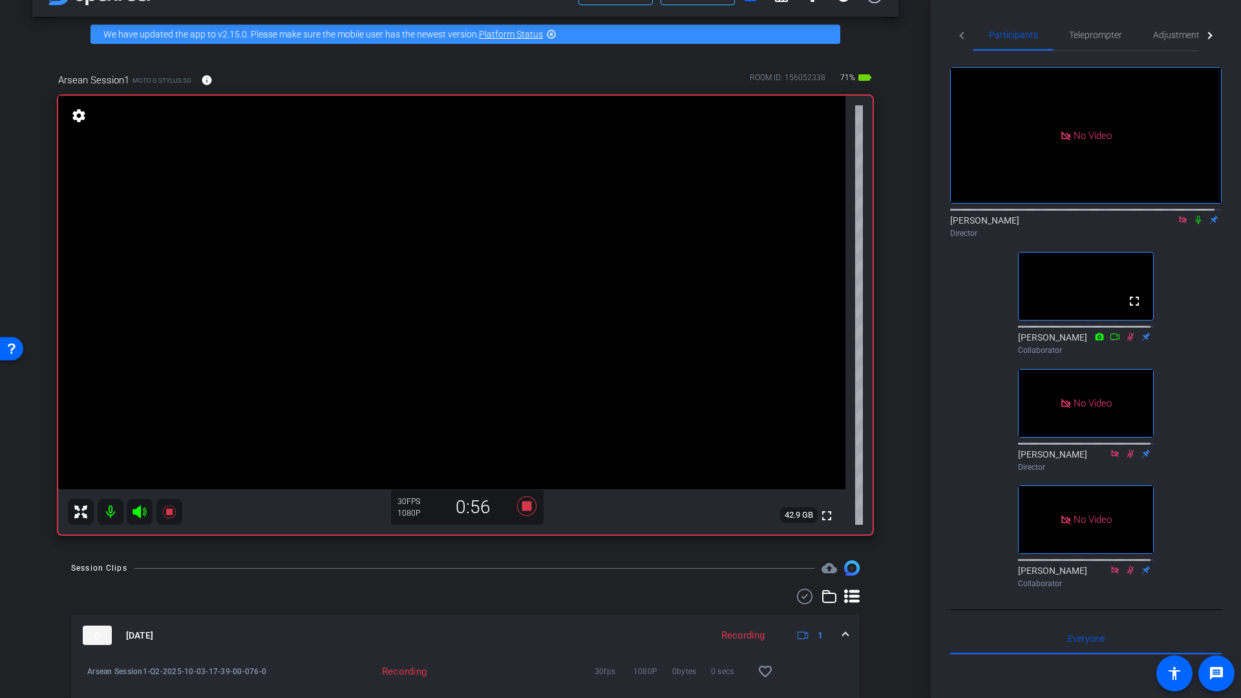
click at [1193, 224] on icon at bounding box center [1198, 219] width 10 height 9
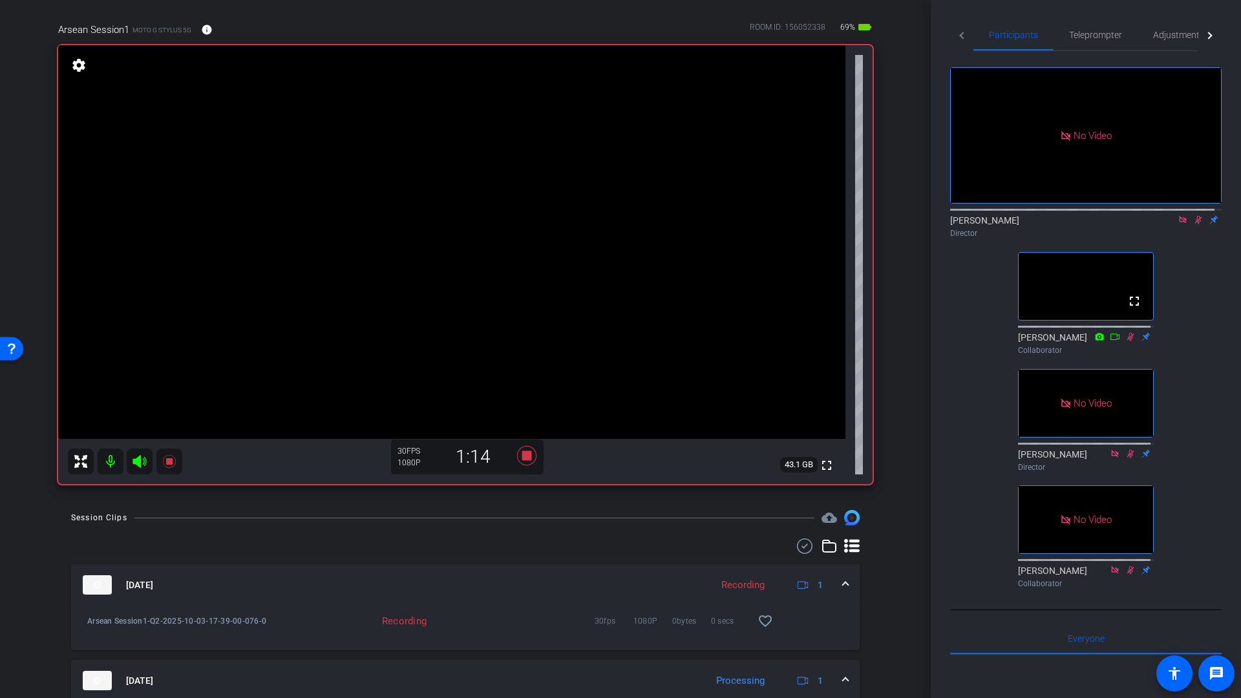
scroll to position [55, 0]
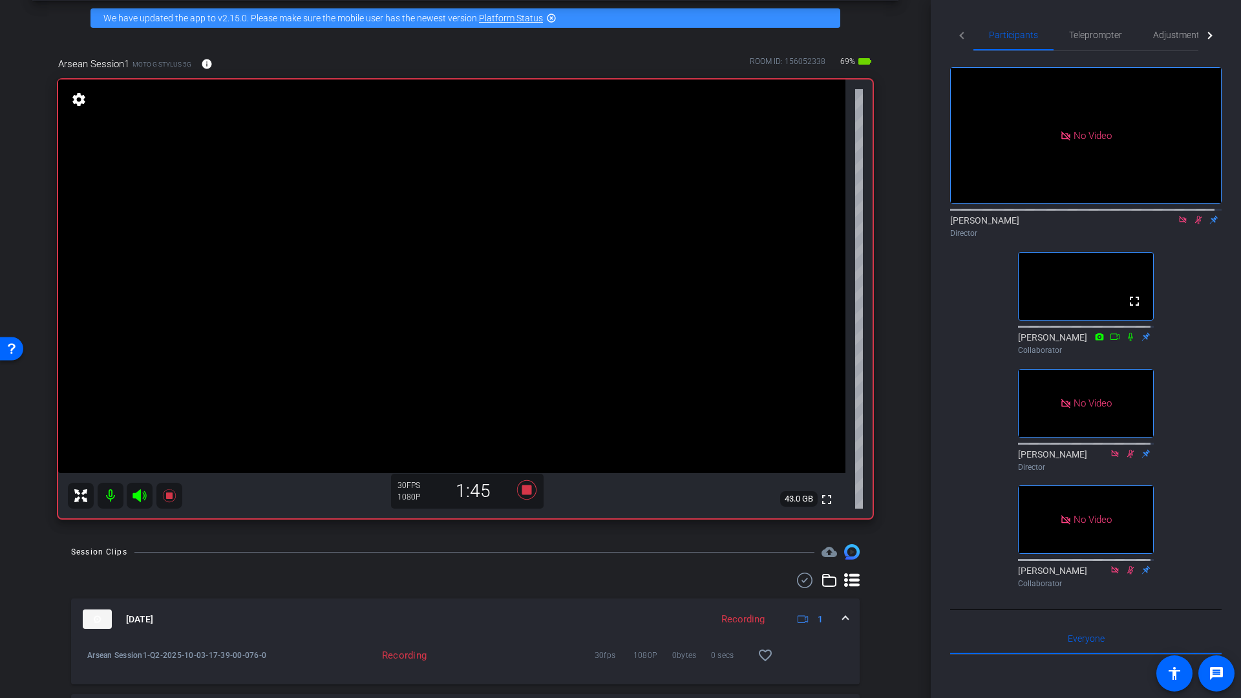
click at [1193, 224] on icon at bounding box center [1198, 219] width 10 height 9
click at [1178, 224] on icon at bounding box center [1183, 219] width 10 height 9
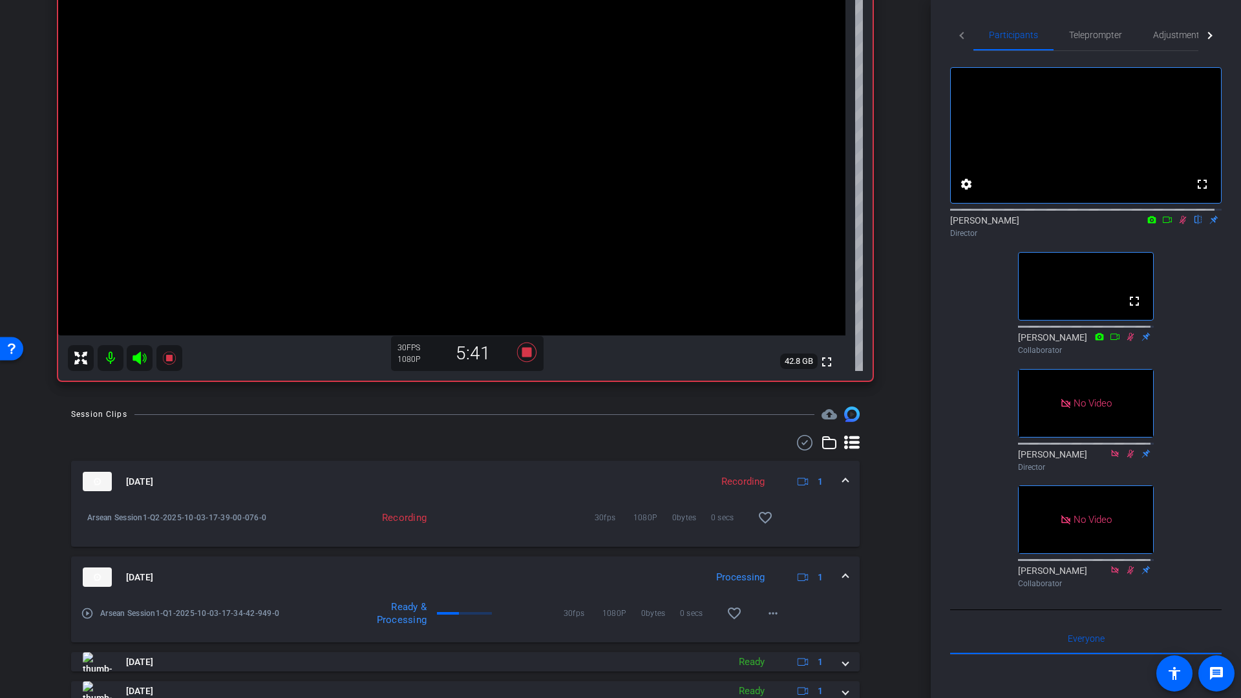
scroll to position [191, 0]
click at [526, 355] on icon at bounding box center [526, 353] width 19 height 19
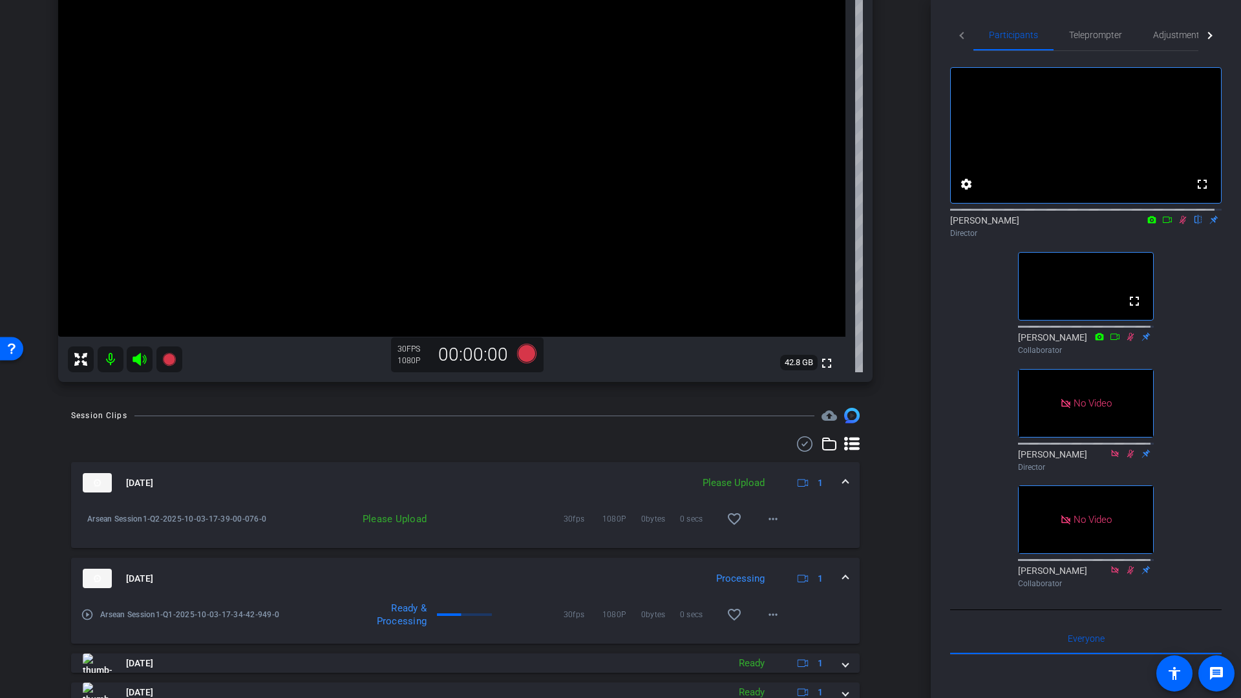
click at [1178, 224] on icon at bounding box center [1183, 219] width 10 height 9
click at [765, 522] on mat-icon "more_horiz" at bounding box center [773, 519] width 16 height 16
click at [775, 546] on span "Upload" at bounding box center [788, 547] width 52 height 16
click at [523, 354] on icon at bounding box center [526, 353] width 19 height 19
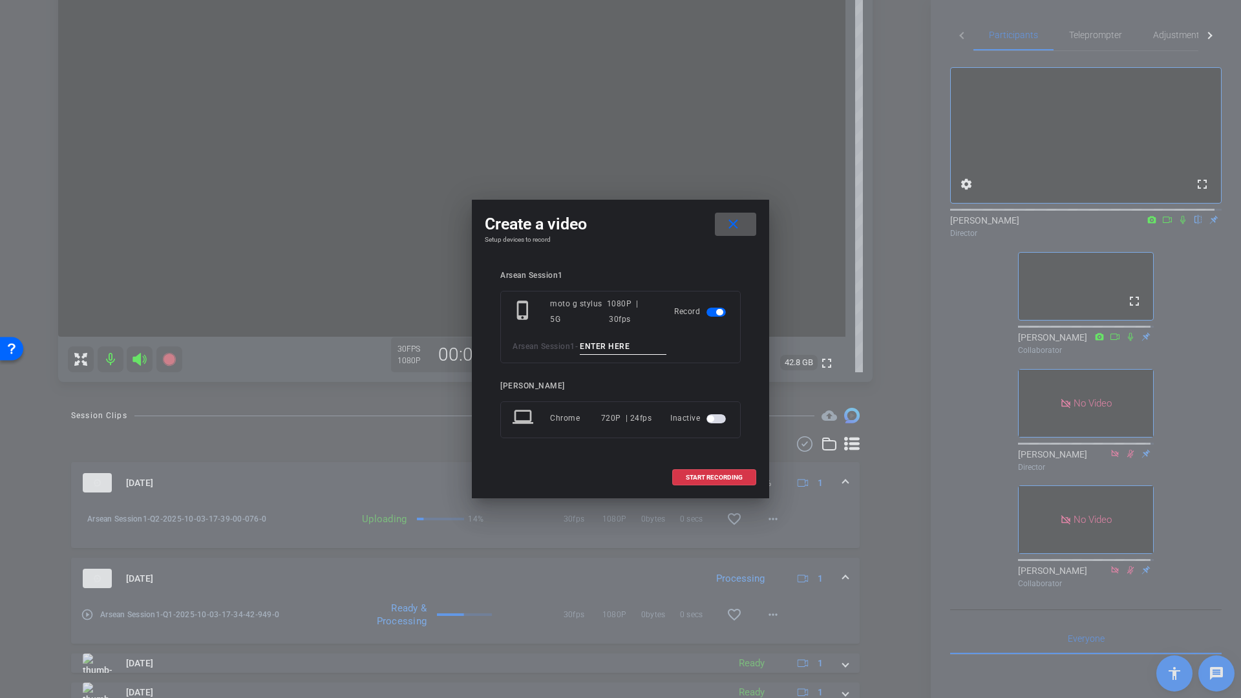
click at [604, 350] on input at bounding box center [623, 347] width 87 height 16
type input "Q3"
click at [711, 477] on span "START RECORDING" at bounding box center [714, 478] width 57 height 6
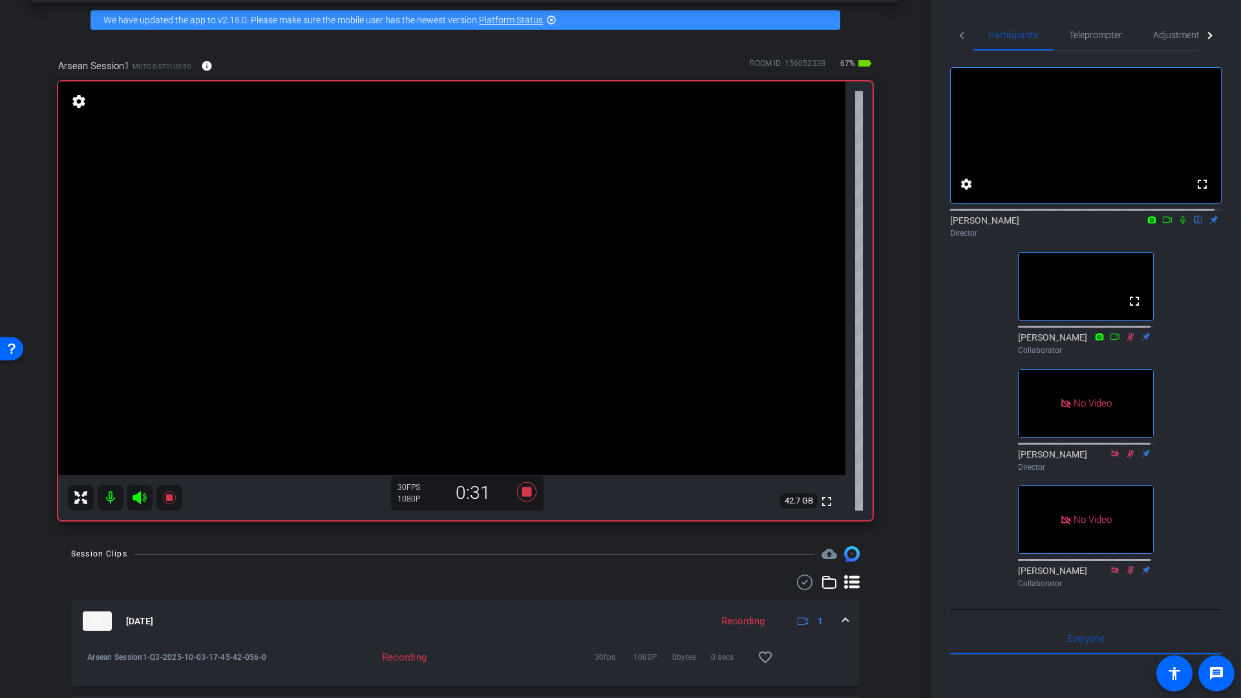
scroll to position [50, 0]
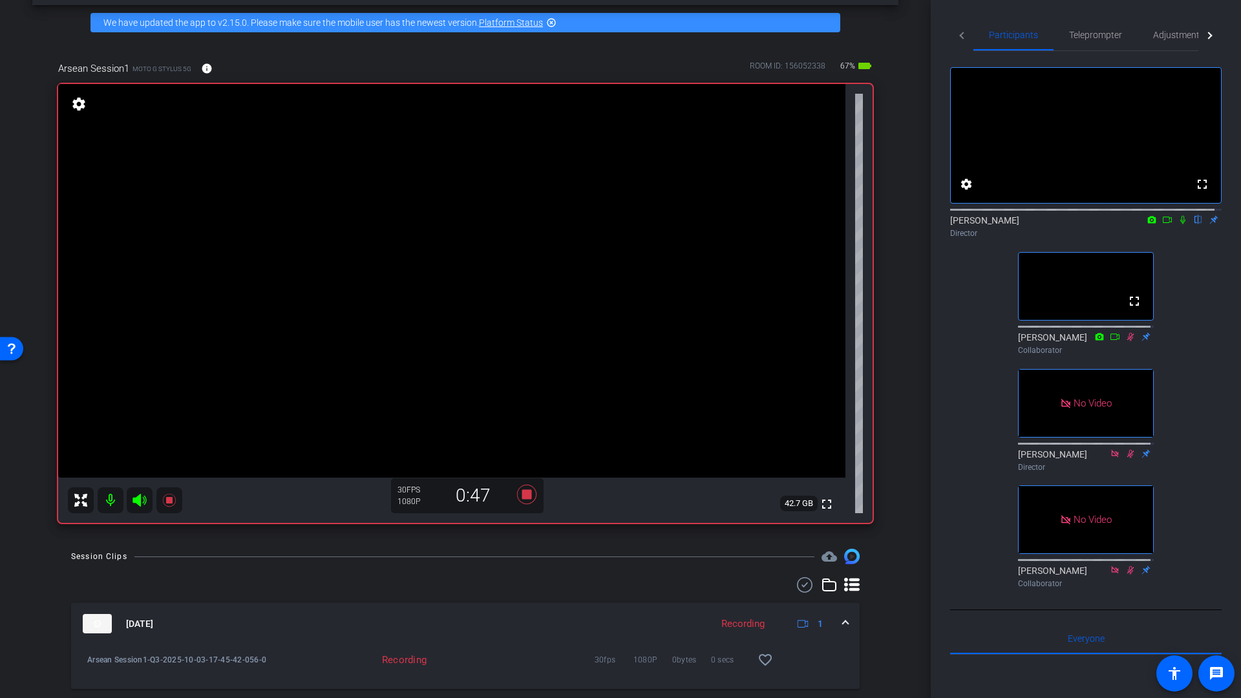
click at [1179, 224] on icon at bounding box center [1183, 219] width 10 height 9
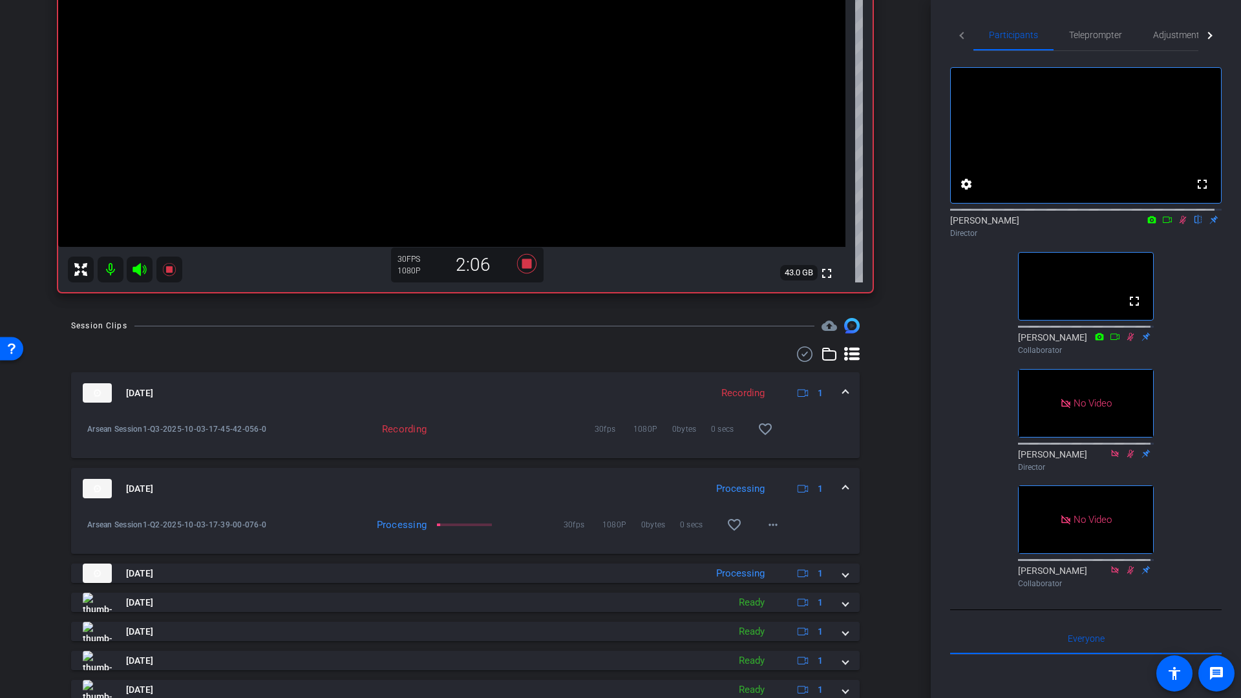
scroll to position [297, 0]
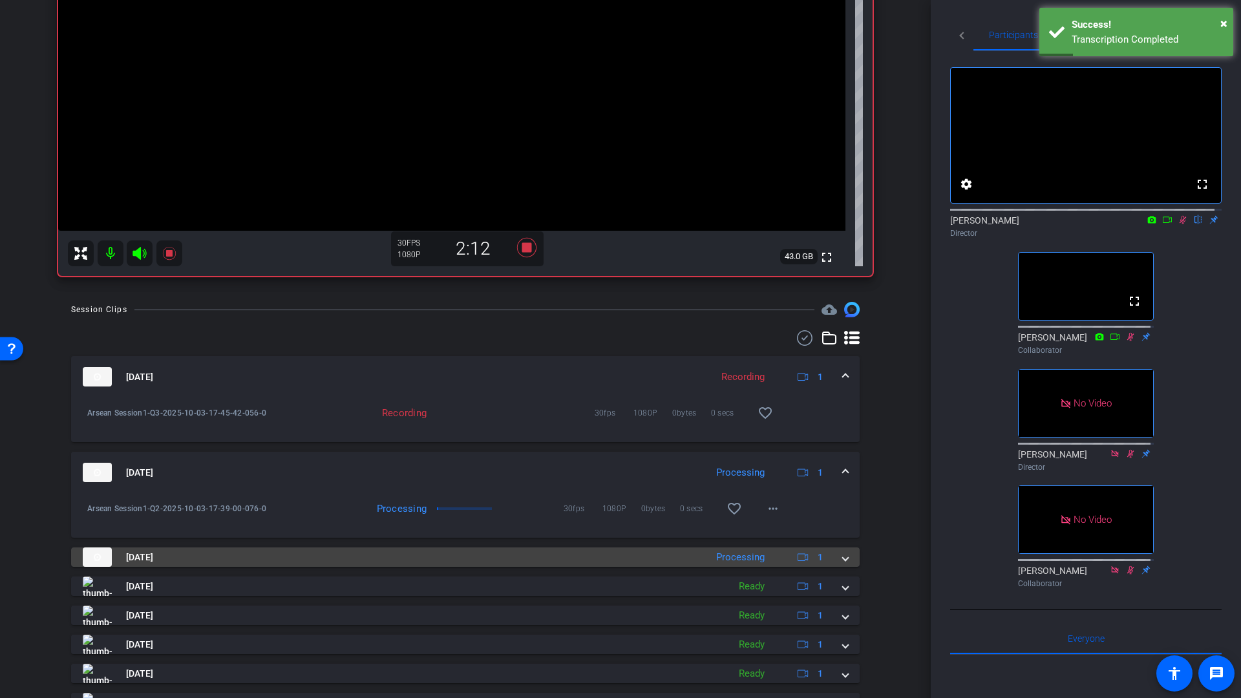
click at [842, 562] on mat-expansion-panel-header "Oct 3, 2025 Processing 1" at bounding box center [465, 557] width 789 height 19
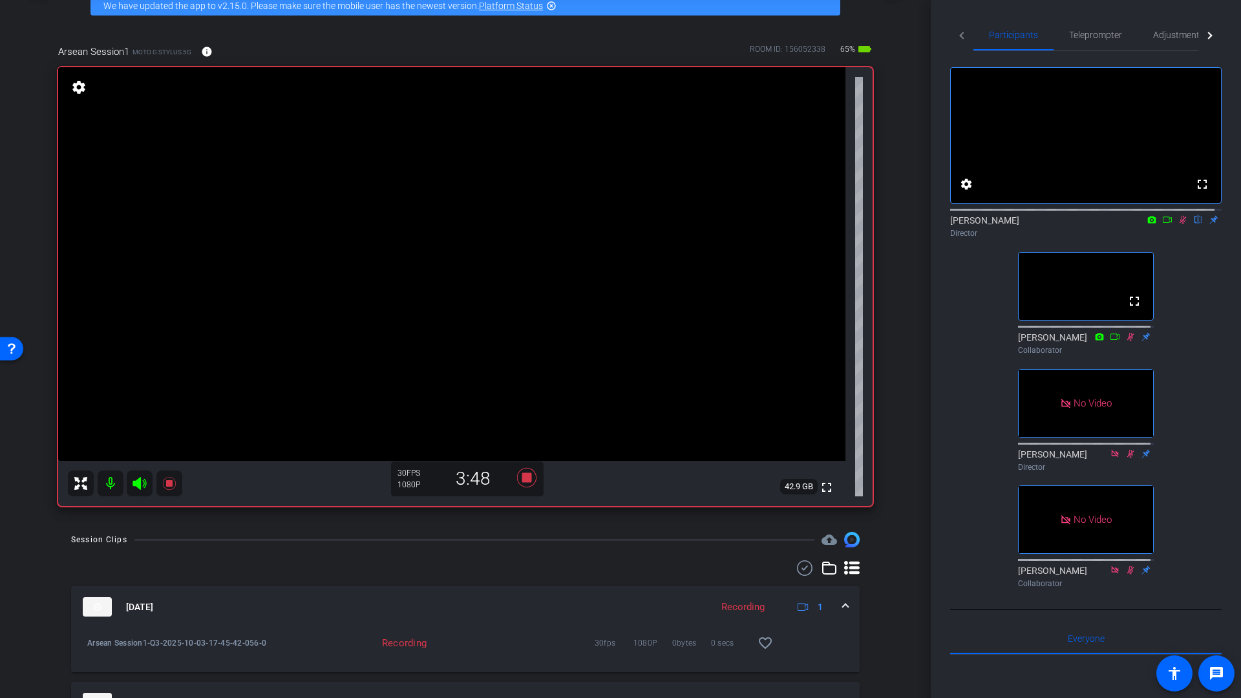
scroll to position [67, 0]
click at [1178, 224] on icon at bounding box center [1183, 219] width 10 height 9
click at [1180, 224] on icon at bounding box center [1182, 220] width 5 height 8
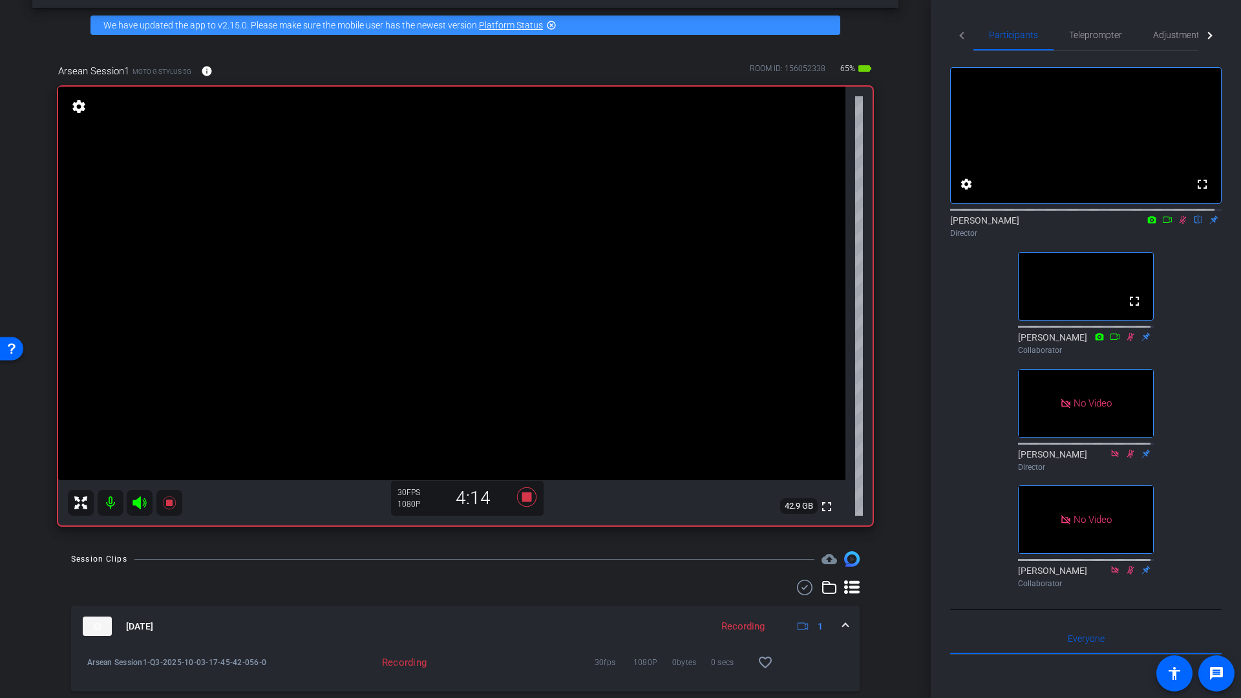
scroll to position [45, 0]
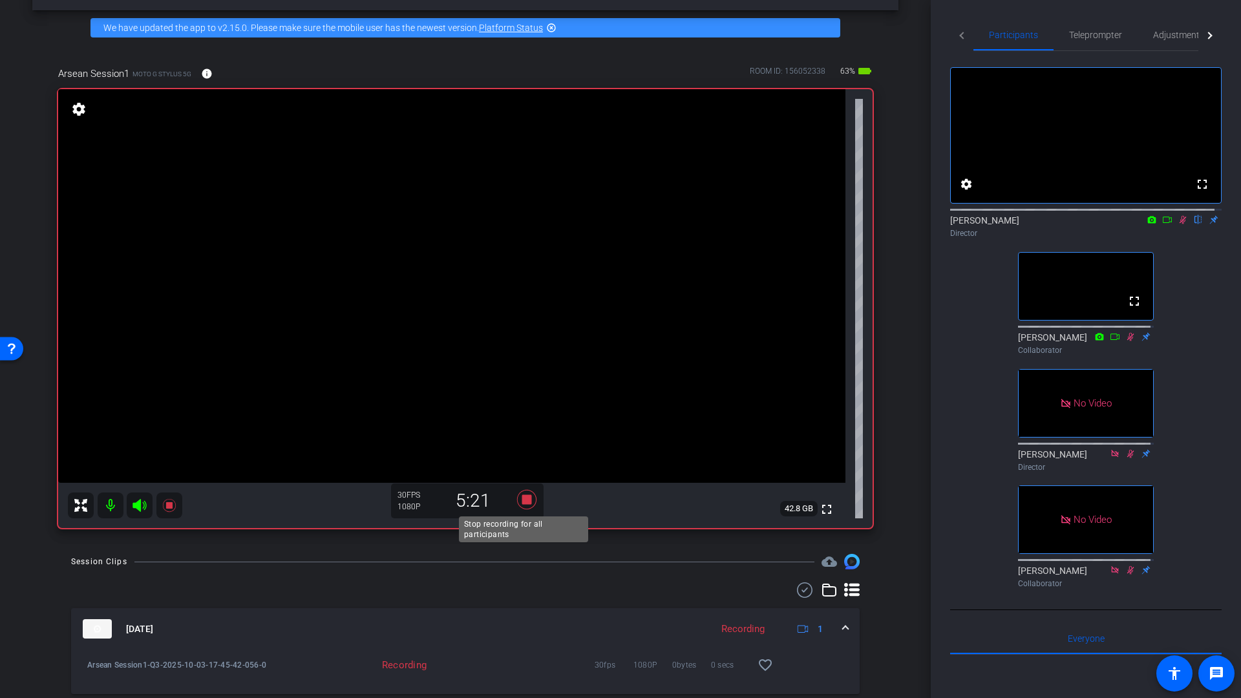
click at [526, 500] on icon at bounding box center [526, 499] width 19 height 19
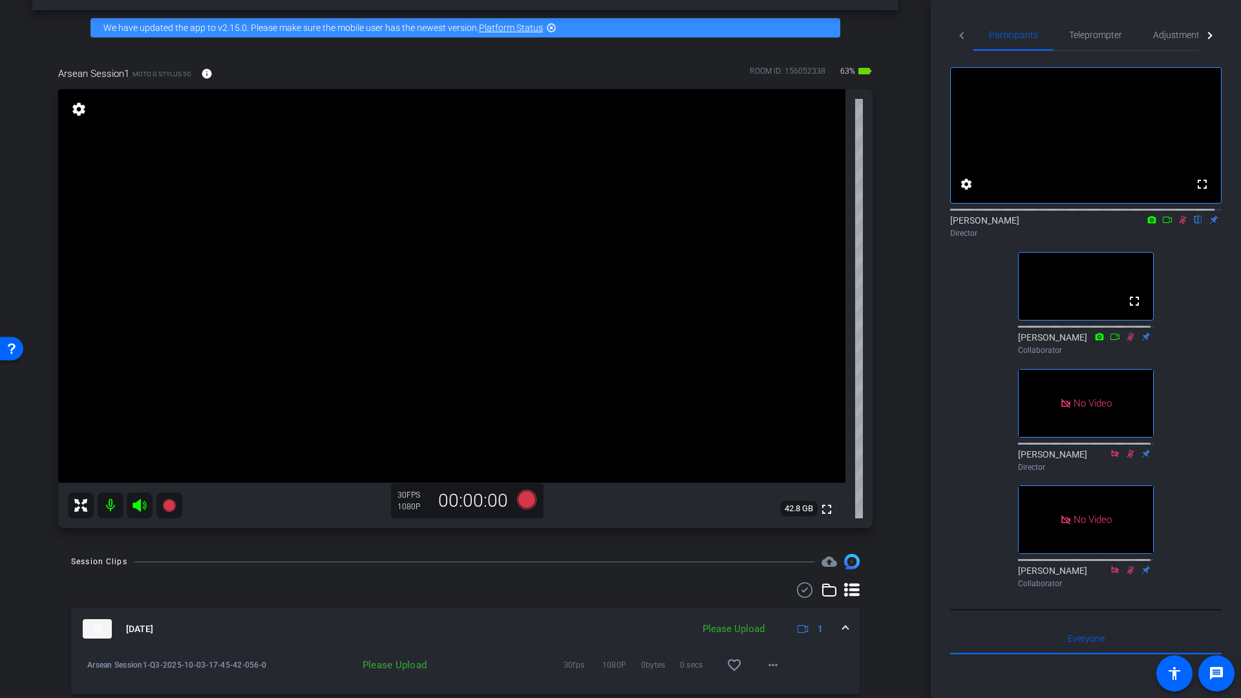
click at [1178, 224] on icon at bounding box center [1183, 219] width 10 height 9
click at [526, 502] on icon at bounding box center [526, 499] width 19 height 19
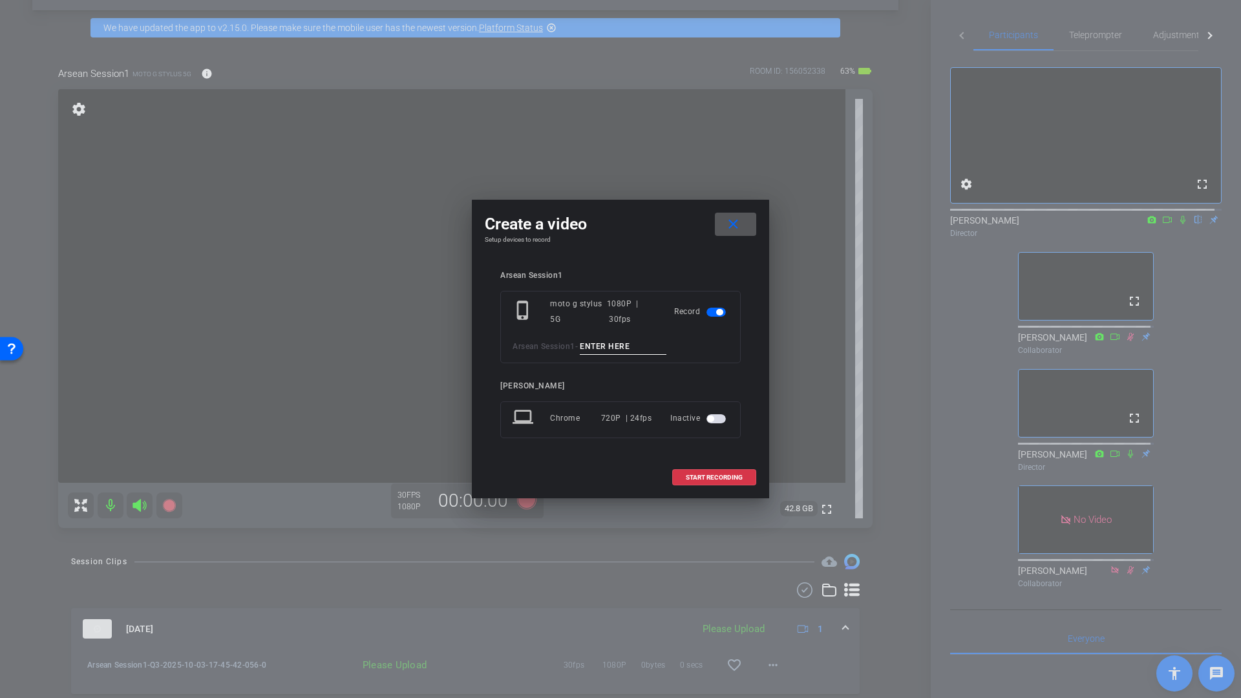
click at [595, 349] on input at bounding box center [623, 347] width 87 height 16
type input "Last Question"
click at [712, 475] on span "START RECORDING" at bounding box center [714, 478] width 57 height 6
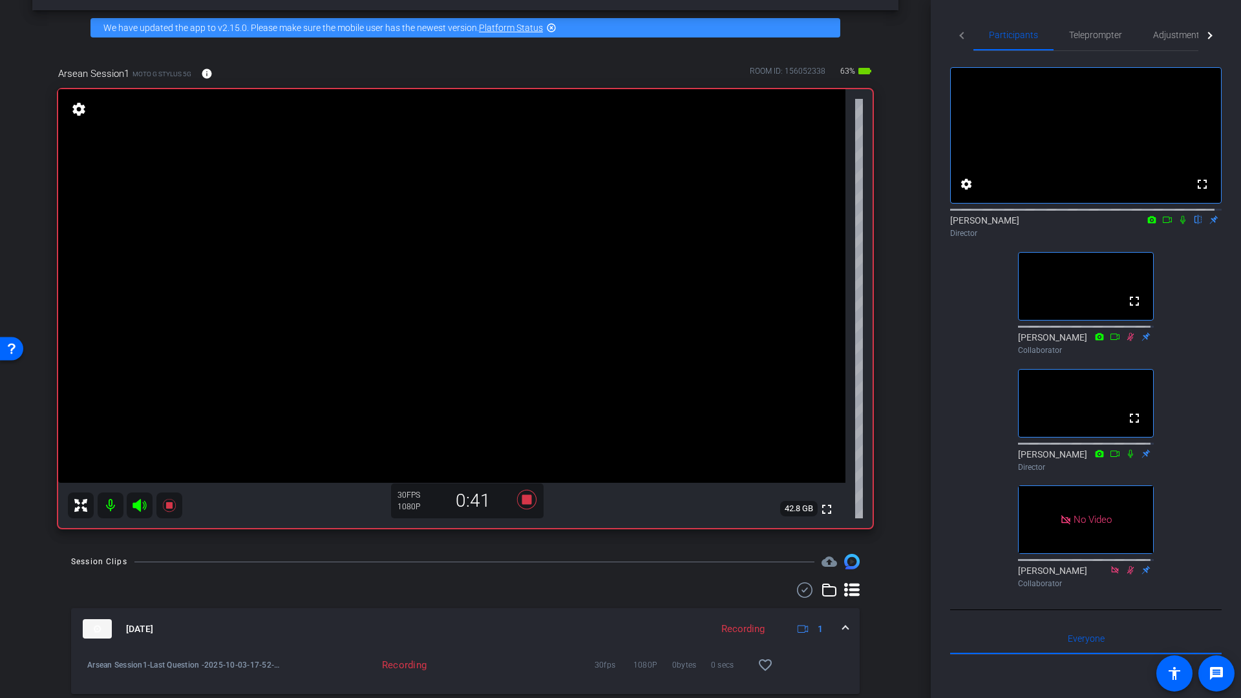
click at [1178, 224] on icon at bounding box center [1183, 219] width 10 height 9
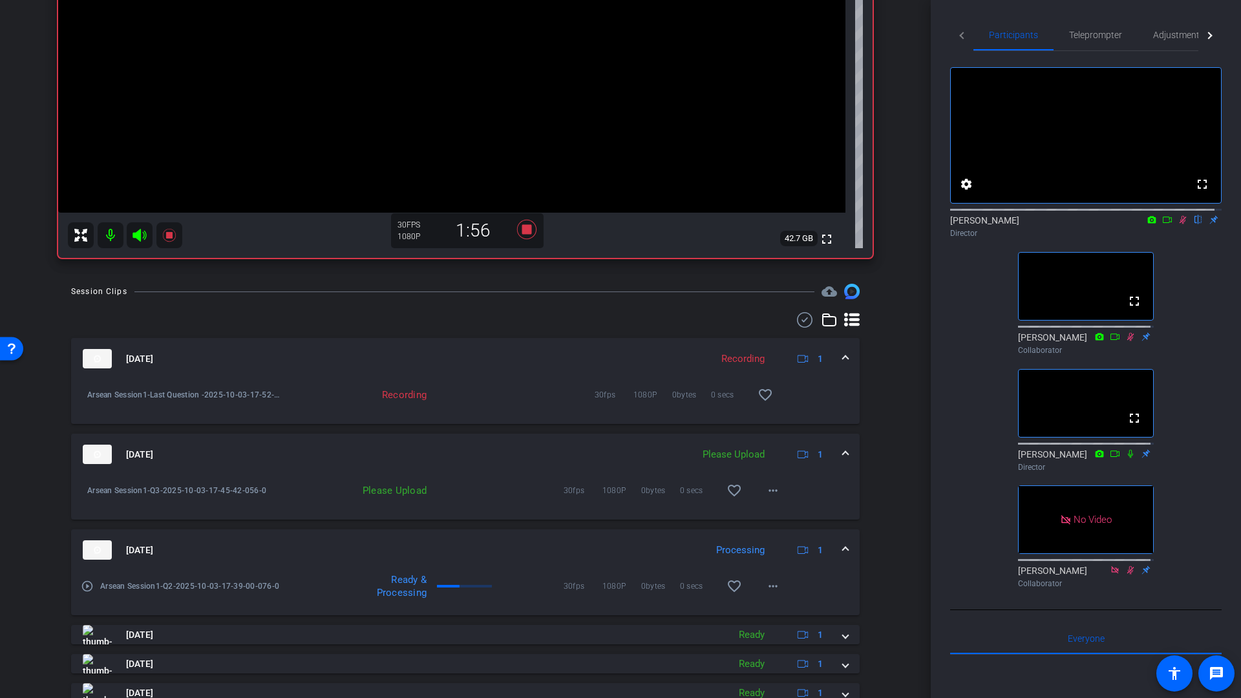
scroll to position [321, 0]
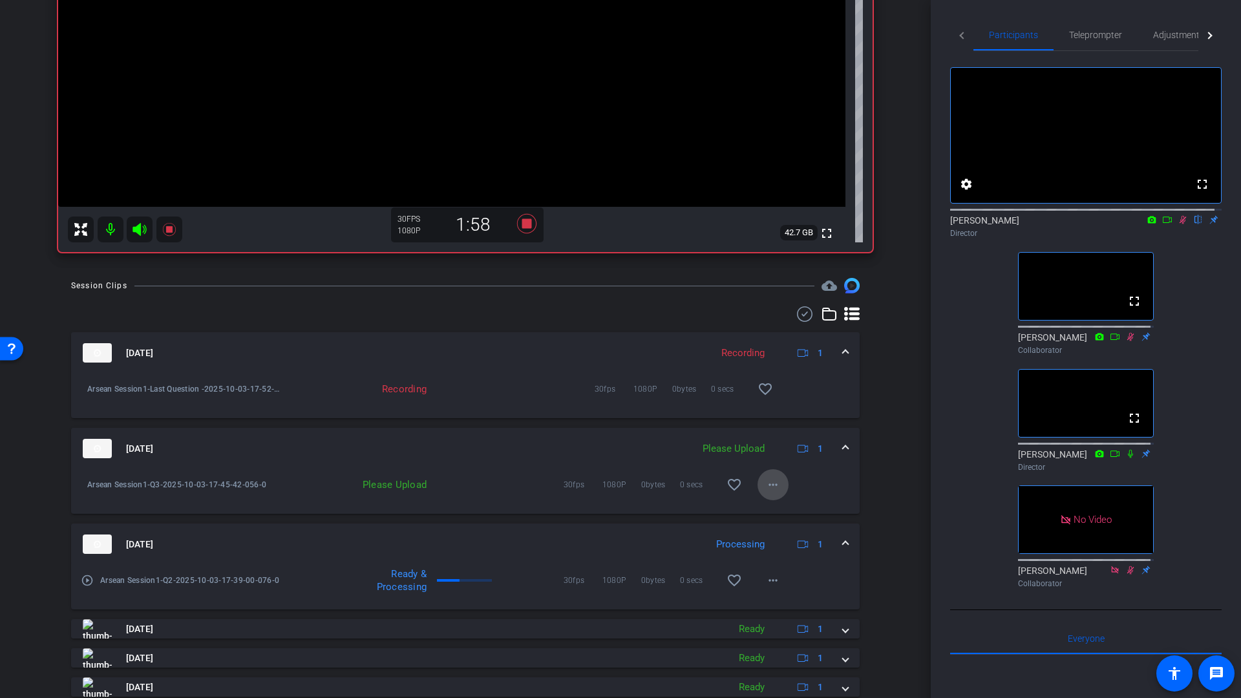
click at [765, 485] on mat-icon "more_horiz" at bounding box center [773, 485] width 16 height 16
click at [773, 510] on span "Upload" at bounding box center [788, 512] width 52 height 16
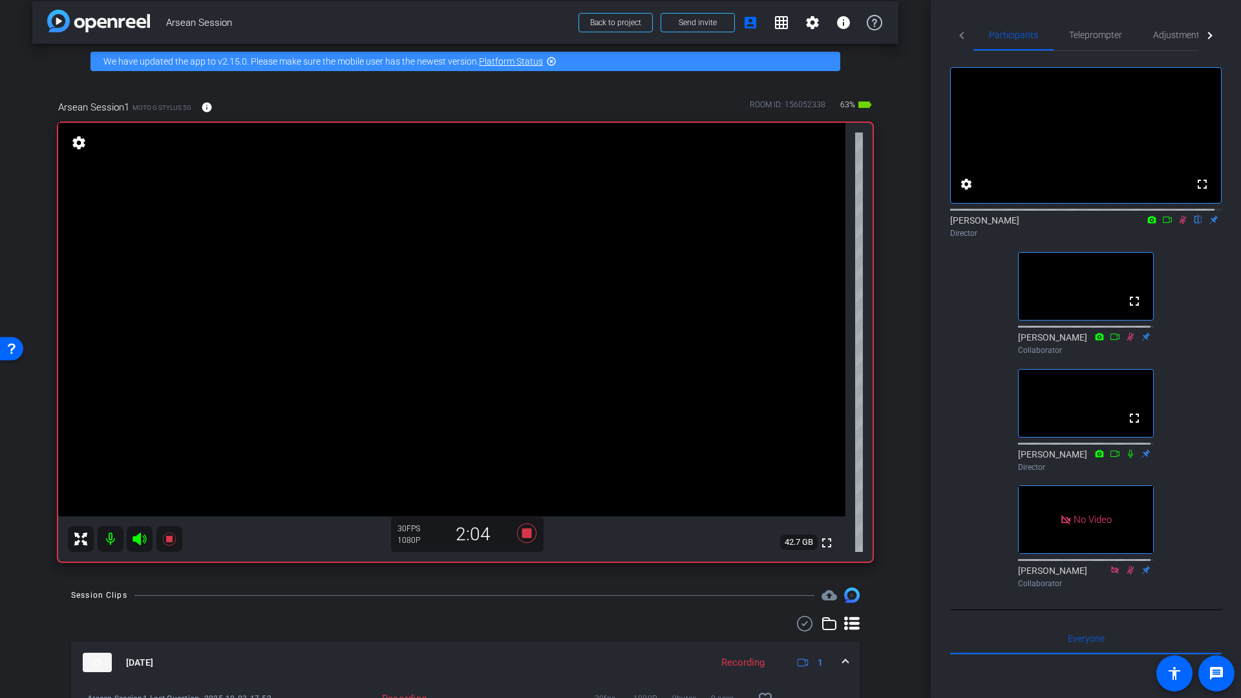
scroll to position [7, 0]
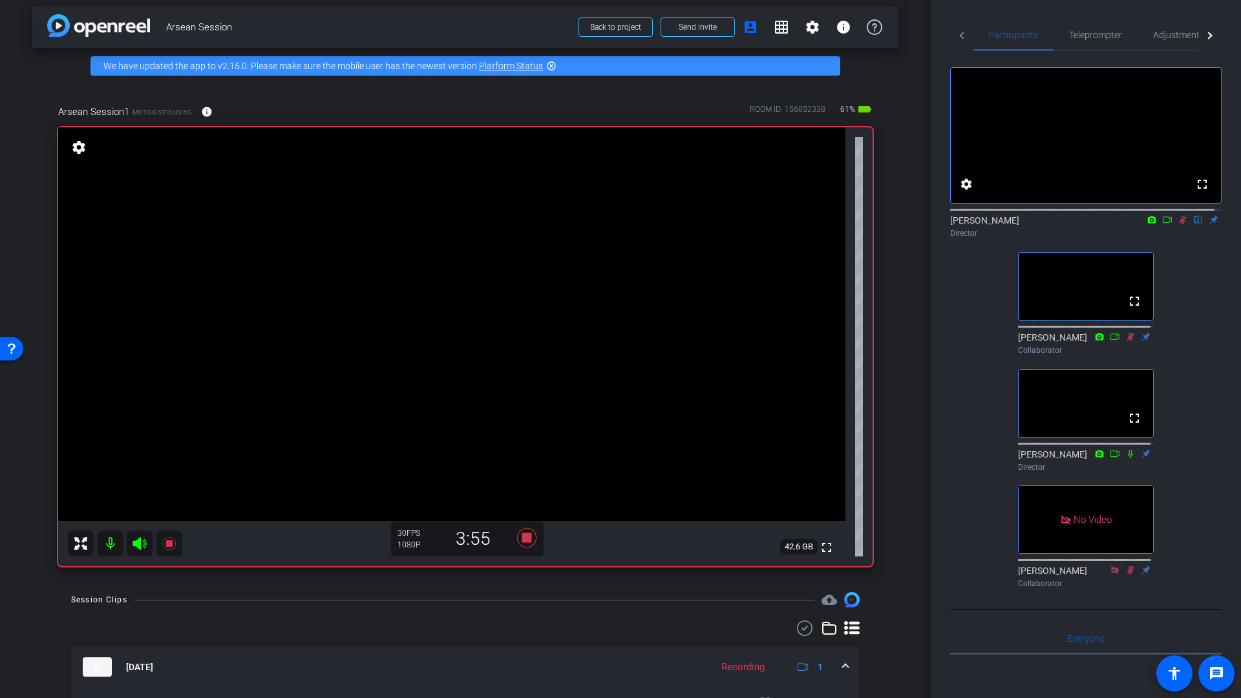
click at [1180, 224] on icon at bounding box center [1183, 220] width 7 height 8
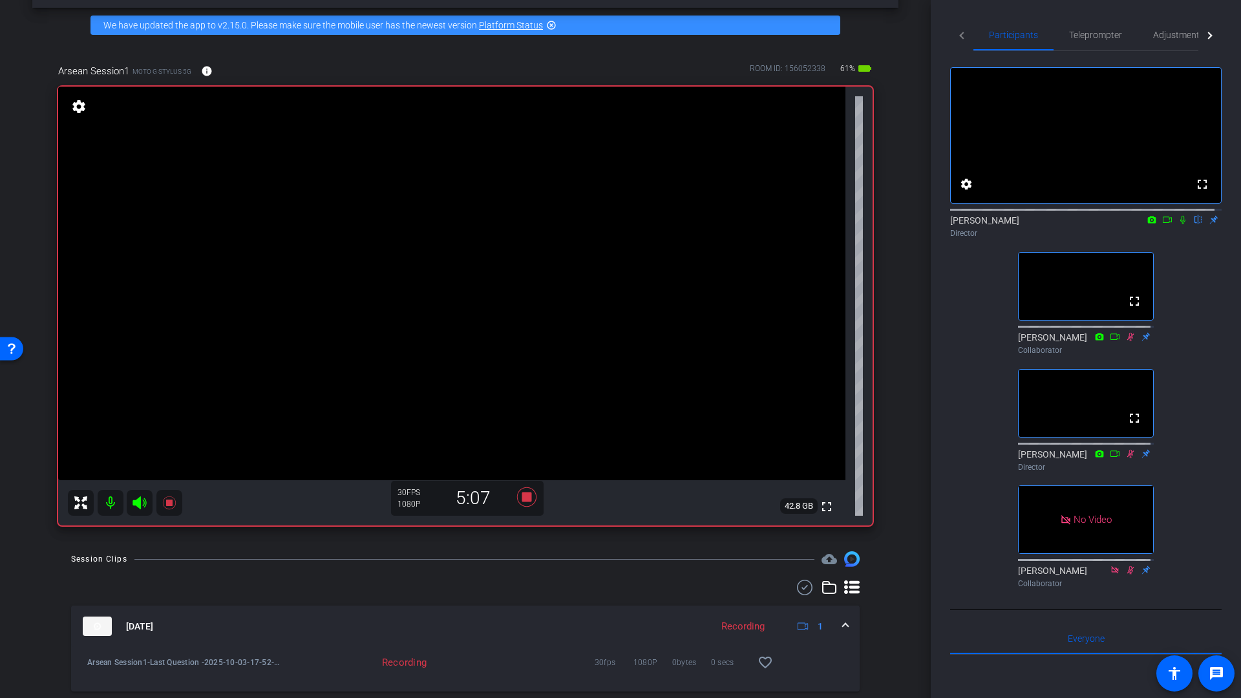
scroll to position [45, 0]
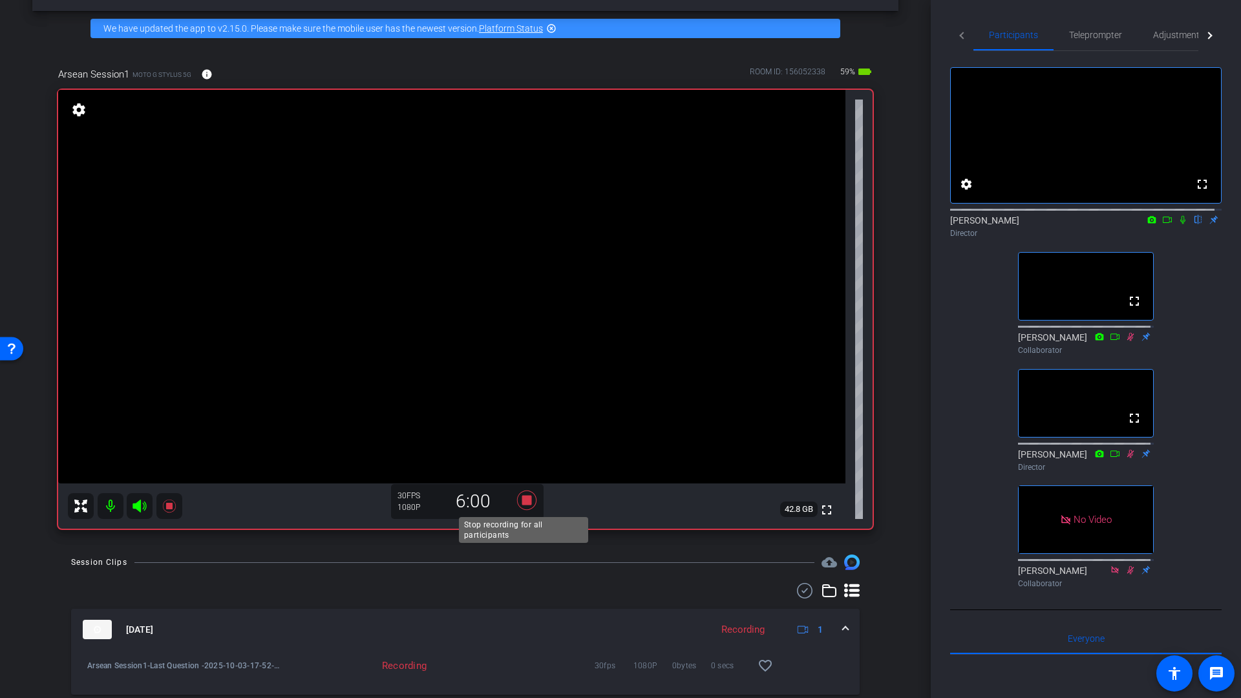
click at [524, 501] on icon at bounding box center [526, 500] width 19 height 19
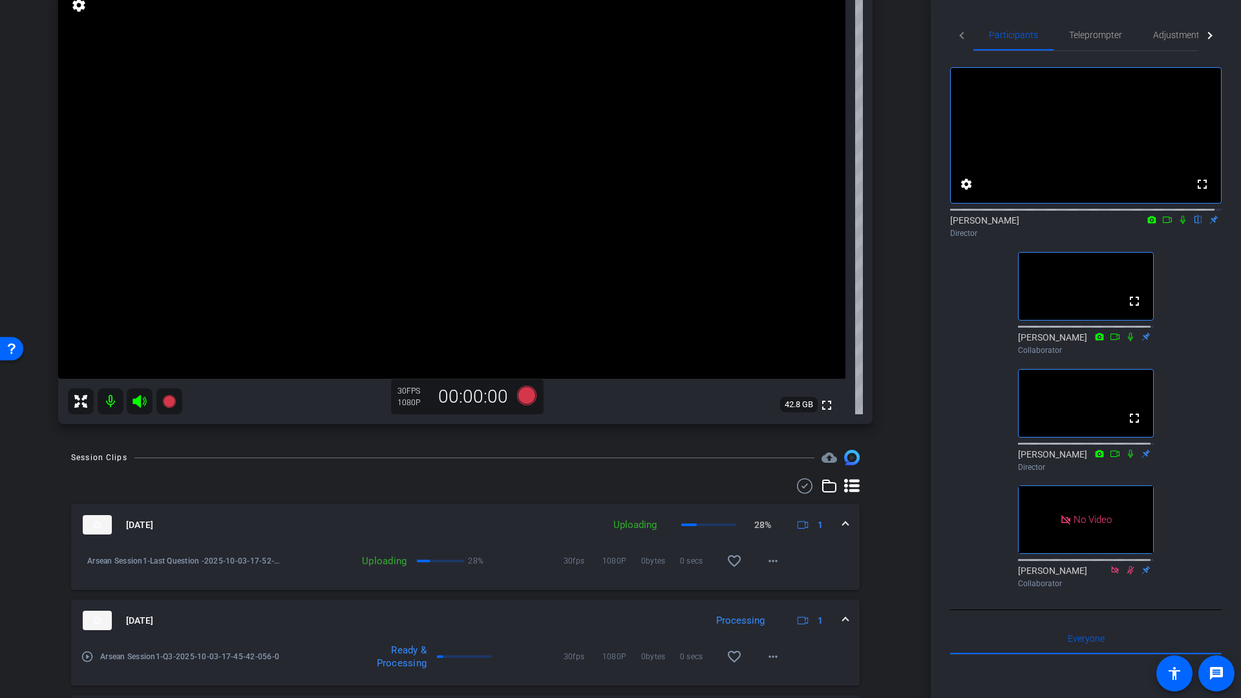
scroll to position [145, 0]
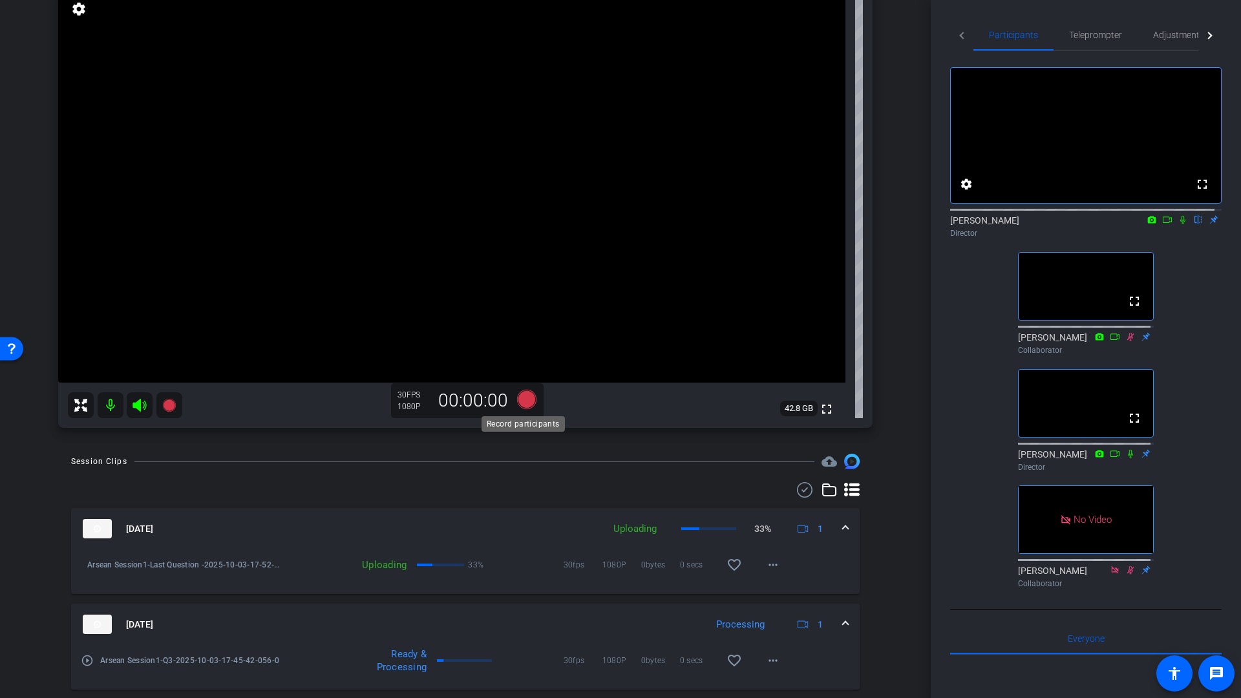
click at [526, 400] on icon at bounding box center [526, 399] width 19 height 19
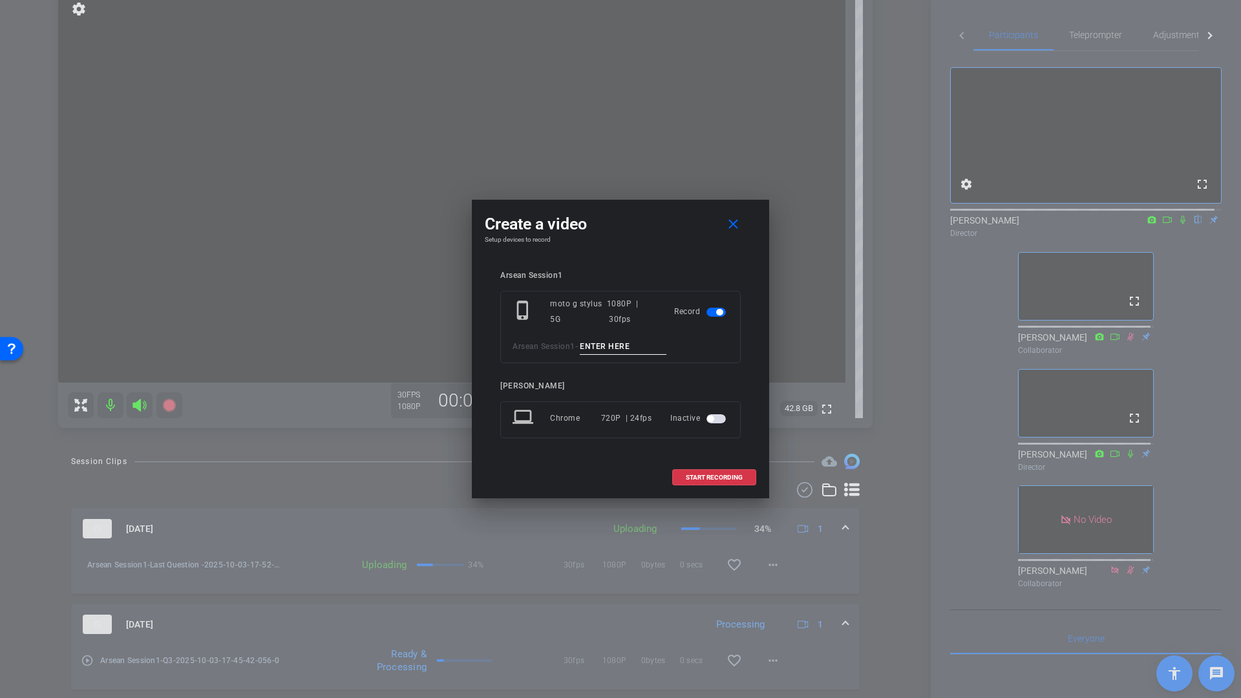
click at [600, 348] on input at bounding box center [623, 347] width 87 height 16
type input "Intro Question #2"
click at [701, 476] on span "START RECORDING" at bounding box center [714, 478] width 57 height 6
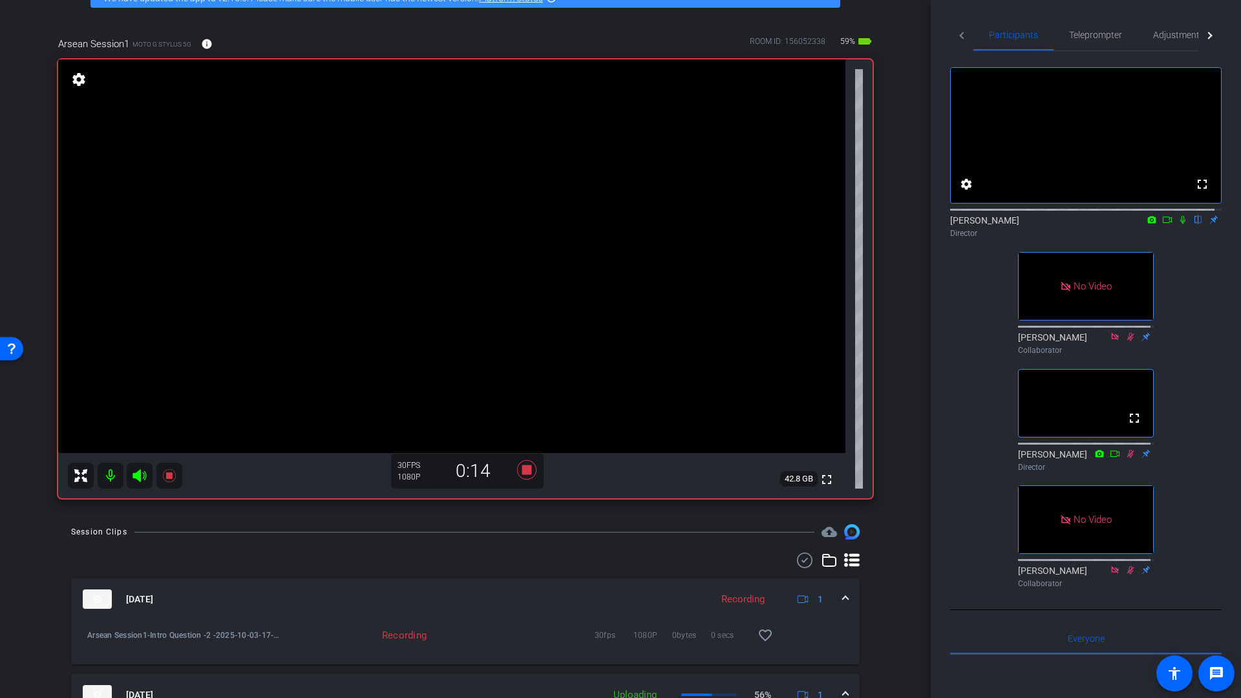
scroll to position [74, 0]
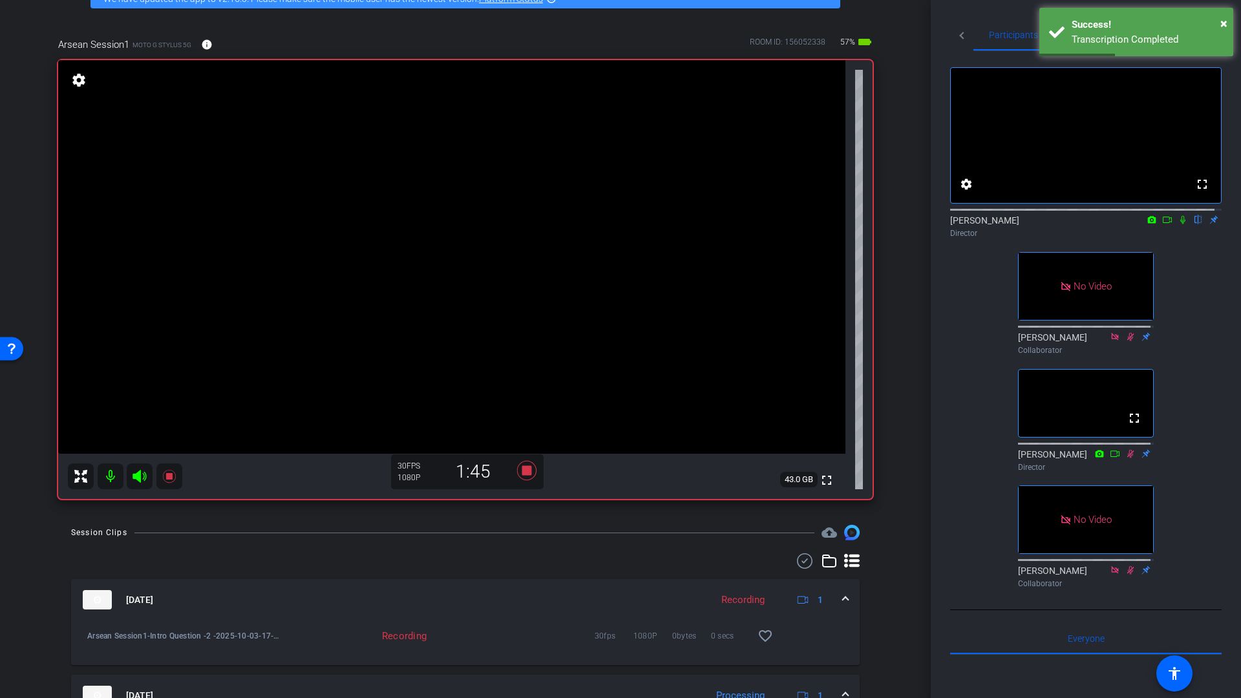
click at [1178, 224] on icon at bounding box center [1183, 219] width 10 height 9
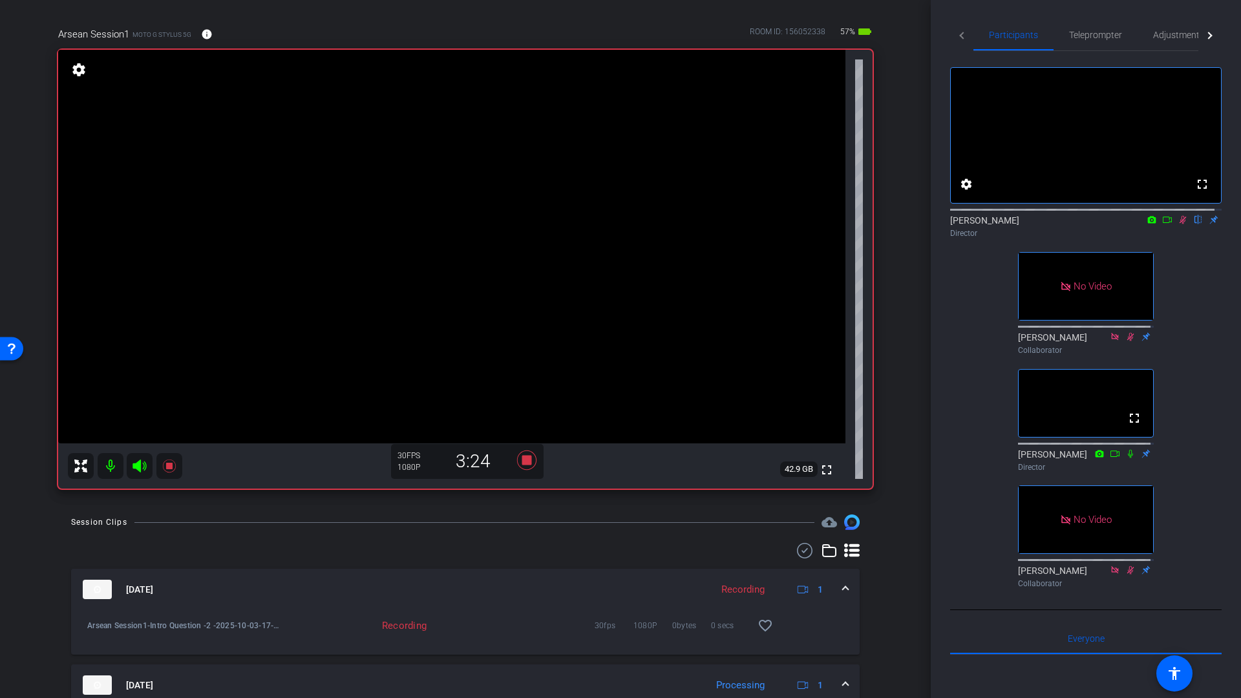
scroll to position [64, 0]
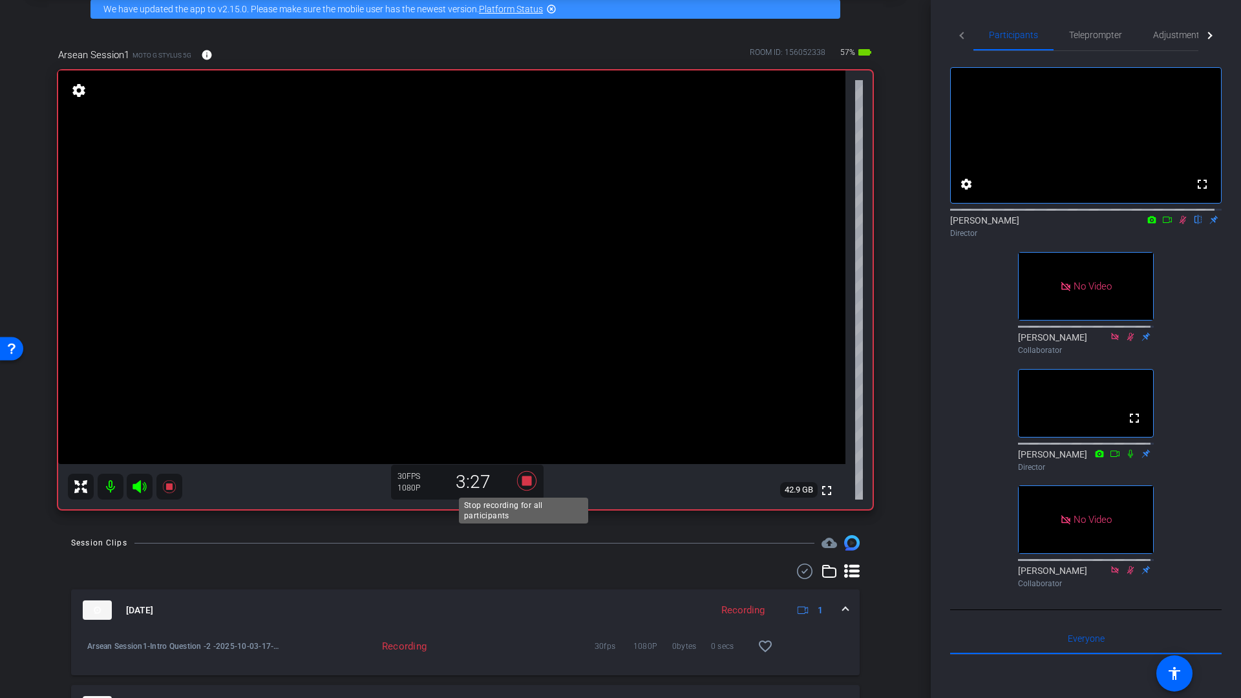
click at [527, 484] on icon at bounding box center [526, 480] width 19 height 19
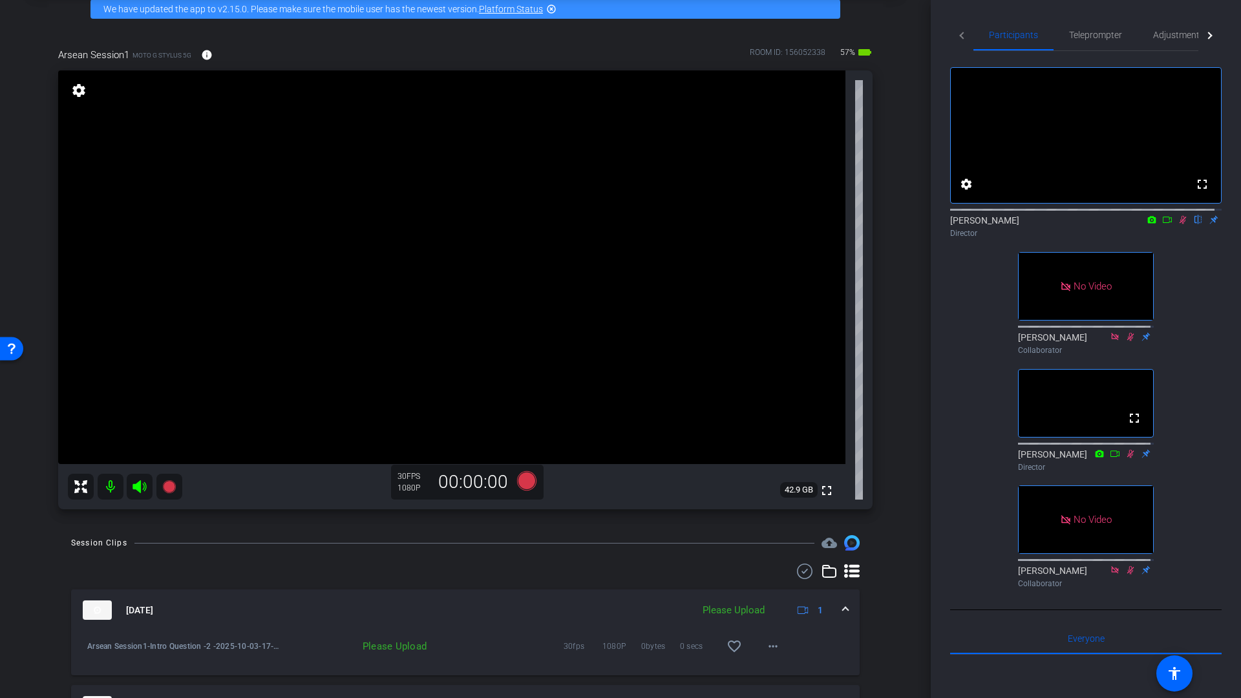
click at [1180, 224] on icon at bounding box center [1183, 220] width 7 height 8
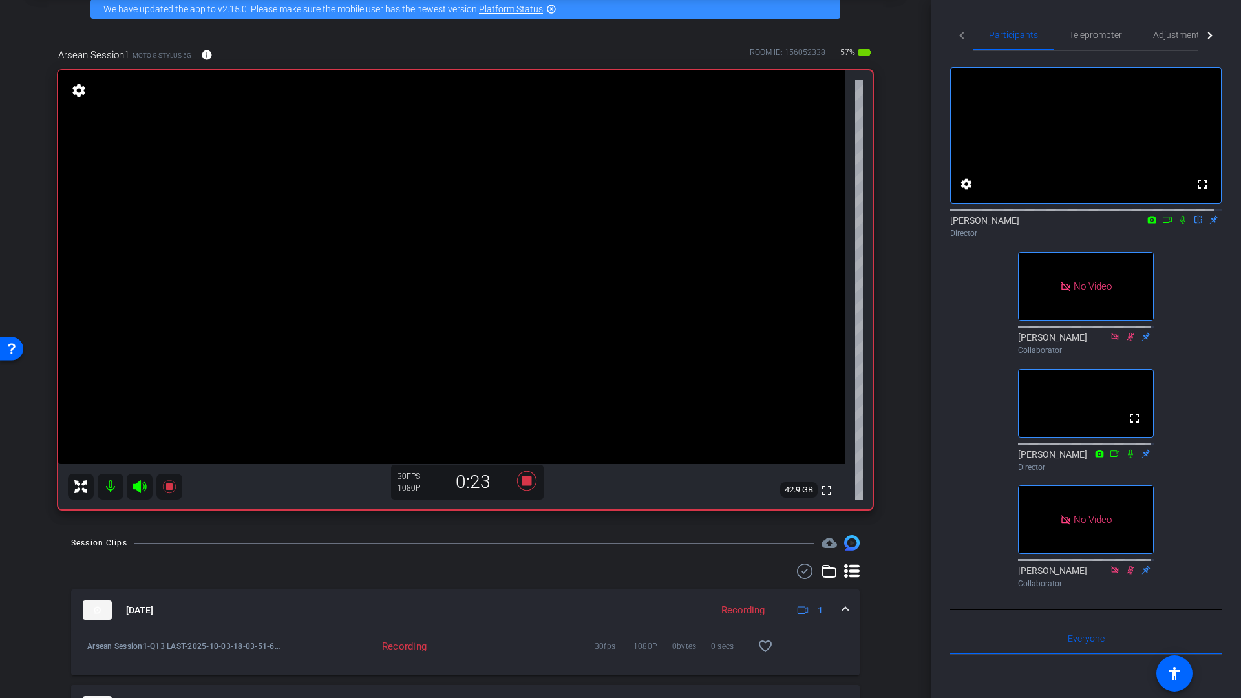
drag, startPoint x: 1162, startPoint y: 231, endPoint x: 1157, endPoint y: 261, distance: 30.2
click at [1163, 223] on icon at bounding box center [1167, 220] width 9 height 6
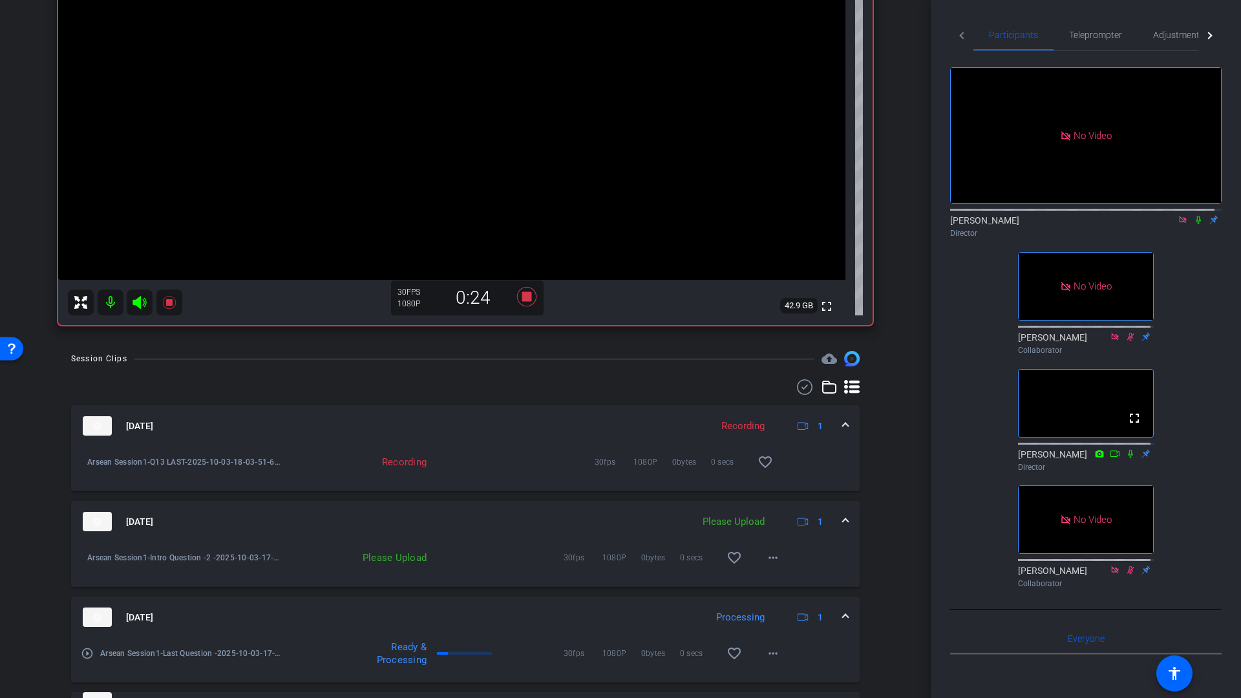
scroll to position [482, 0]
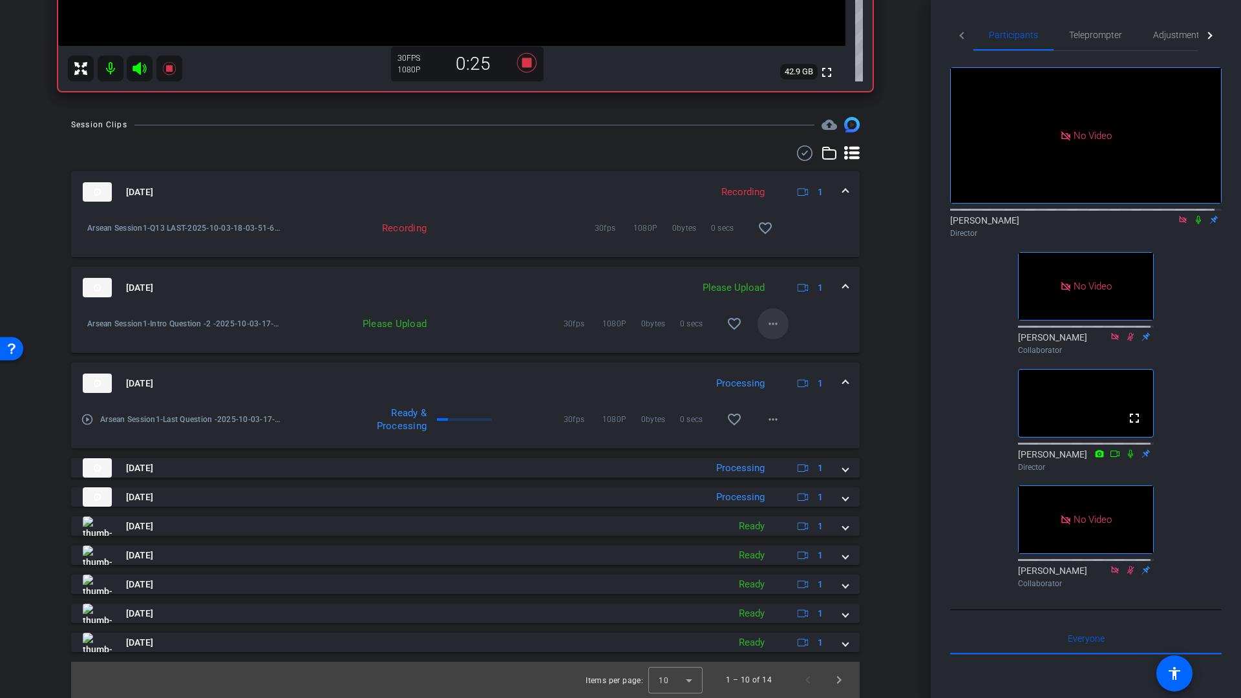
click at [765, 325] on mat-icon "more_horiz" at bounding box center [773, 324] width 16 height 16
click at [776, 350] on span "Upload" at bounding box center [788, 351] width 52 height 16
click at [1196, 224] on icon at bounding box center [1198, 220] width 5 height 8
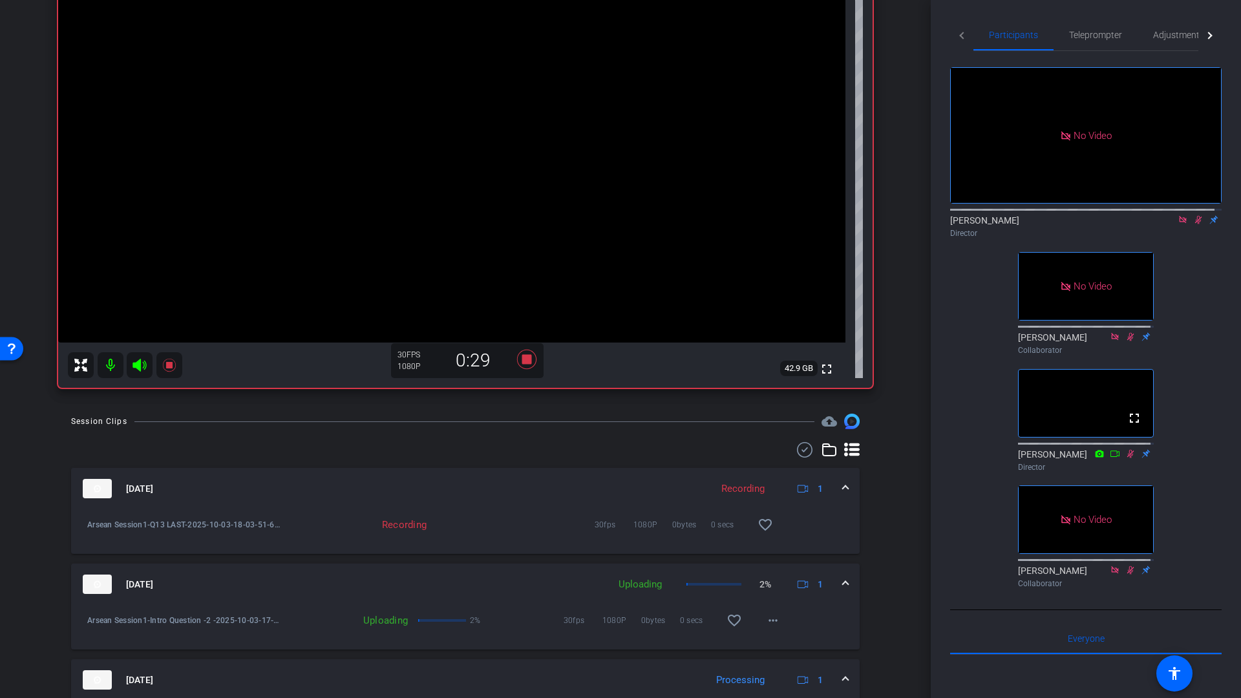
scroll to position [126, 0]
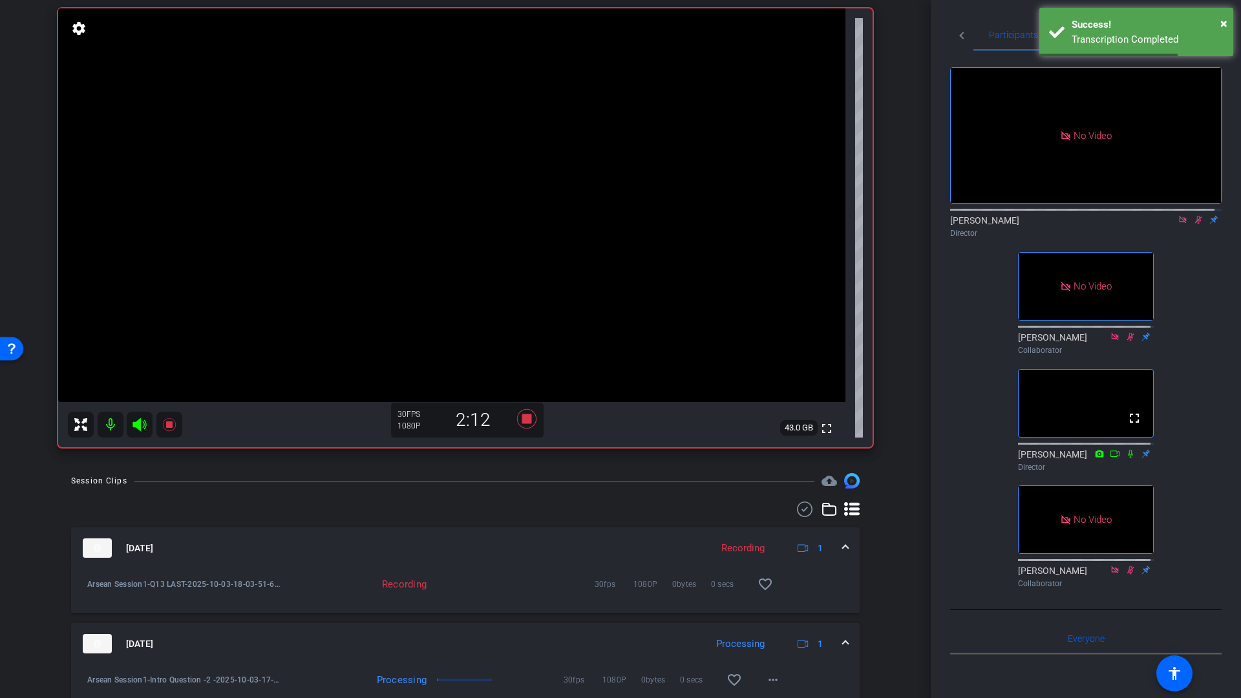
click at [1179, 223] on icon at bounding box center [1182, 219] width 7 height 7
click at [1178, 224] on icon at bounding box center [1183, 219] width 10 height 9
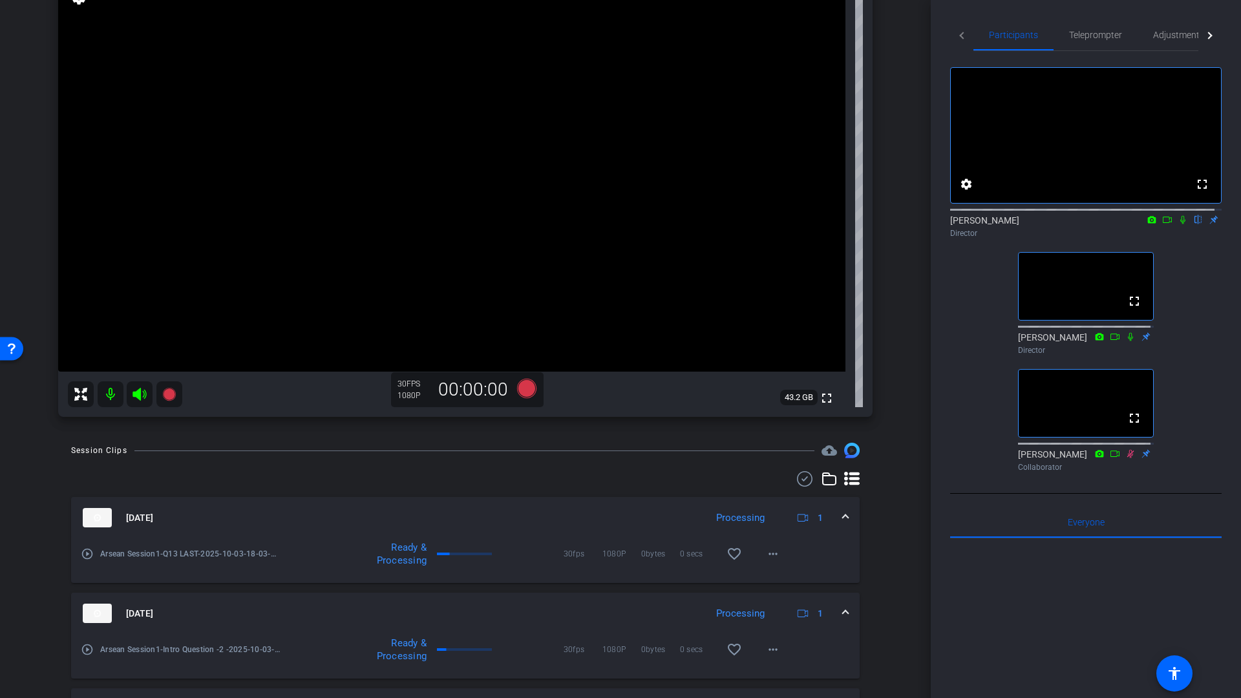
scroll to position [222, 0]
